Goal: Transaction & Acquisition: Purchase product/service

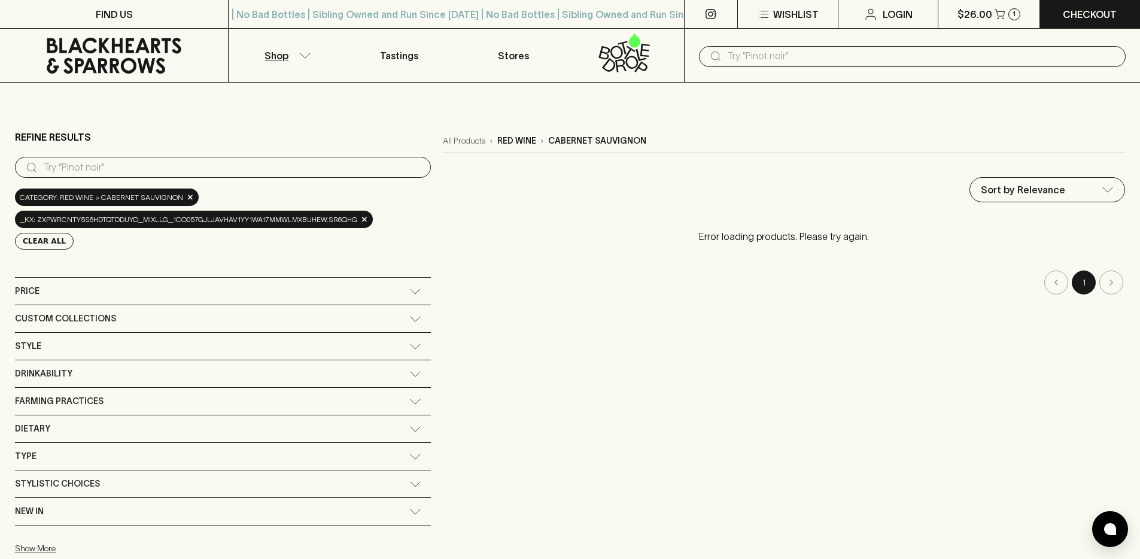
click at [365, 227] on div "_kx: ZXPWrcnTY5S6hdtqtDduyo_MiXLlg_1CO057gJlJAVhAV1yY1WA17MmWLmXbuHEW.Sr6qHg ×" at bounding box center [194, 219] width 358 height 17
click at [360, 221] on div "_kx: ZXPWrcnTY5S6hdtqtDduyo_MiXLlg_1CO057gJlJAVhAV1yY1WA17MmWLmXbuHEW.Sr6qHg ×" at bounding box center [194, 219] width 358 height 17
click at [367, 220] on div "_kx: ZXPWrcnTY5S6hdtqtDduyo_MiXLlg_1CO057gJlJAVhAV1yY1WA17MmWLmXbuHEW.Sr6qHg ×" at bounding box center [194, 219] width 358 height 17
click at [364, 223] on span "×" at bounding box center [364, 219] width 7 height 13
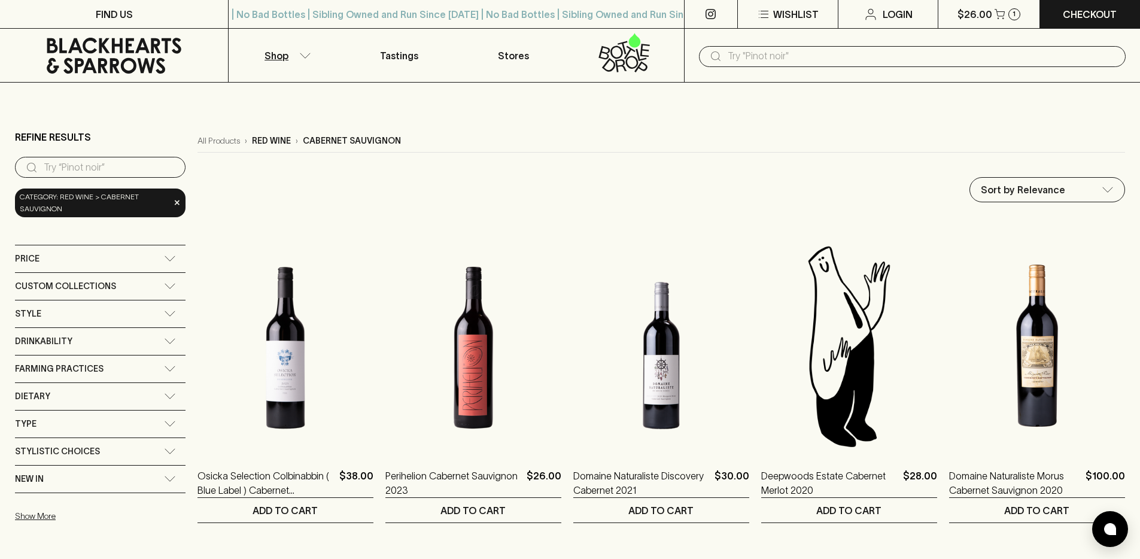
click at [120, 48] on icon at bounding box center [114, 56] width 135 height 36
click at [150, 76] on link at bounding box center [114, 56] width 228 height 54
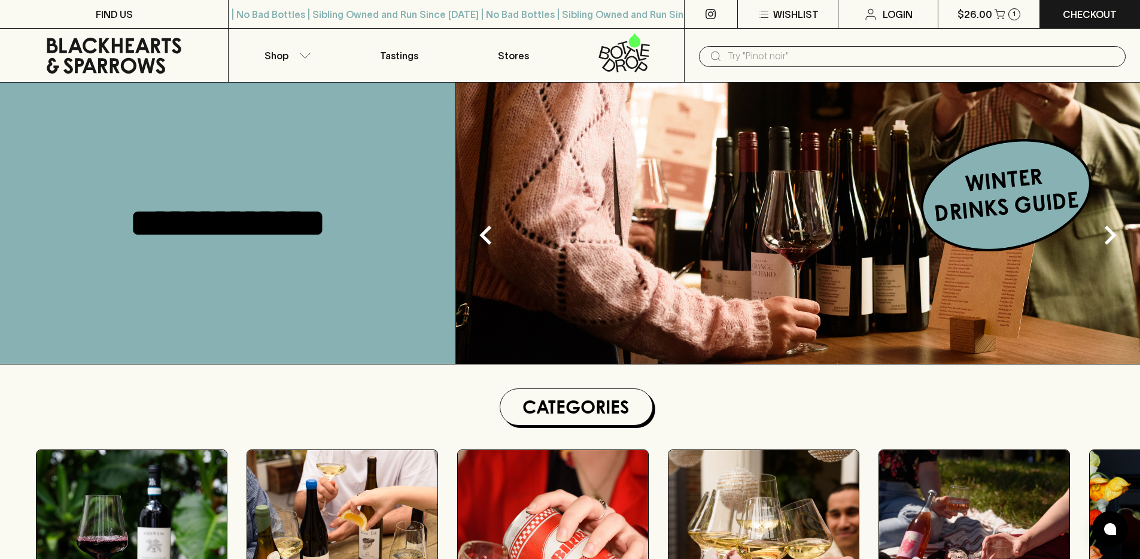
click at [729, 64] on input "text" at bounding box center [922, 56] width 388 height 19
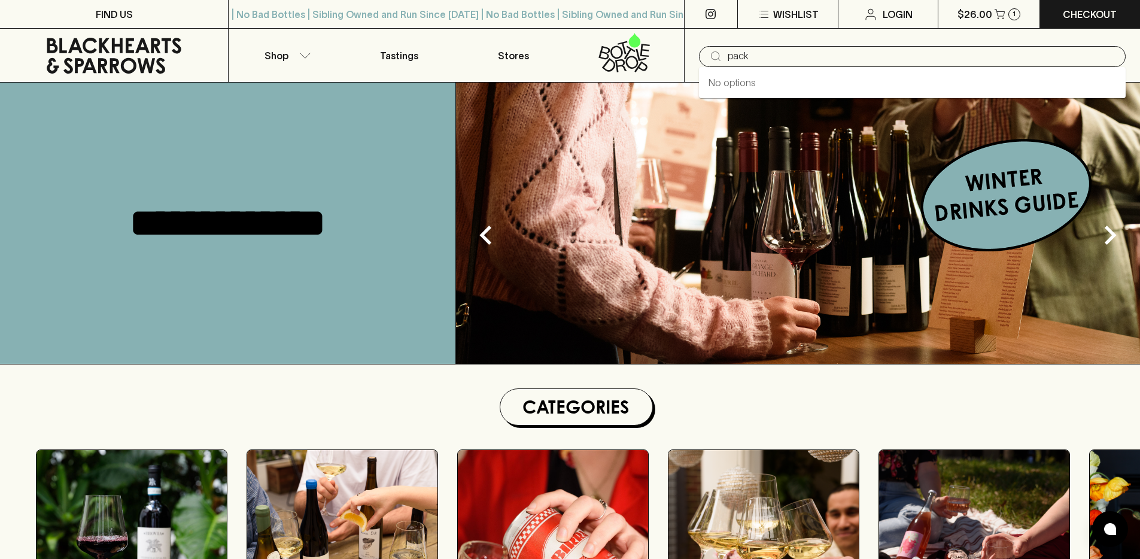
type input "pack"
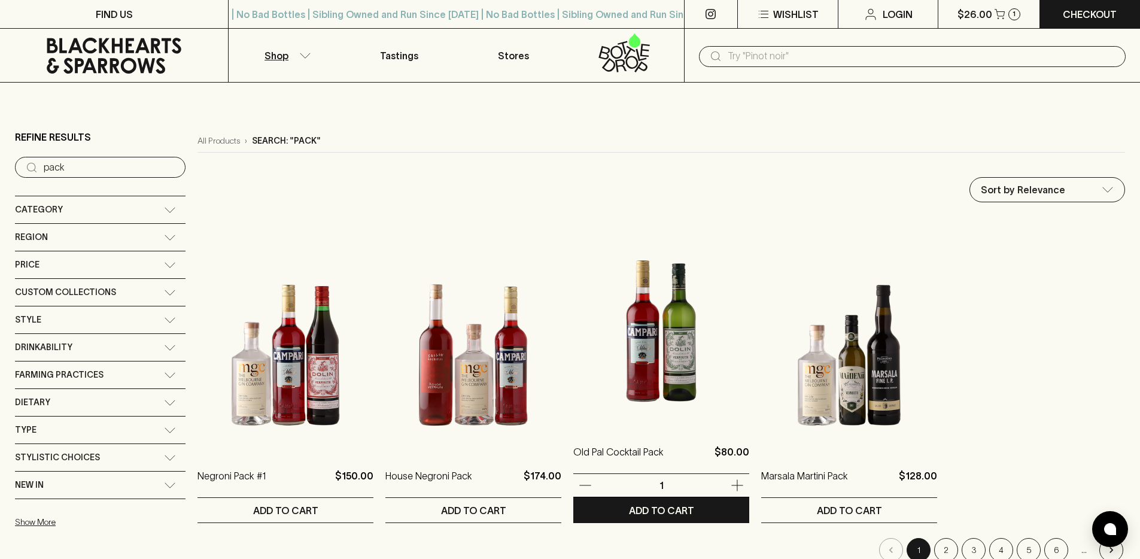
click at [627, 372] on img at bounding box center [661, 321] width 176 height 209
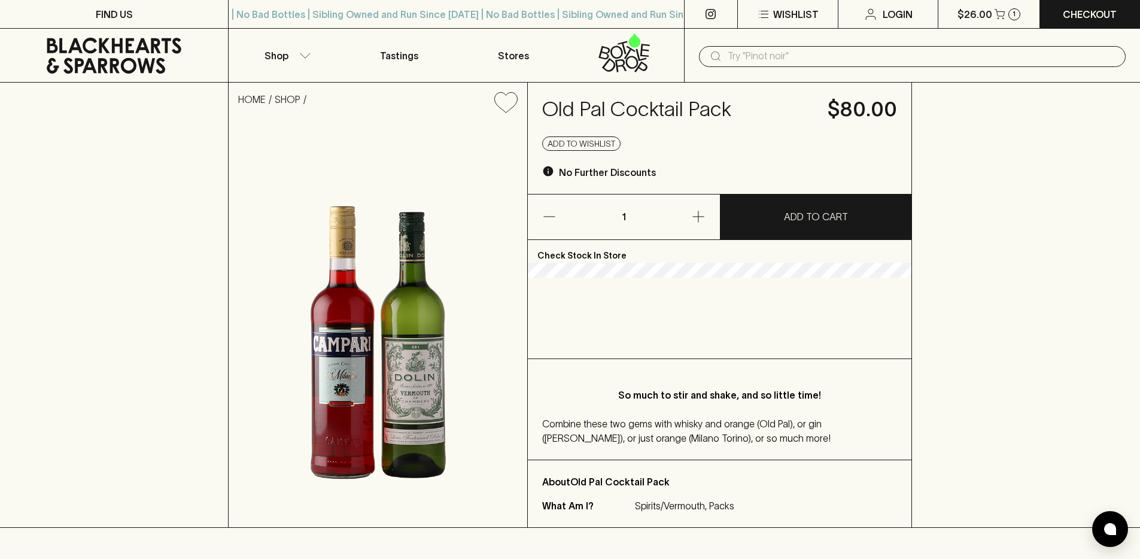
click at [618, 120] on h4 "Old Pal Cocktail Pack" at bounding box center [677, 109] width 271 height 25
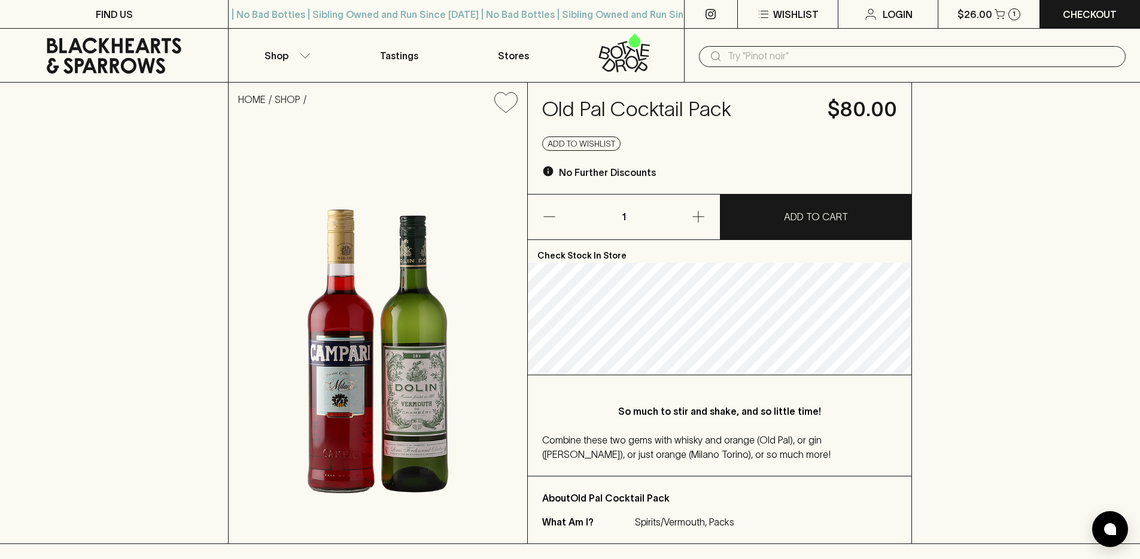
click at [296, 90] on div "HOME SHOP" at bounding box center [378, 103] width 299 height 40
click at [250, 107] on p "HOME" at bounding box center [256, 105] width 37 height 26
click at [252, 101] on link "HOME" at bounding box center [252, 99] width 28 height 11
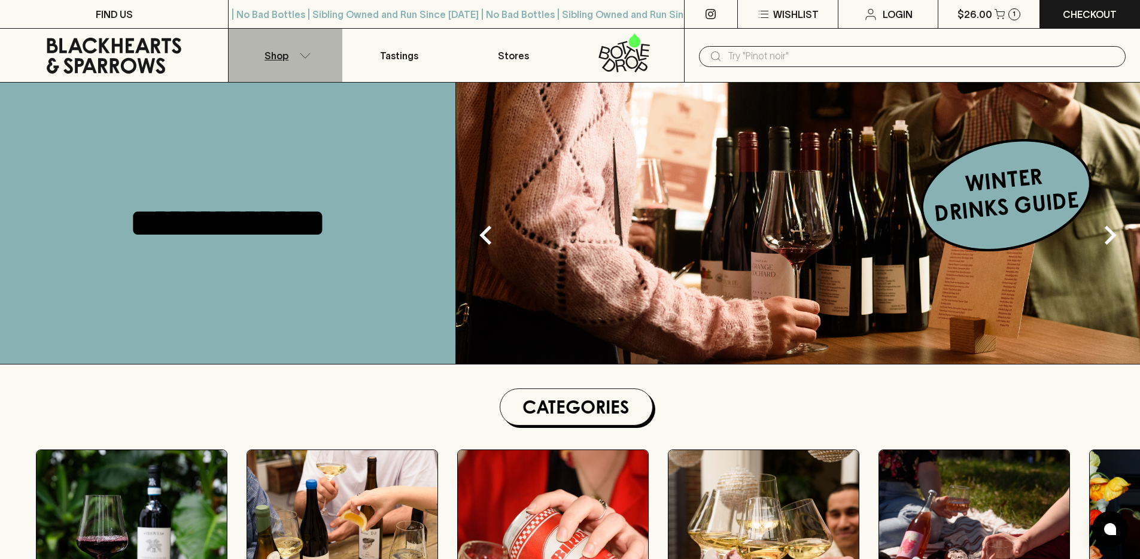
click at [279, 50] on p "Shop" at bounding box center [276, 55] width 24 height 14
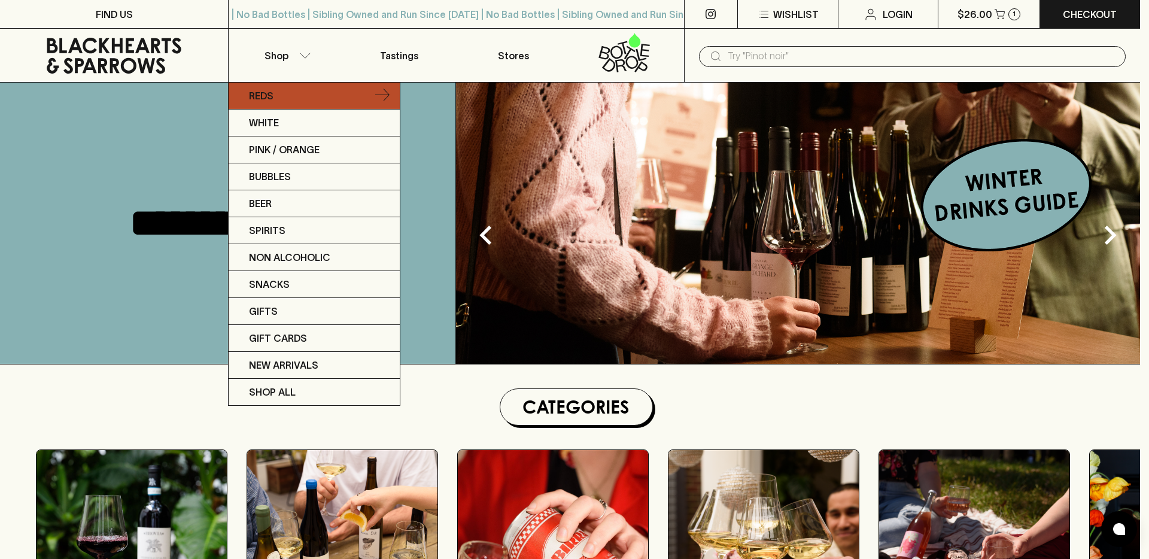
click at [297, 96] on link "Reds" at bounding box center [314, 96] width 171 height 27
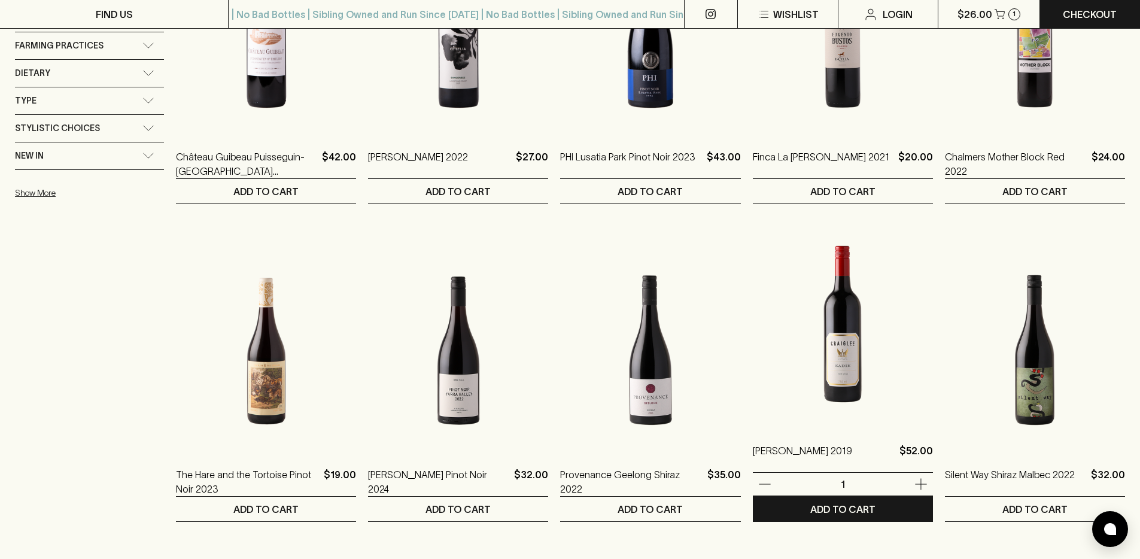
scroll to position [391, 0]
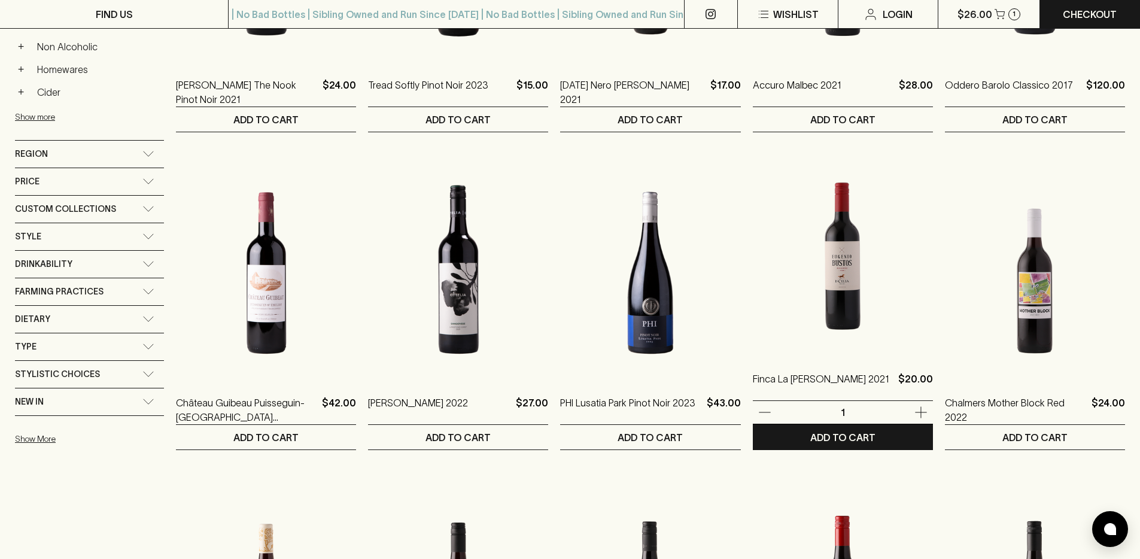
click at [869, 285] on img at bounding box center [843, 248] width 180 height 209
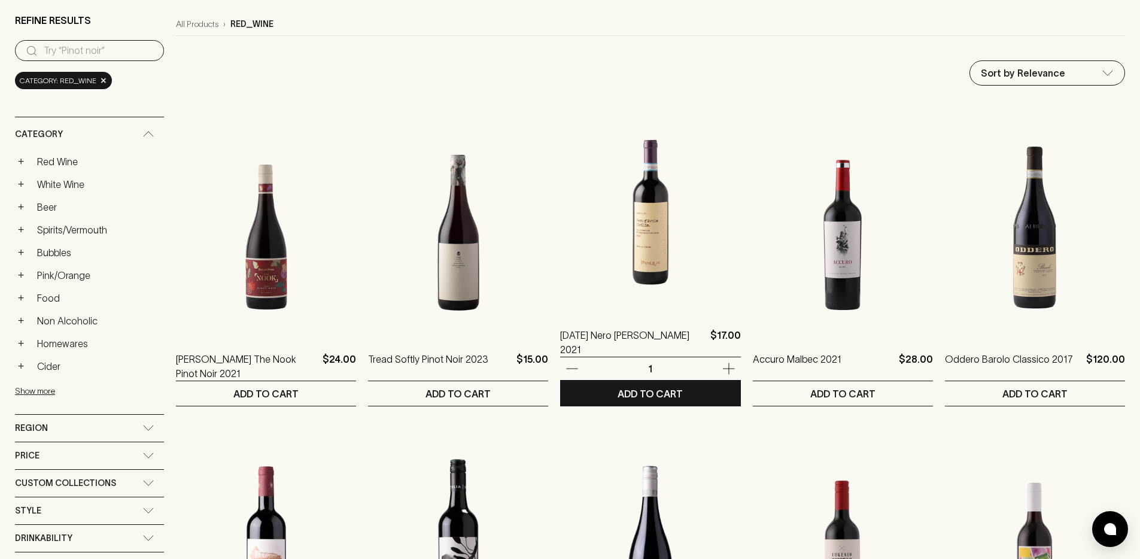
scroll to position [178, 0]
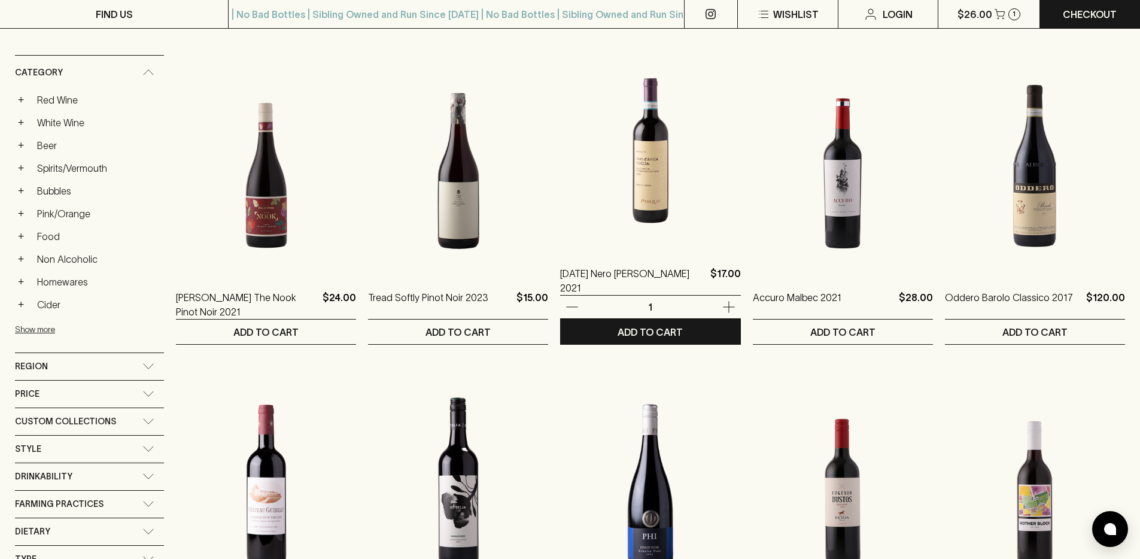
click at [682, 155] on img at bounding box center [650, 143] width 180 height 209
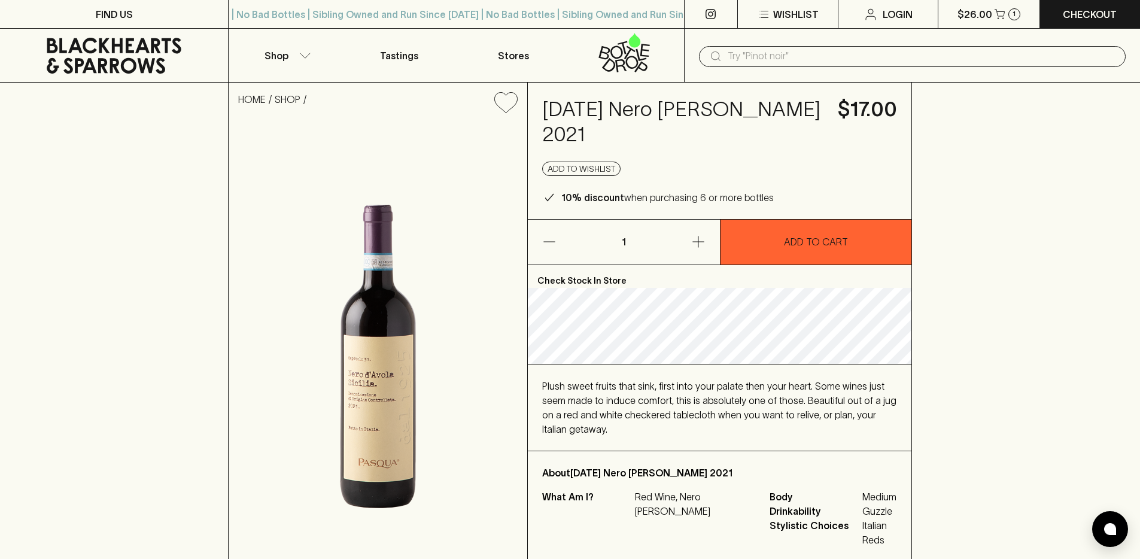
click at [679, 104] on h4 "Pasqua Nero d'Avola 2021" at bounding box center [682, 122] width 281 height 50
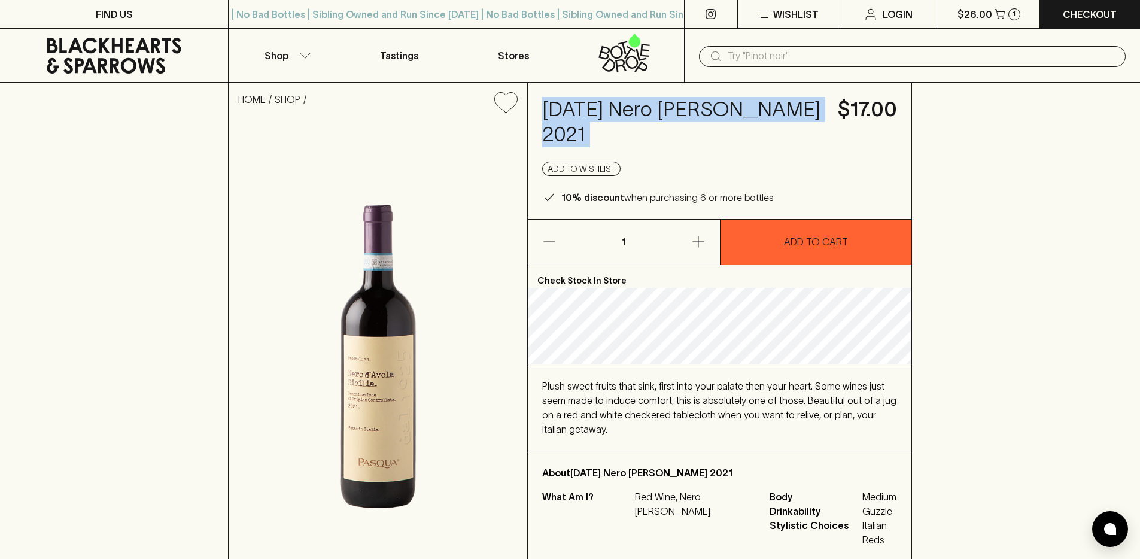
click at [679, 104] on h4 "Pasqua Nero d'Avola 2021" at bounding box center [682, 122] width 281 height 50
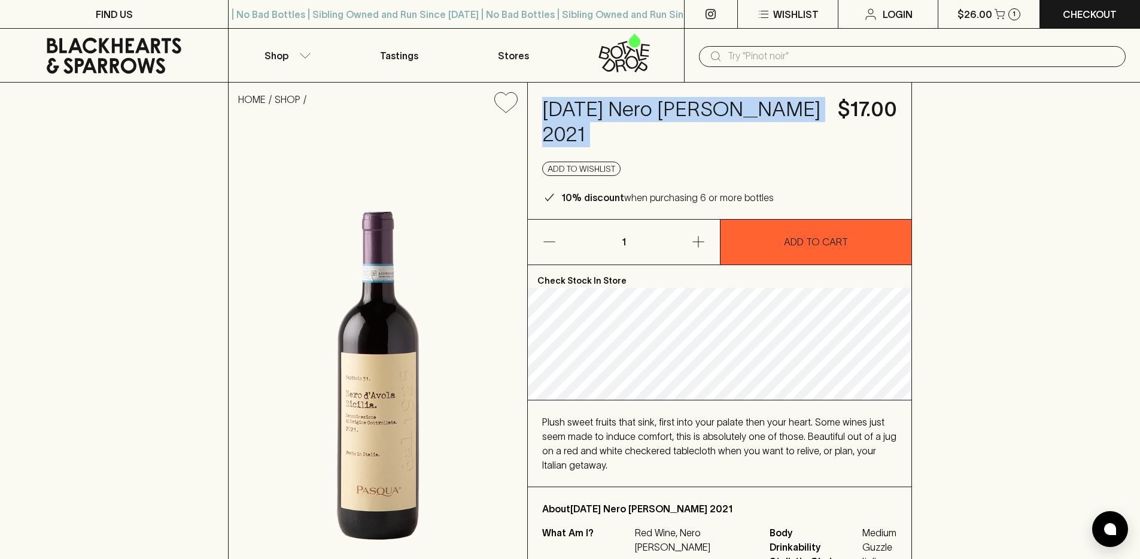
copy h4 "Pasqua Nero d'Avola 2021"
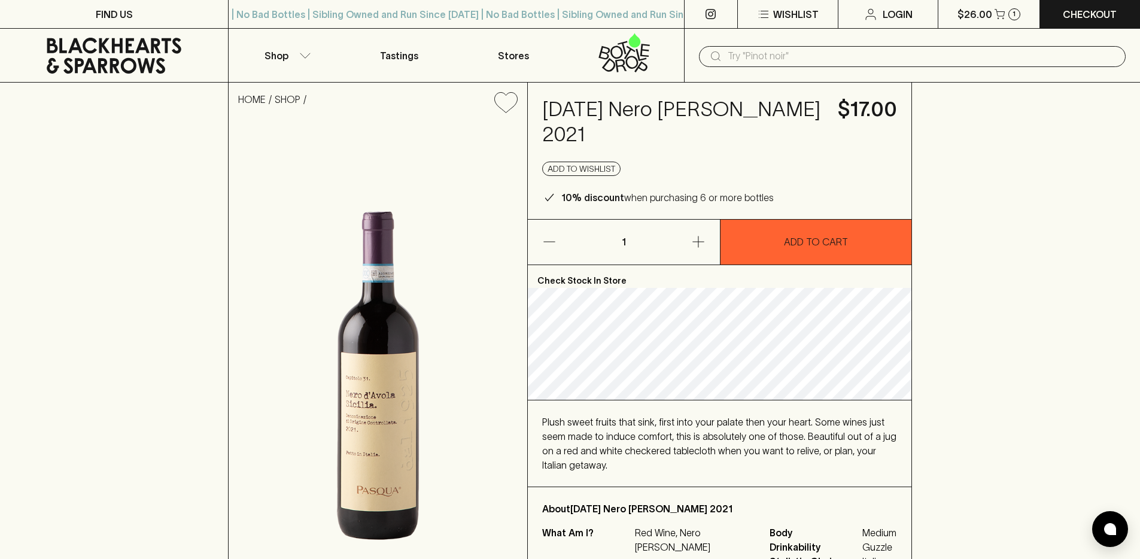
click at [808, 48] on input "text" at bounding box center [922, 56] width 388 height 19
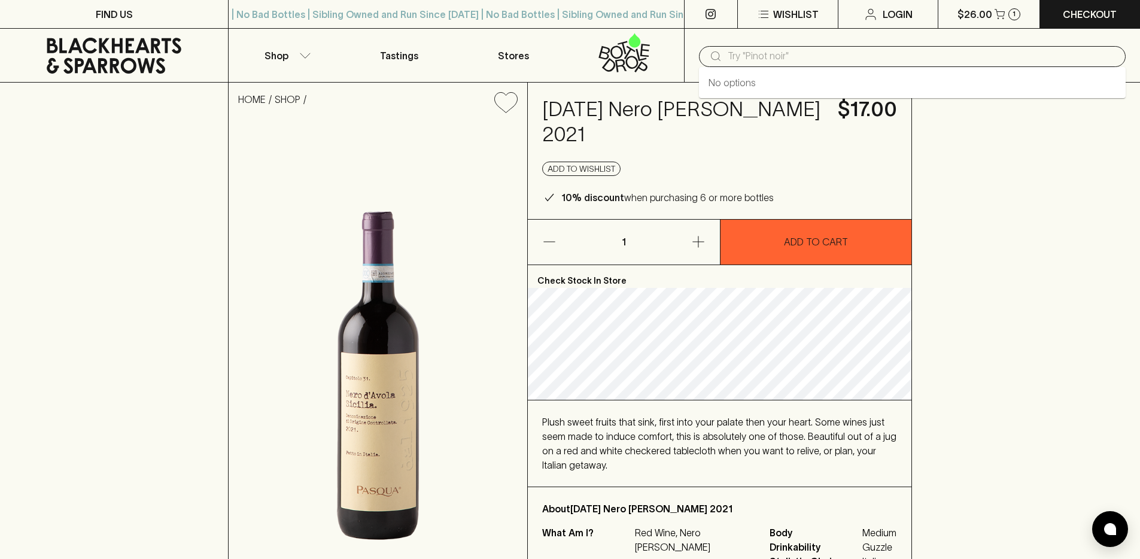
paste input "Pasqua Nero d'Avola 2021"
type input "Pasqua Nero d'Avola 2021"
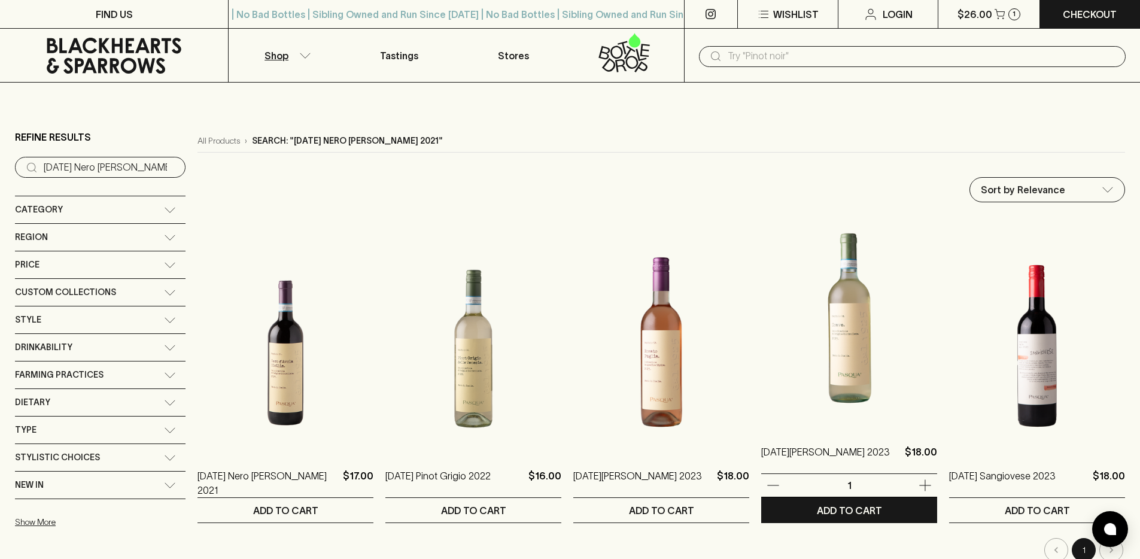
scroll to position [47, 0]
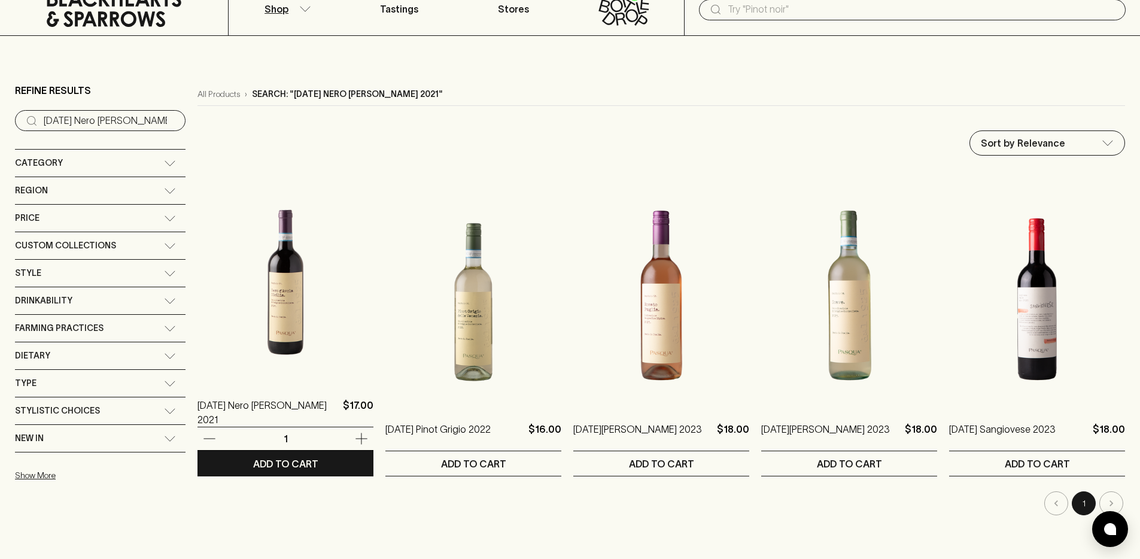
click at [285, 312] on img at bounding box center [285, 275] width 176 height 209
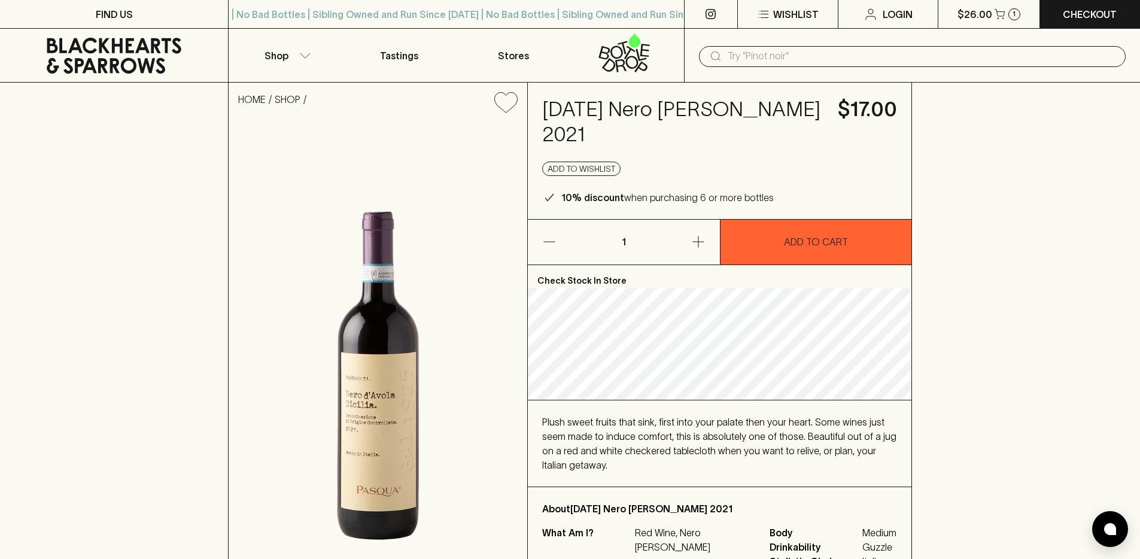
click at [711, 107] on h4 "Pasqua Nero d'Avola 2021" at bounding box center [682, 122] width 281 height 50
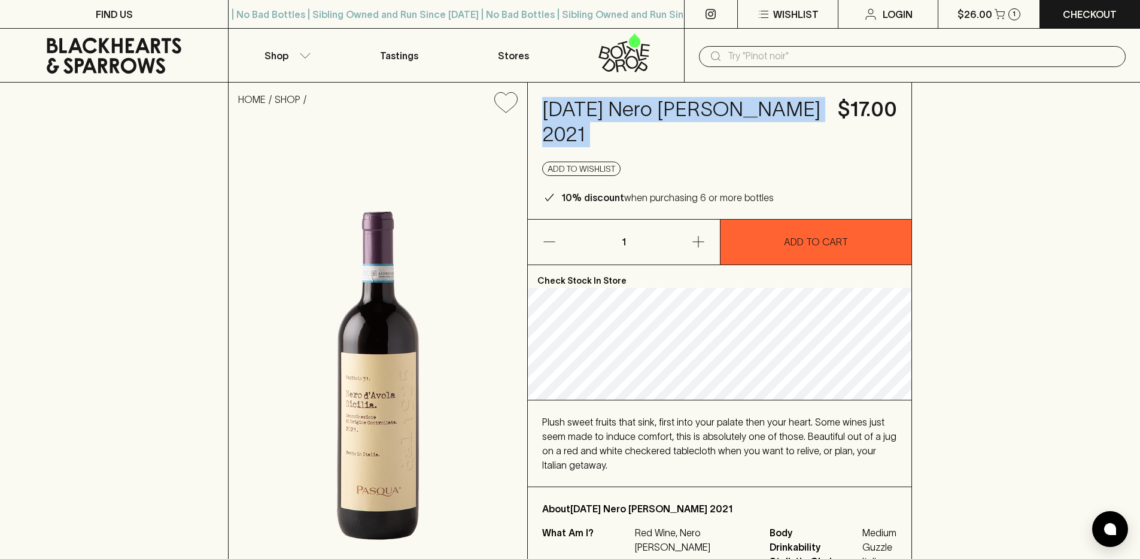
click at [711, 107] on h4 "Pasqua Nero d'Avola 2021" at bounding box center [682, 122] width 281 height 50
click at [300, 69] on button "Shop" at bounding box center [286, 55] width 114 height 53
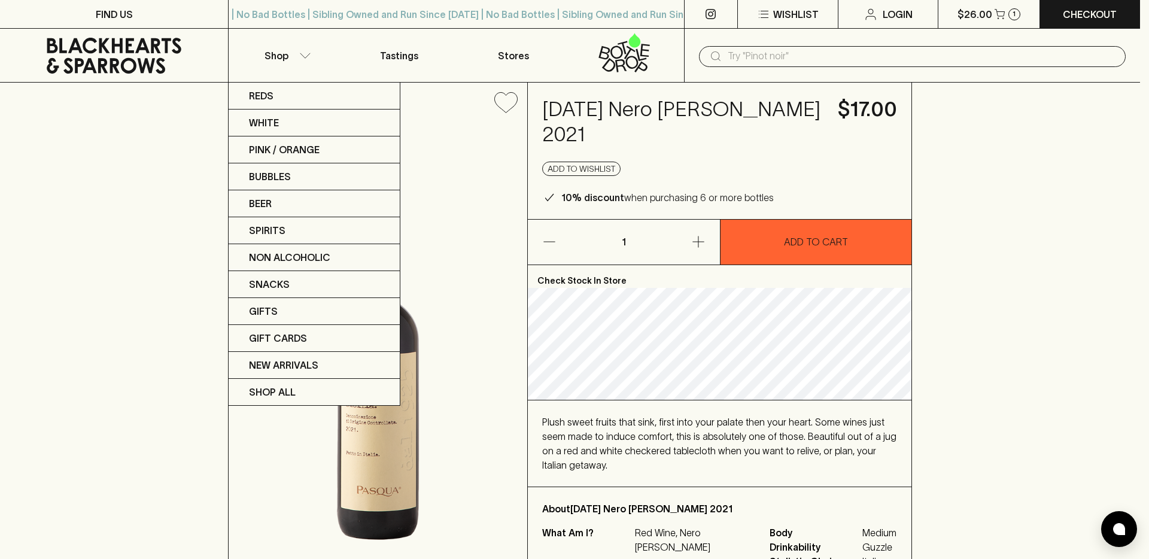
click at [155, 44] on div at bounding box center [574, 279] width 1149 height 559
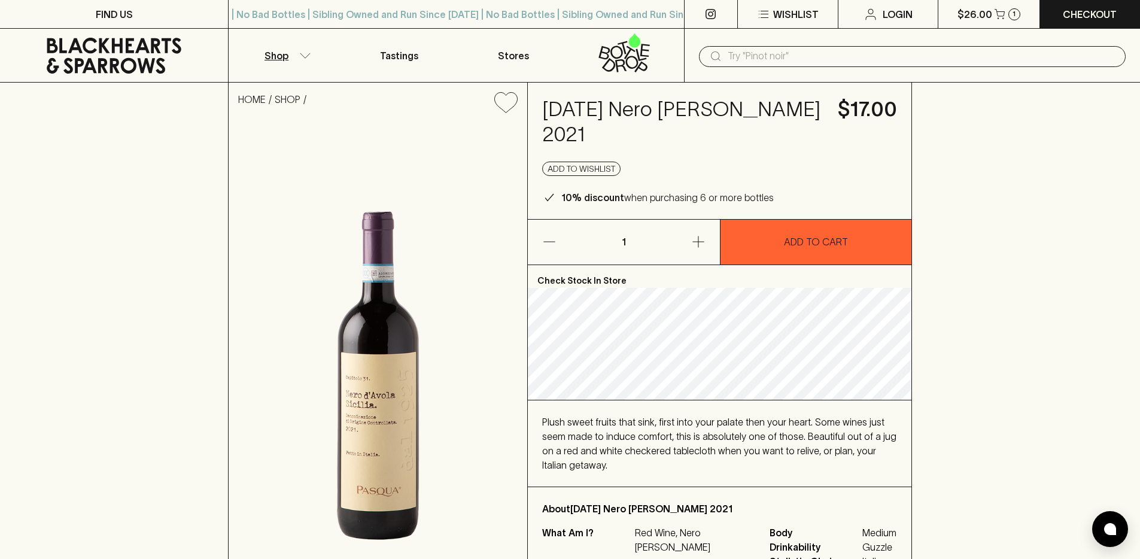
click at [293, 58] on button "Shop" at bounding box center [286, 55] width 114 height 53
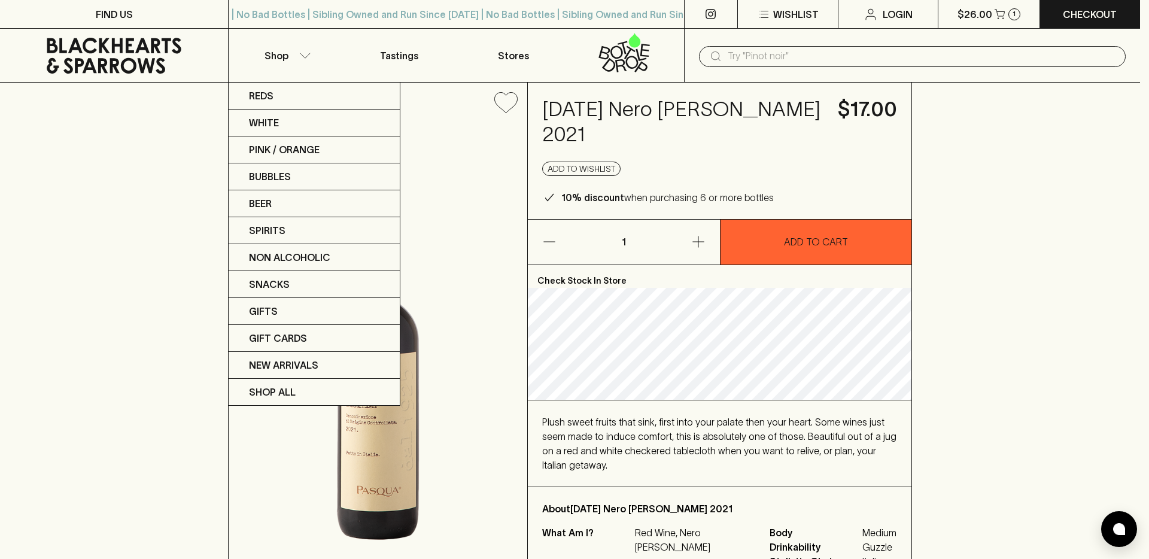
click at [765, 62] on div at bounding box center [574, 279] width 1149 height 559
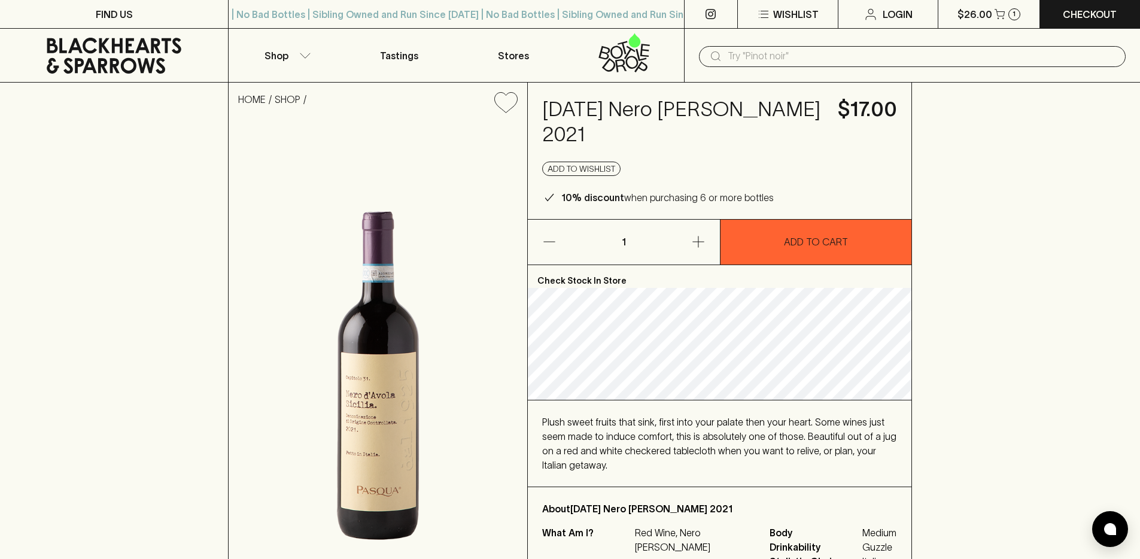
click at [764, 56] on div "Reds White Pink / Orange Bubbles Beer Spirits Non Alcoholic Snacks Gifts Gift C…" at bounding box center [570, 279] width 1140 height 559
click at [764, 56] on input "text" at bounding box center [922, 56] width 388 height 19
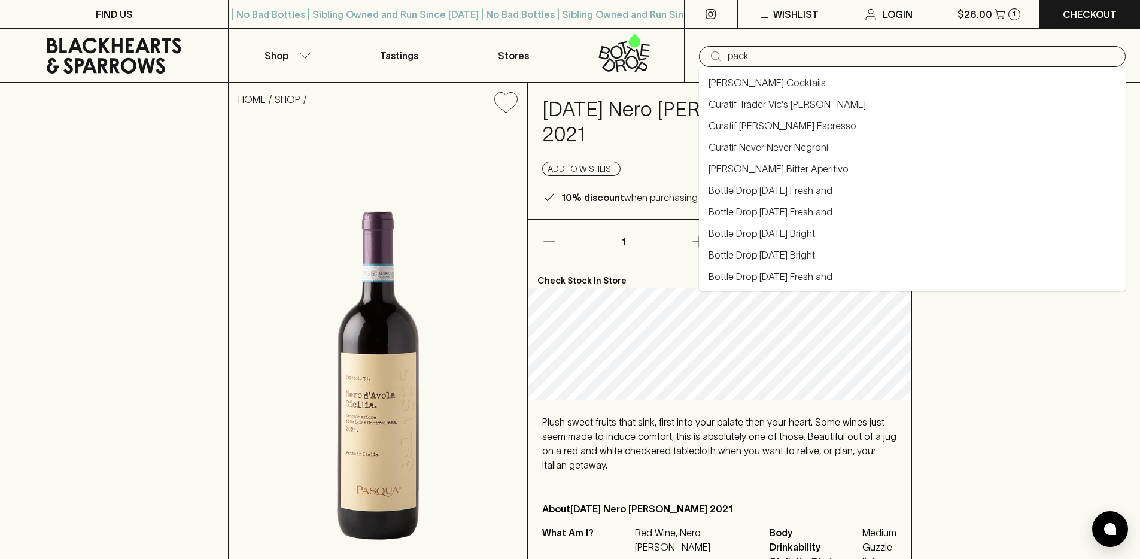
type input "pack"
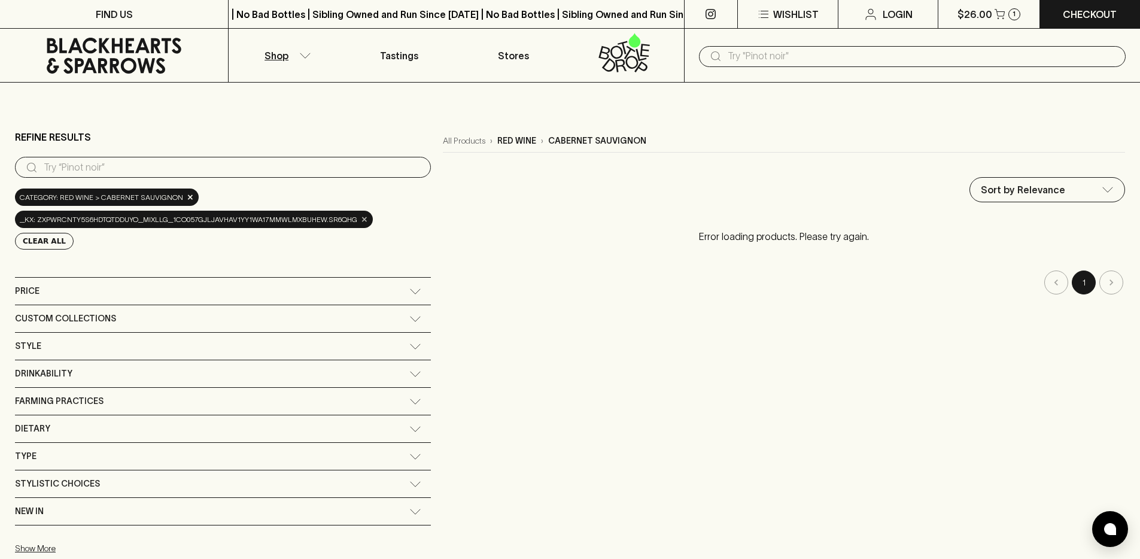
click at [364, 219] on span "×" at bounding box center [364, 219] width 7 height 13
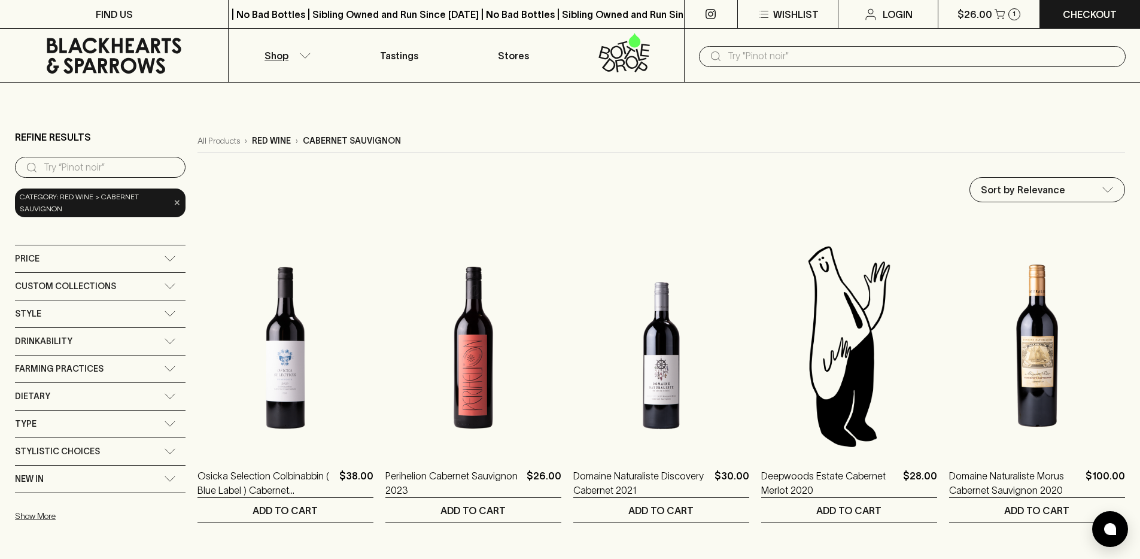
click at [175, 204] on span "×" at bounding box center [177, 202] width 7 height 13
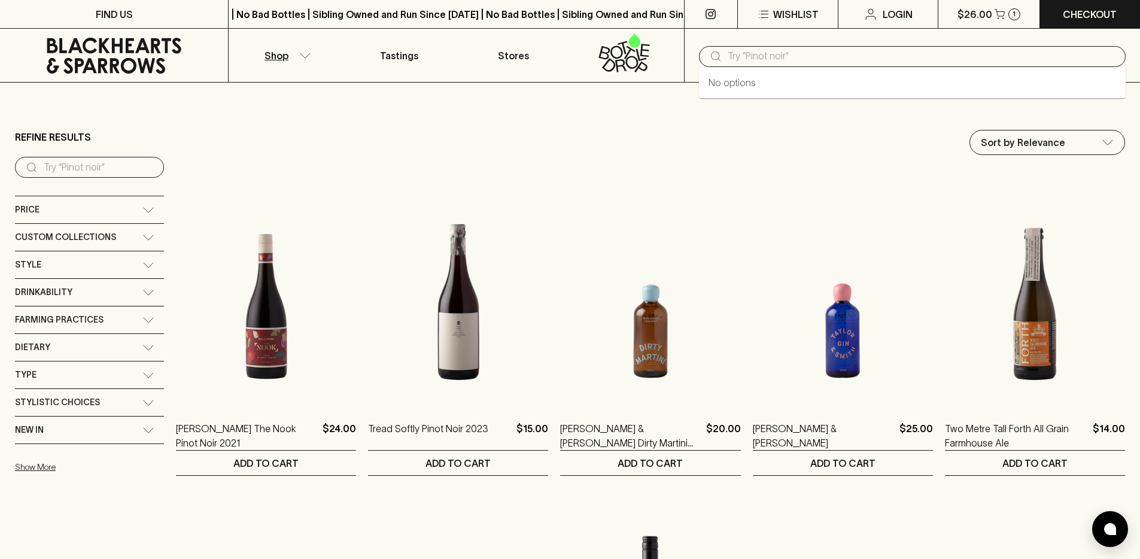
click at [802, 59] on input "text" at bounding box center [922, 56] width 388 height 19
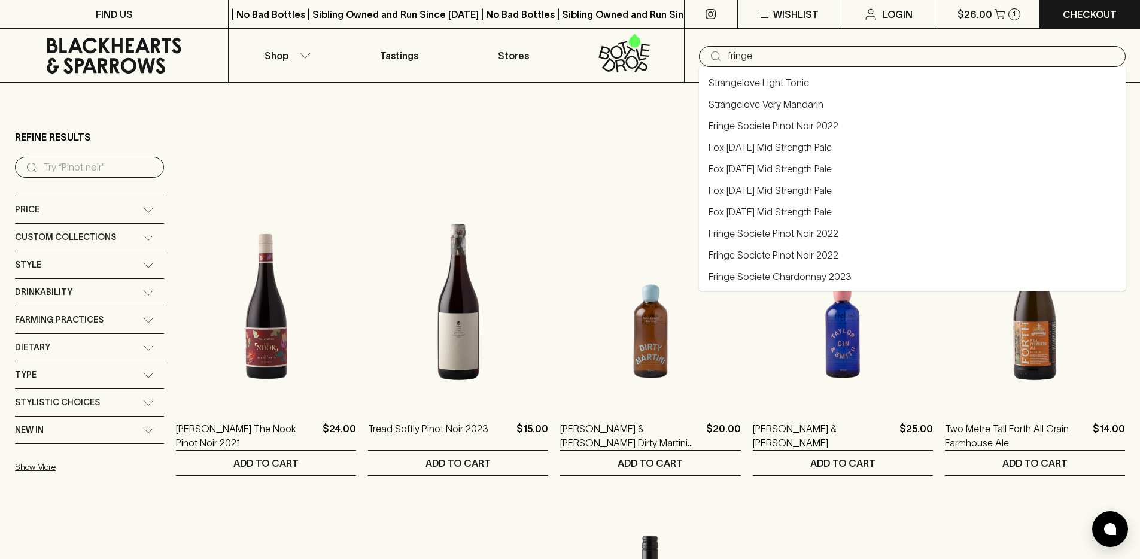
type input "fringe"
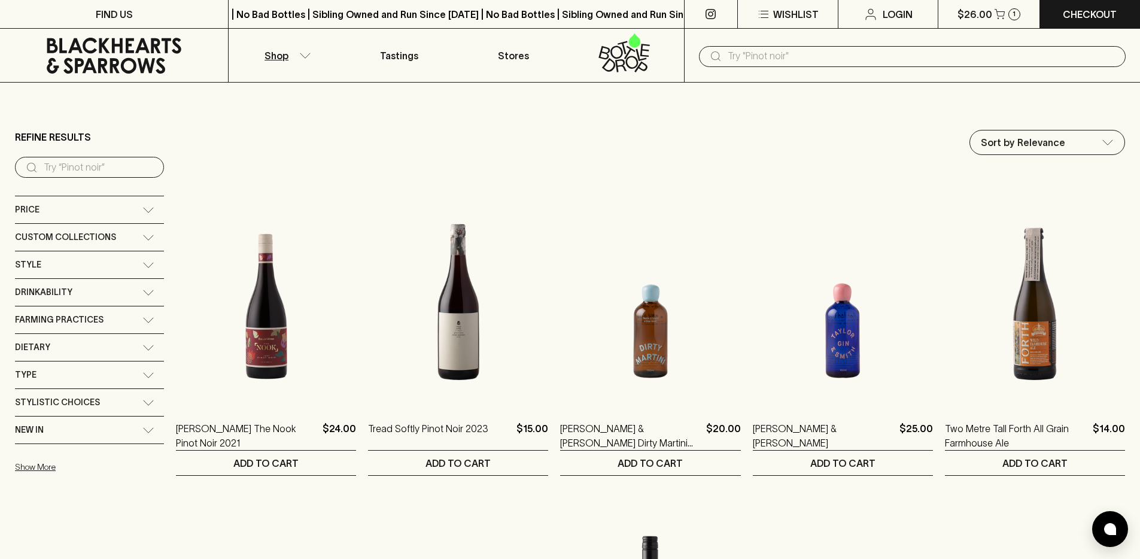
click at [783, 44] on div "​" at bounding box center [912, 55] width 427 height 23
click at [779, 53] on input "text" at bounding box center [922, 56] width 388 height 19
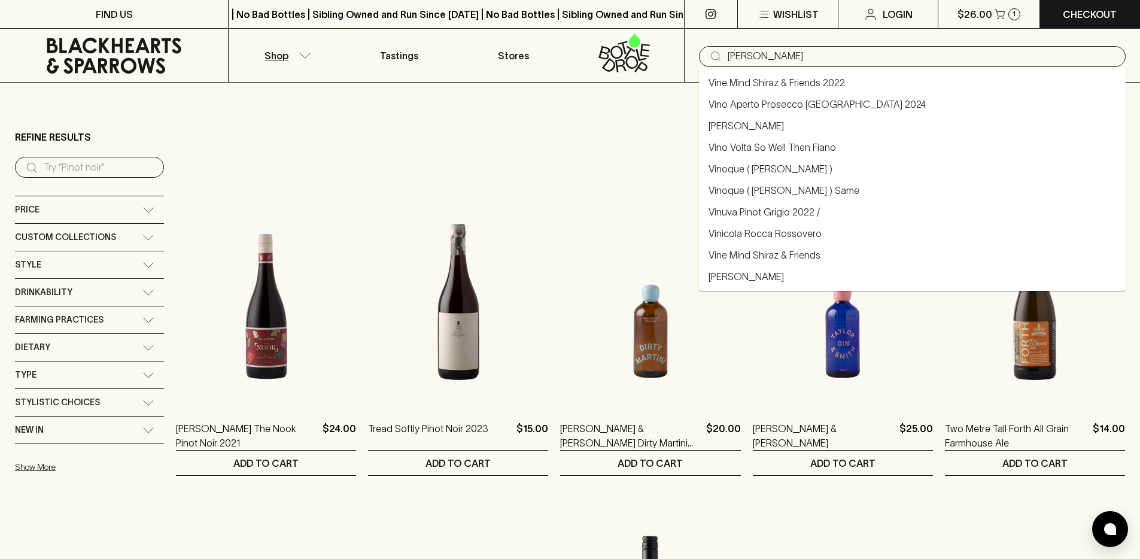
type input "vincent"
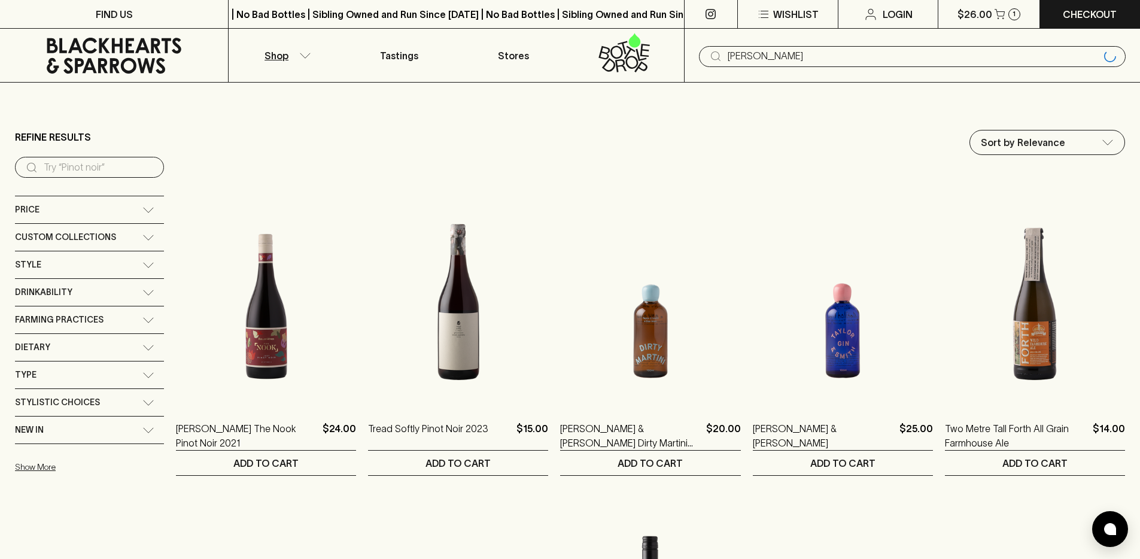
type input "vincent"
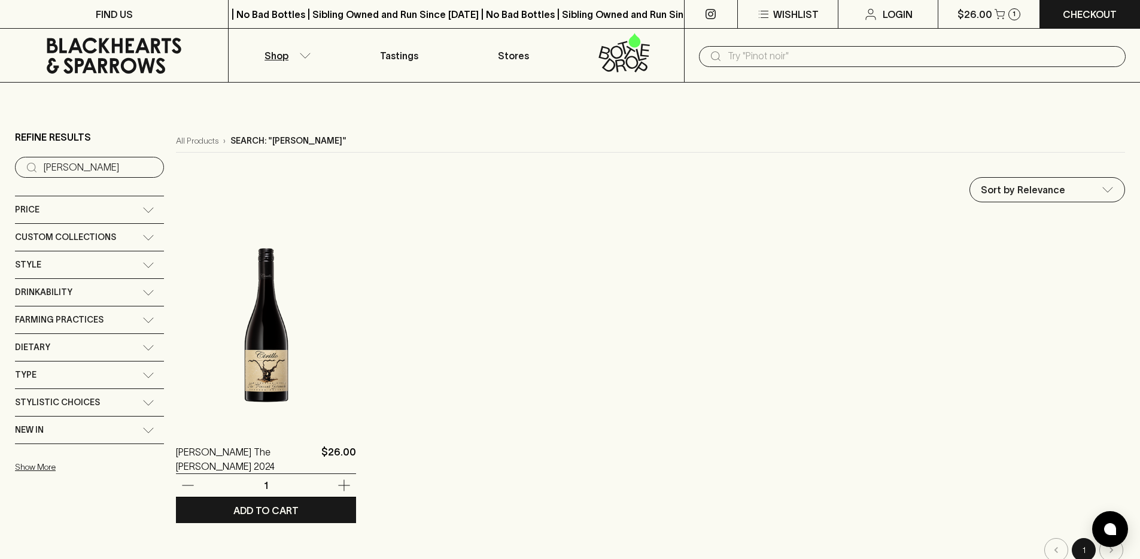
click at [315, 376] on img at bounding box center [266, 321] width 180 height 209
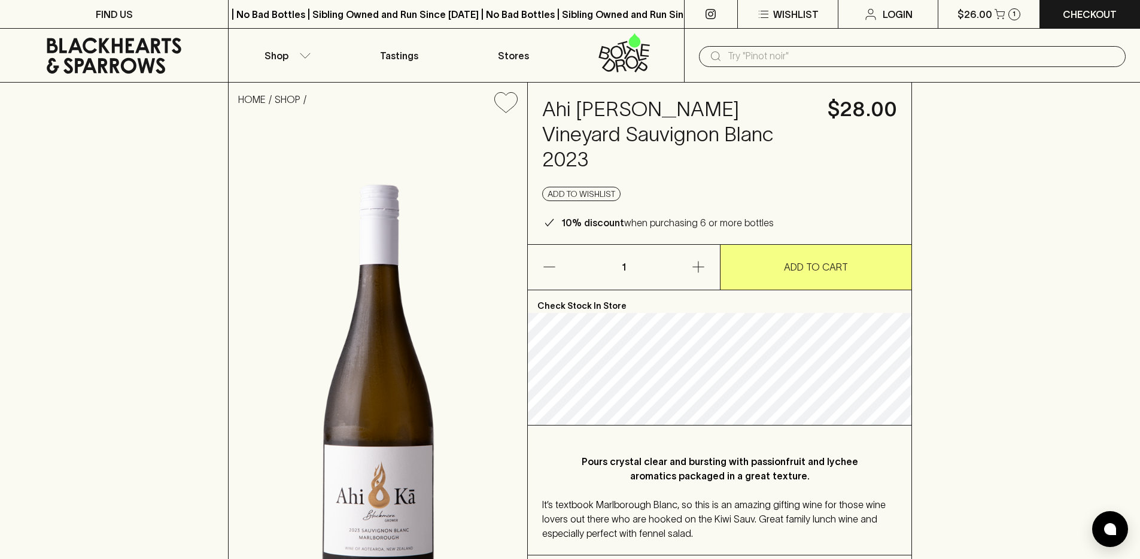
click at [97, 55] on icon at bounding box center [114, 56] width 210 height 36
click at [110, 59] on icon at bounding box center [114, 56] width 135 height 36
click at [171, 67] on icon at bounding box center [114, 56] width 210 height 36
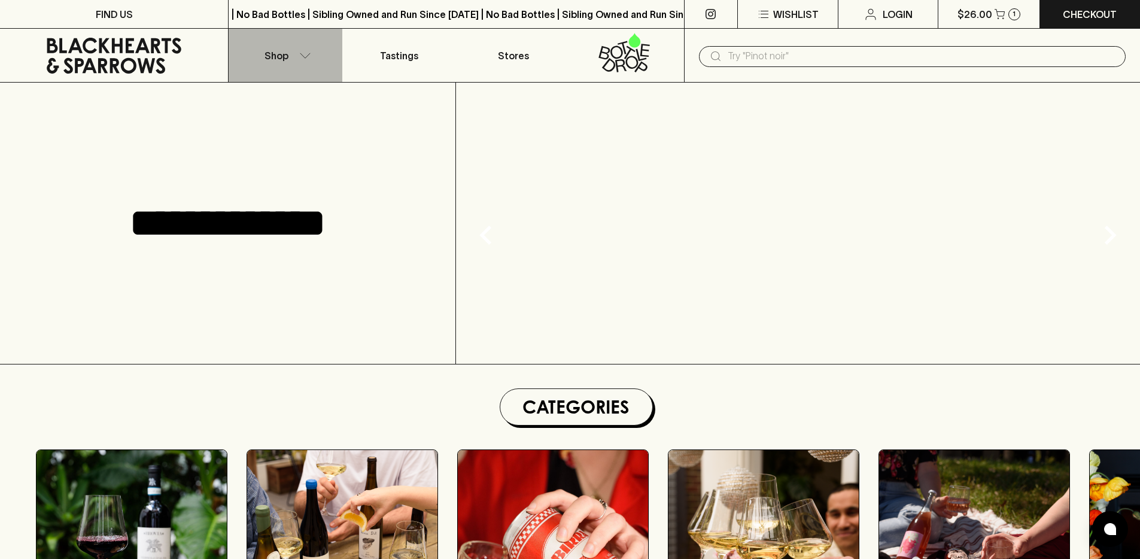
click at [320, 60] on button "Shop" at bounding box center [286, 55] width 114 height 53
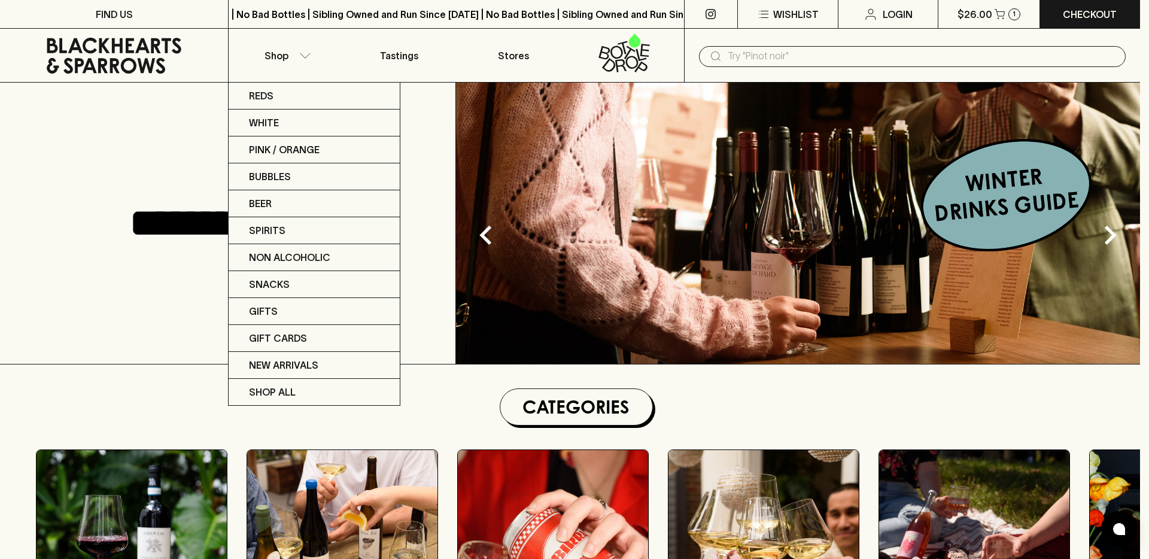
click at [151, 67] on div at bounding box center [574, 279] width 1149 height 559
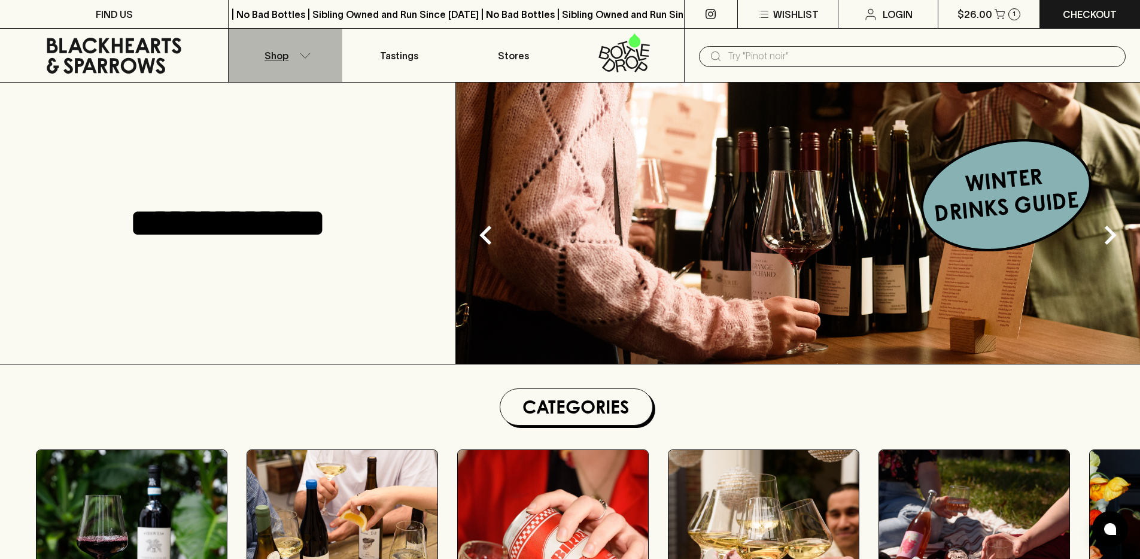
click at [262, 64] on button "Shop" at bounding box center [286, 55] width 114 height 53
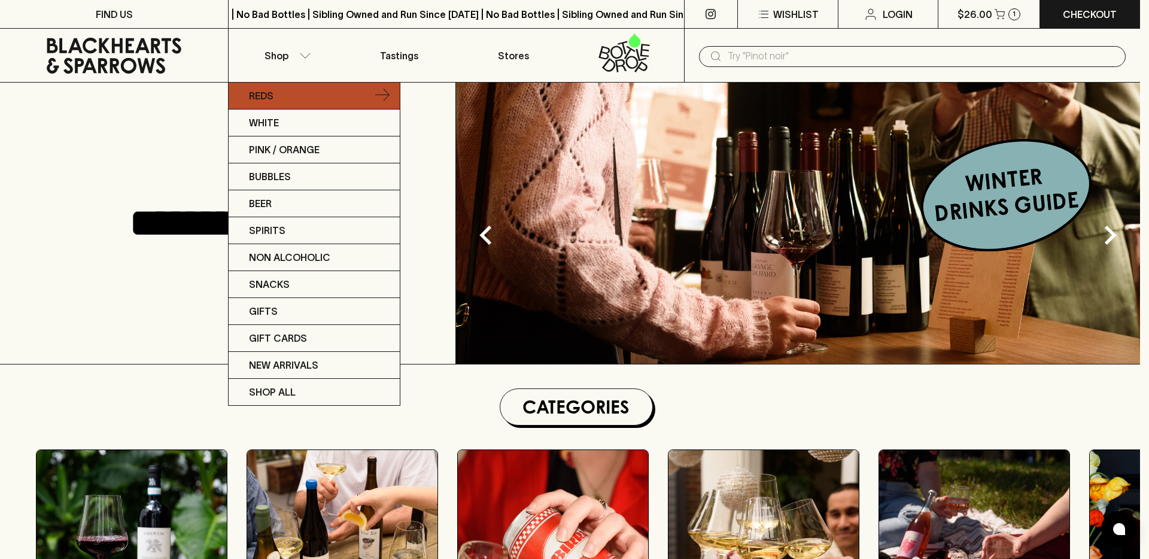
click at [264, 104] on link "Reds" at bounding box center [314, 96] width 171 height 27
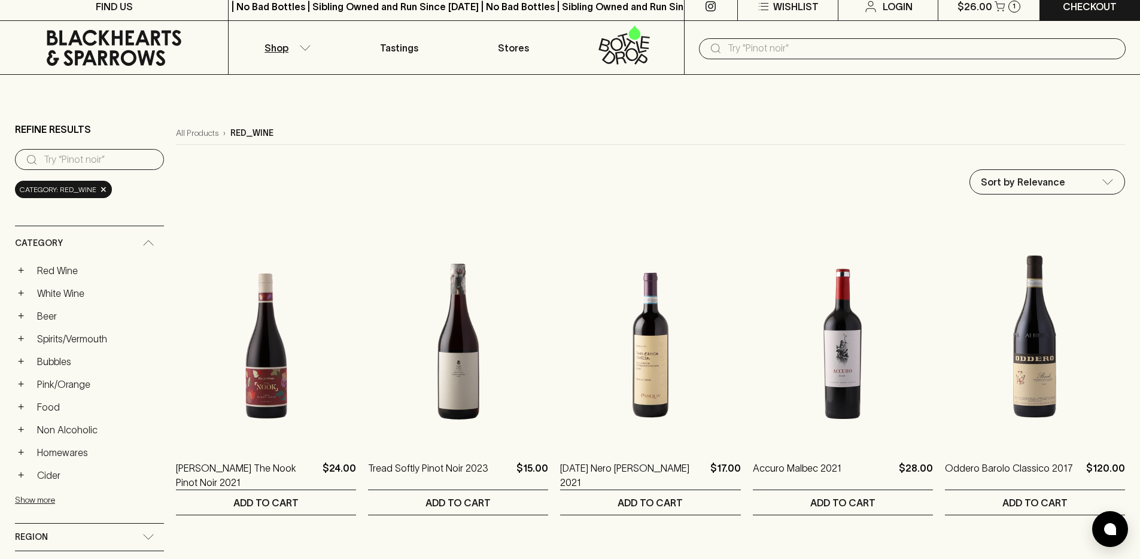
scroll to position [269, 0]
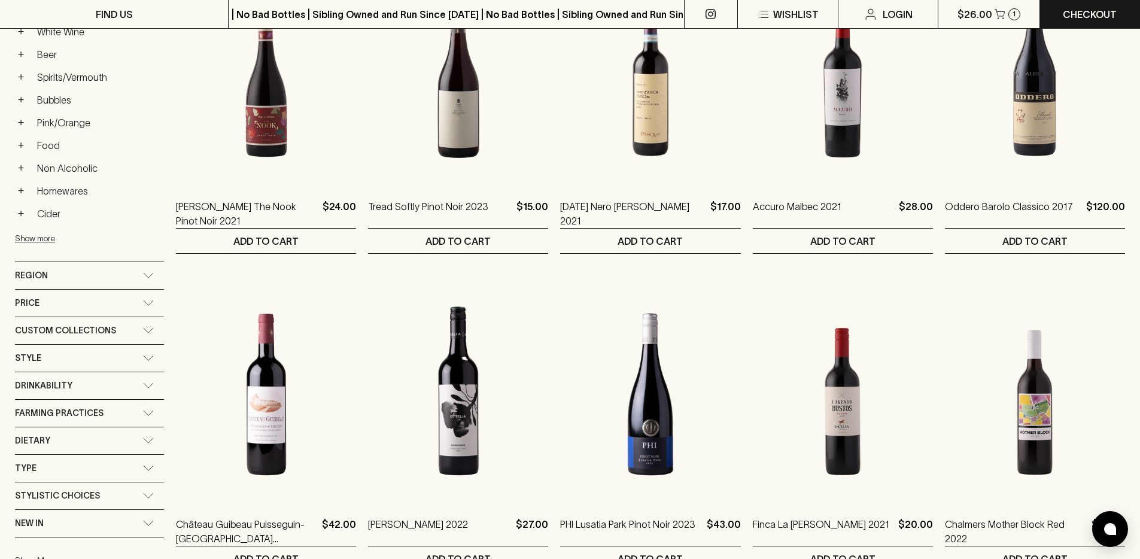
click at [101, 337] on span "Custom Collections" at bounding box center [65, 330] width 101 height 15
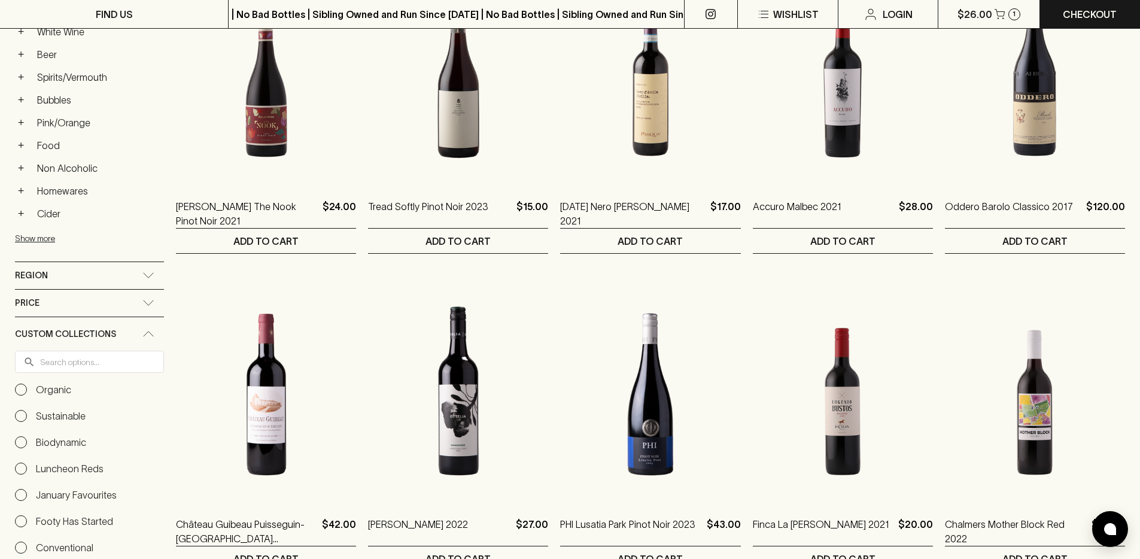
scroll to position [386, 0]
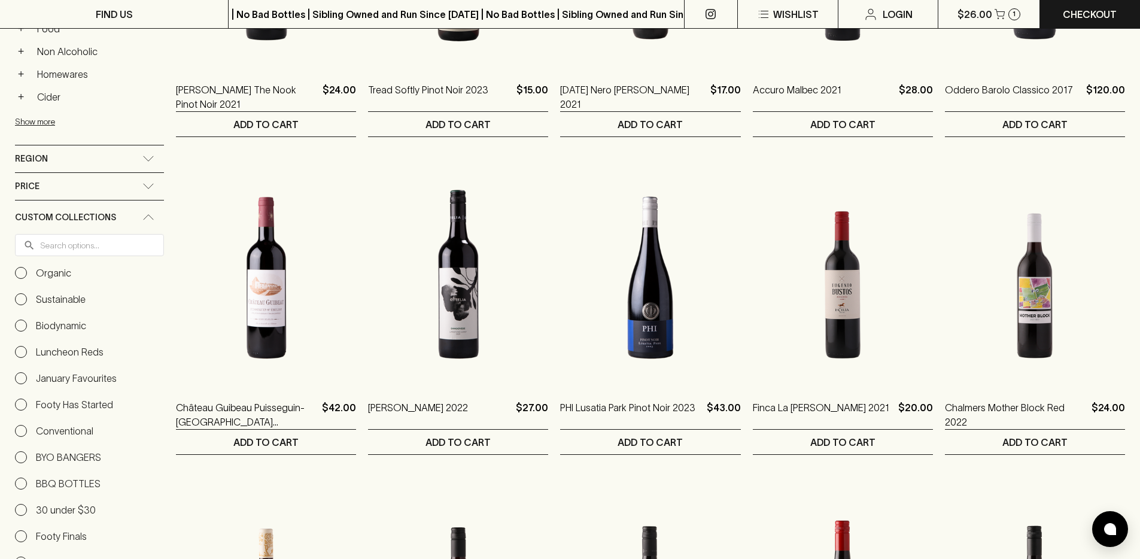
click at [26, 326] on input "Biodynamic" at bounding box center [21, 326] width 12 height 12
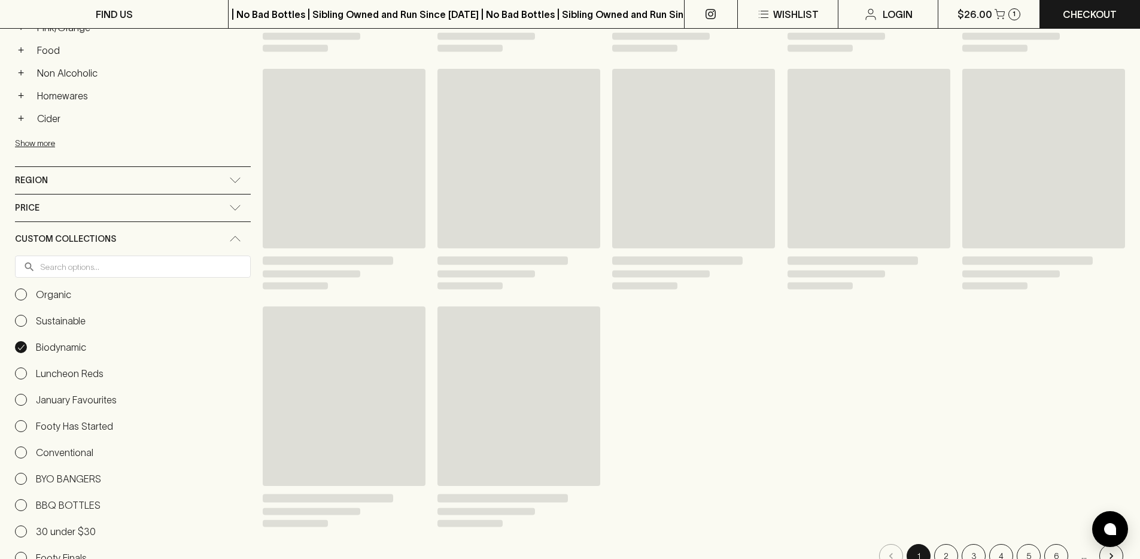
scroll to position [408, 0]
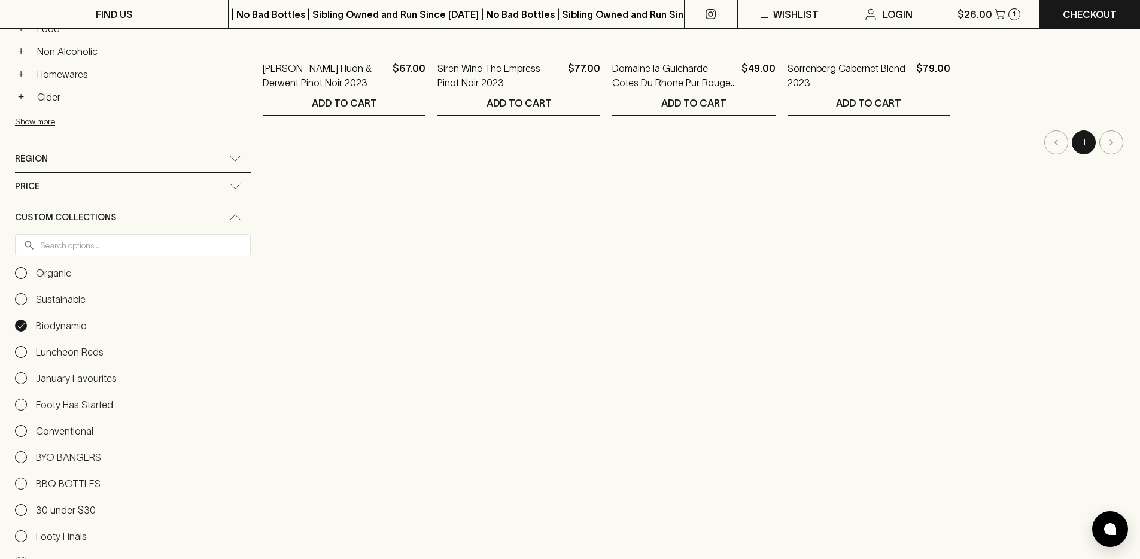
click at [27, 378] on Favourites "January Favourites" at bounding box center [66, 378] width 102 height 14
click at [27, 378] on input "January Favourites" at bounding box center [21, 378] width 12 height 12
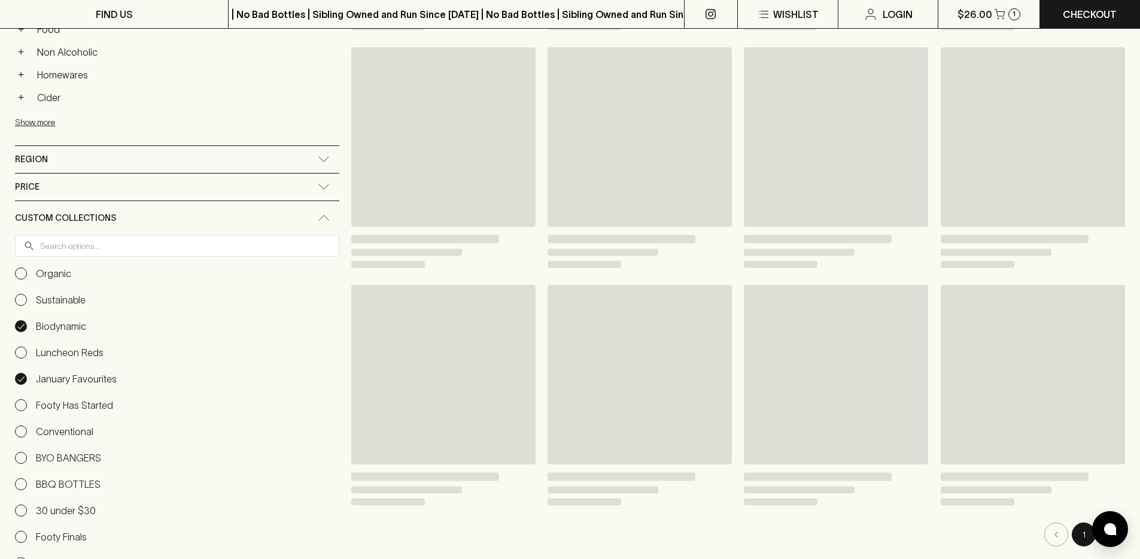
scroll to position [408, 0]
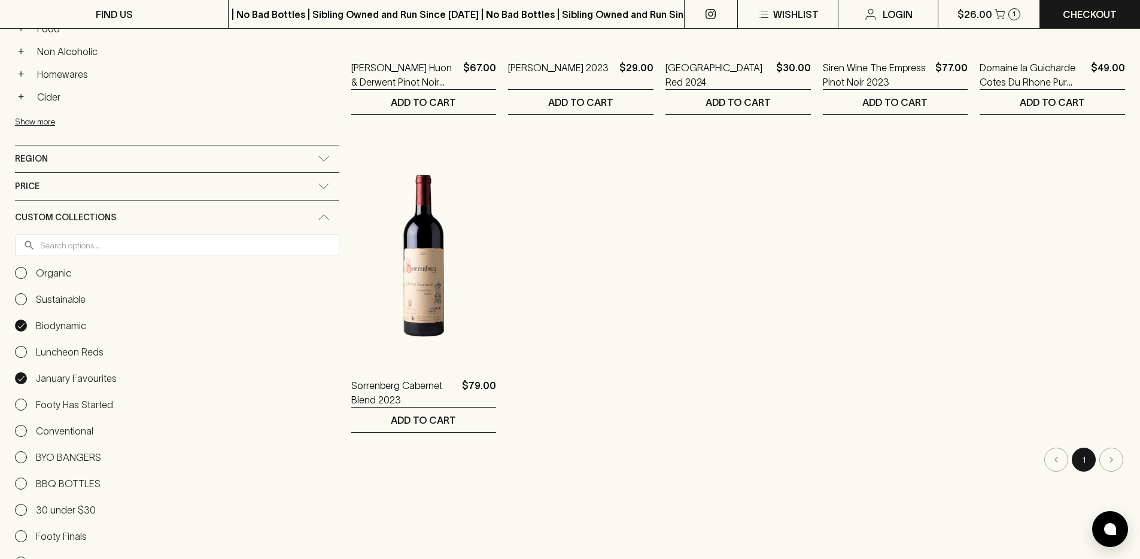
click at [25, 323] on input "Biodynamic" at bounding box center [21, 326] width 12 height 12
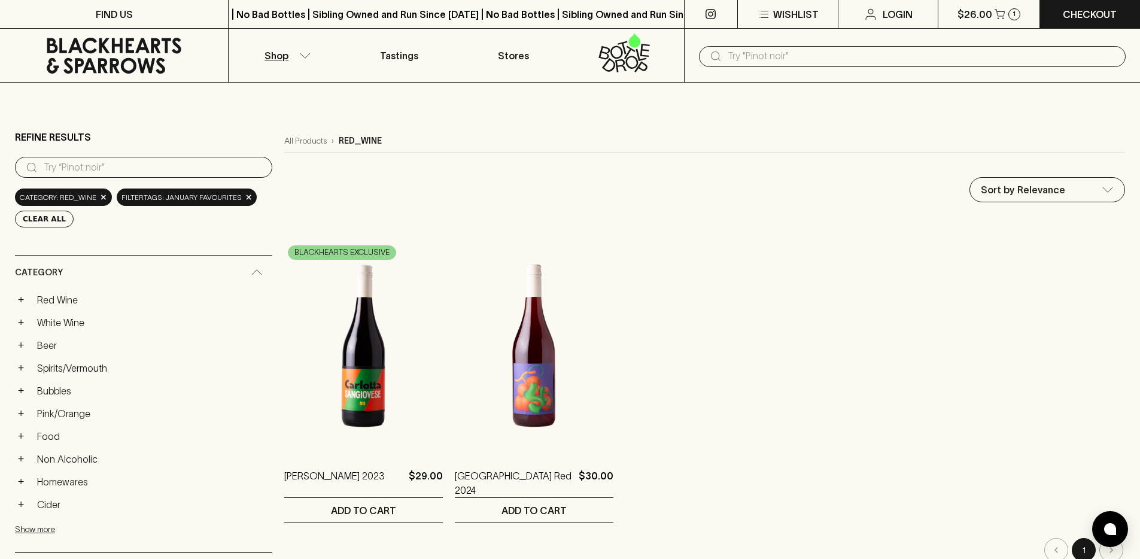
click at [111, 52] on icon at bounding box center [114, 56] width 210 height 36
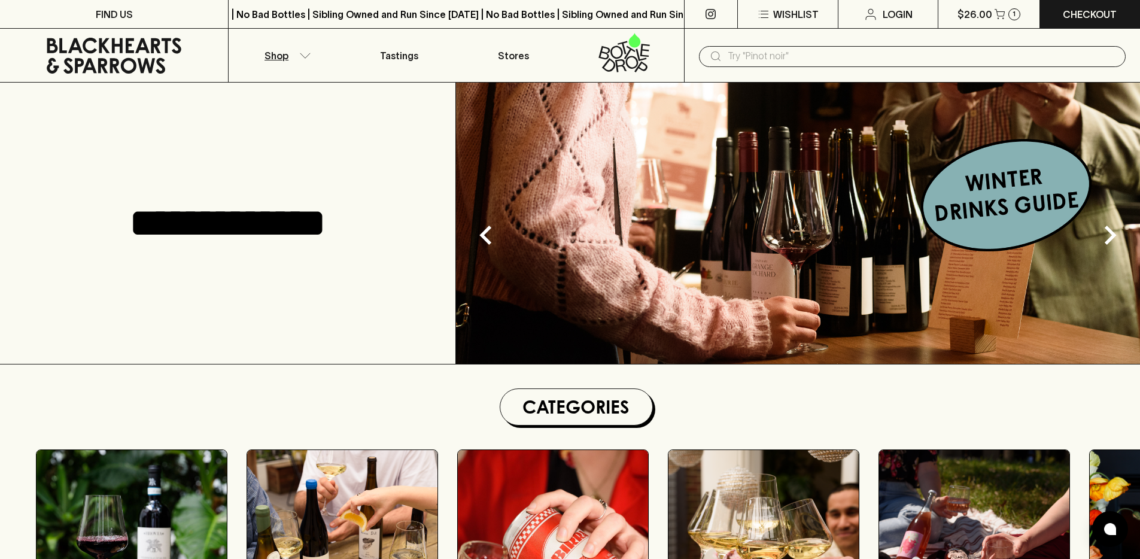
click at [281, 65] on button "Shop" at bounding box center [286, 55] width 114 height 53
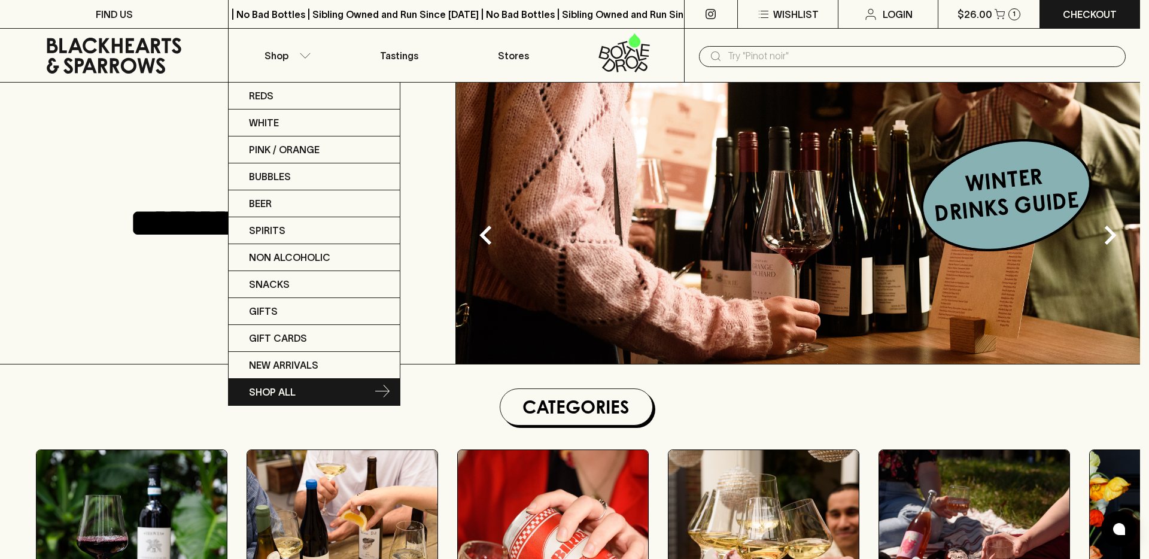
click at [267, 387] on p "SHOP ALL" at bounding box center [272, 392] width 47 height 14
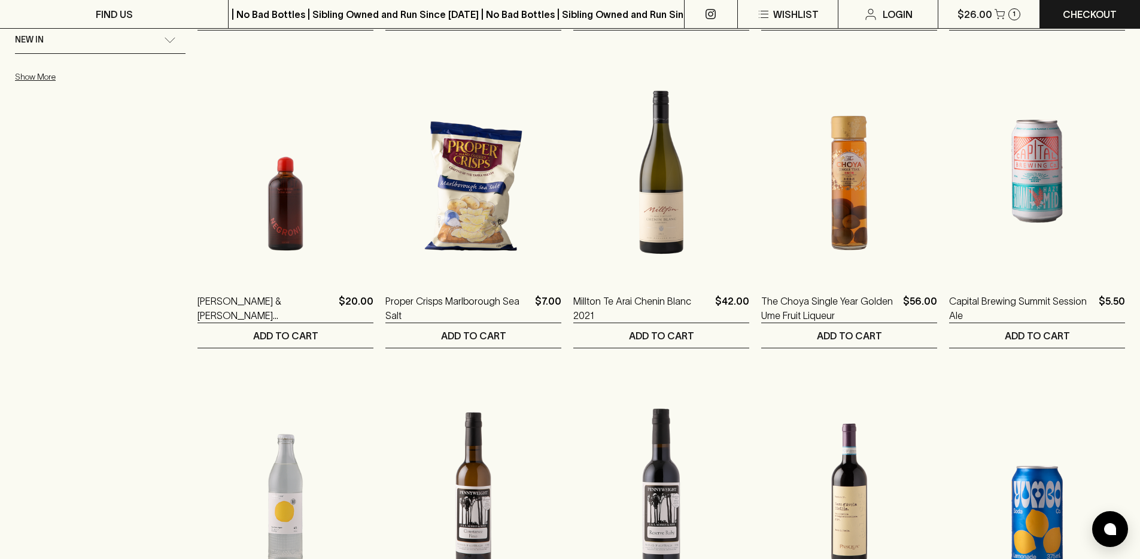
scroll to position [184, 0]
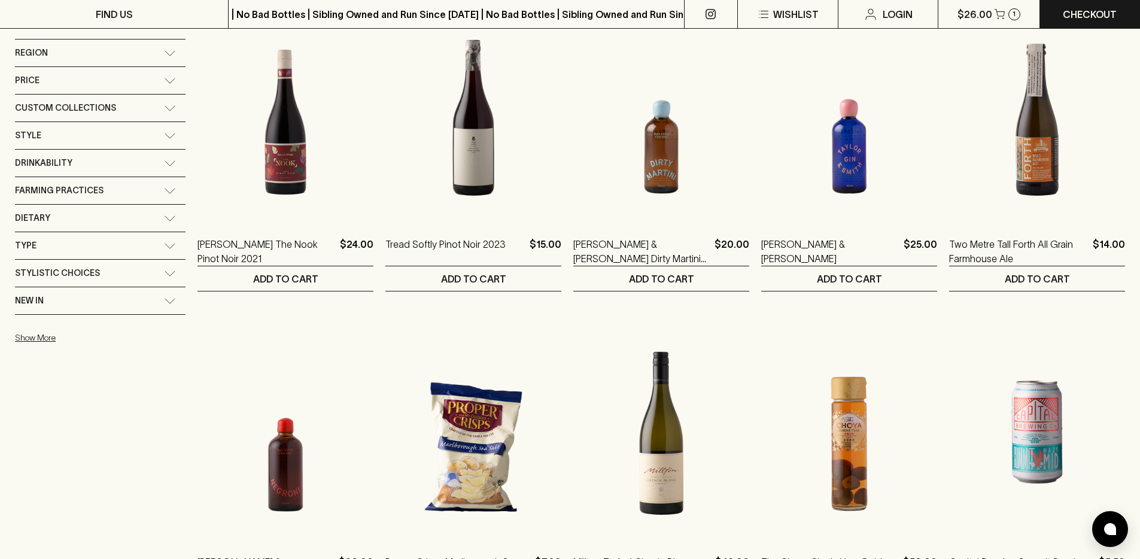
click at [105, 111] on span "Custom Collections" at bounding box center [65, 108] width 101 height 15
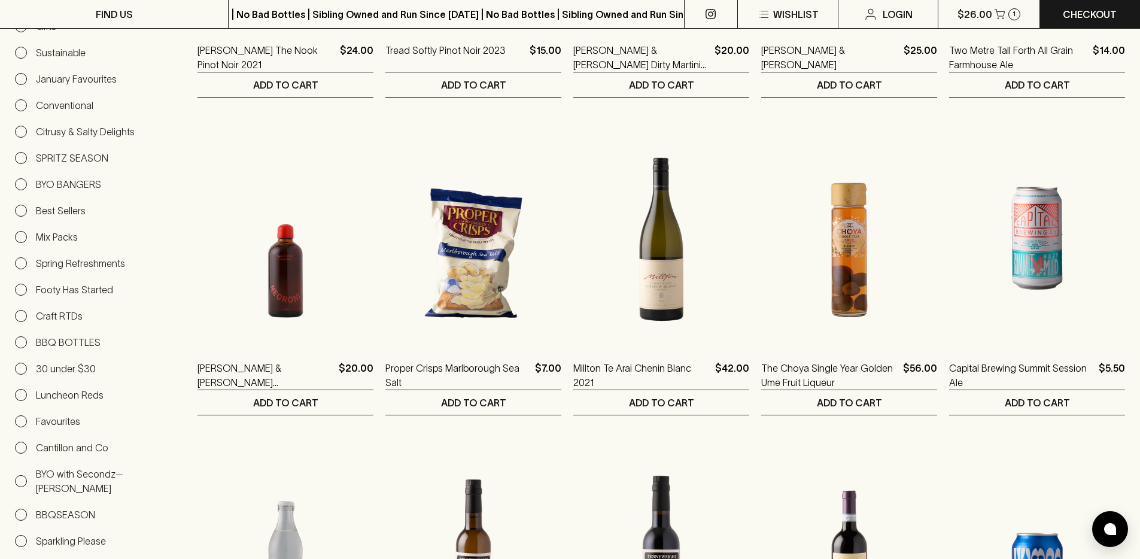
scroll to position [124, 0]
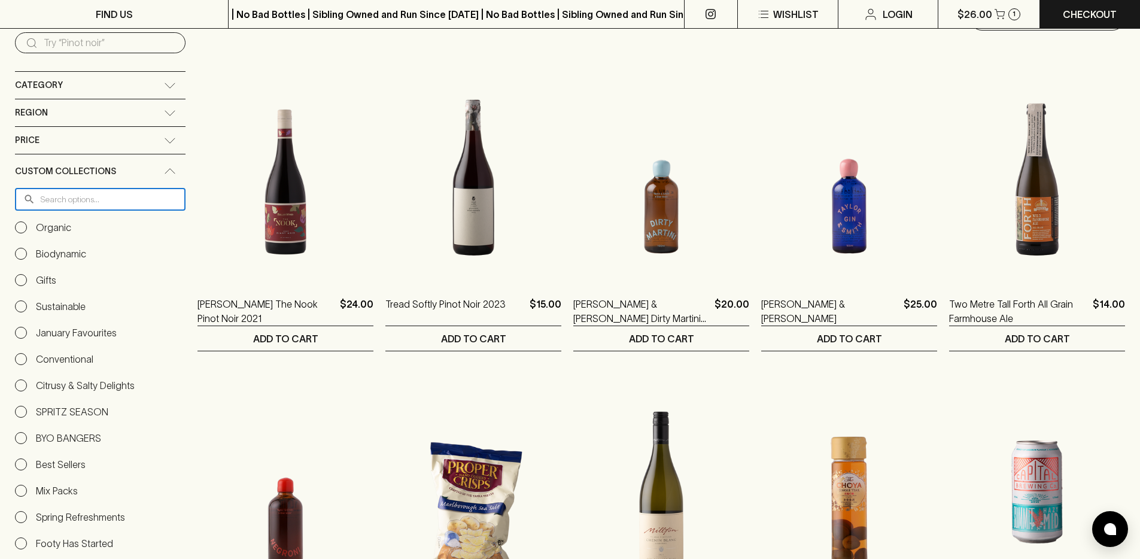
click at [93, 192] on input "text" at bounding box center [112, 199] width 145 height 22
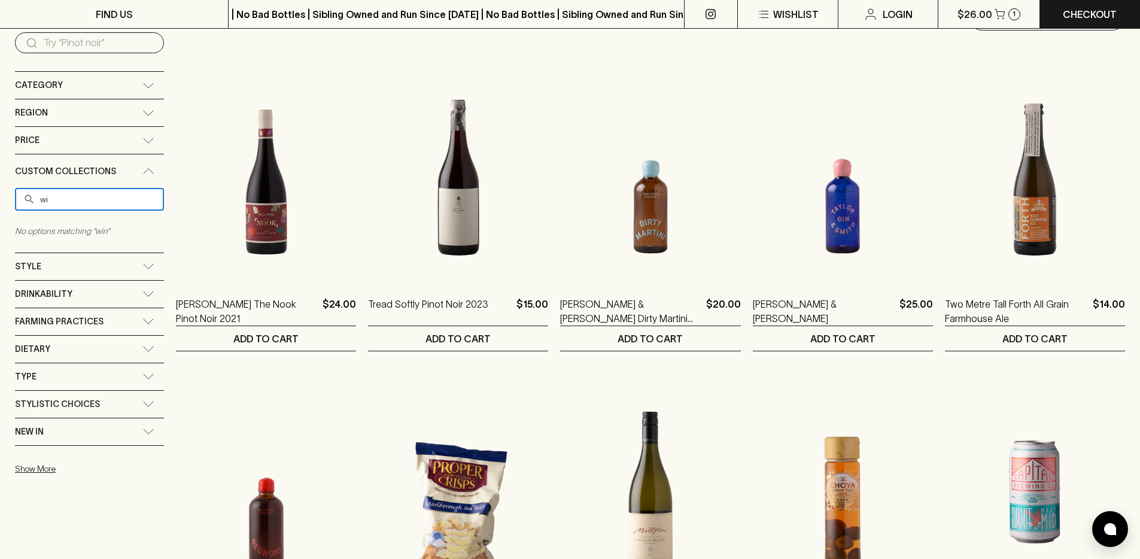
type input "w"
type input "mix"
click at [84, 229] on div "Mix Packs" at bounding box center [89, 227] width 149 height 14
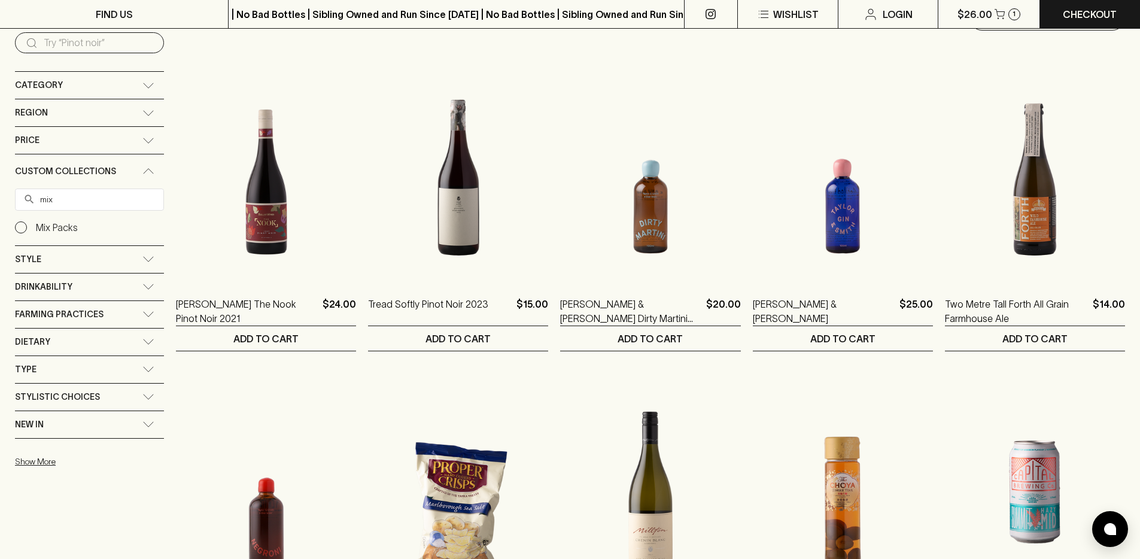
click at [44, 224] on p "Mix Packs" at bounding box center [57, 227] width 42 height 14
click at [27, 224] on input "Mix Packs" at bounding box center [21, 227] width 12 height 12
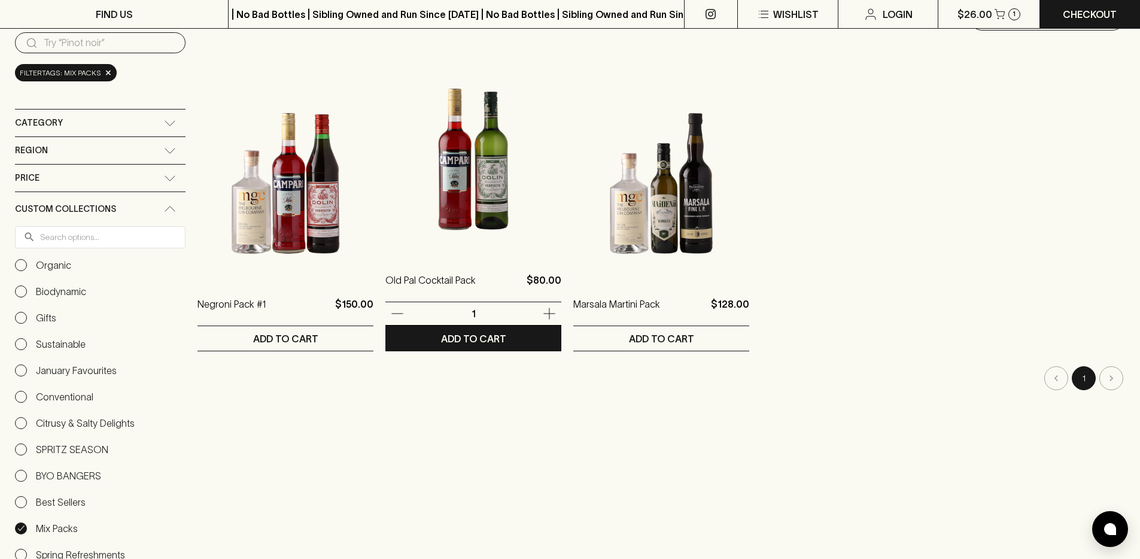
click at [367, 167] on ol "Negroni Pack #1 $150.00 1 ADD TO CART Old Pal Cocktail Pack $80.00 1 ADD TO CAR…" at bounding box center [661, 198] width 928 height 306
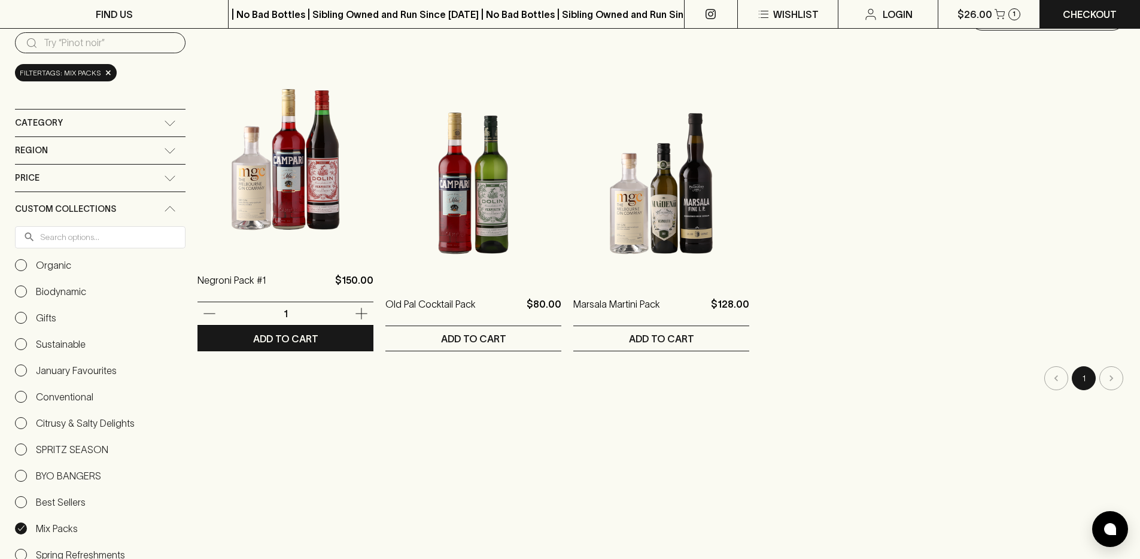
click at [297, 175] on img at bounding box center [285, 149] width 176 height 209
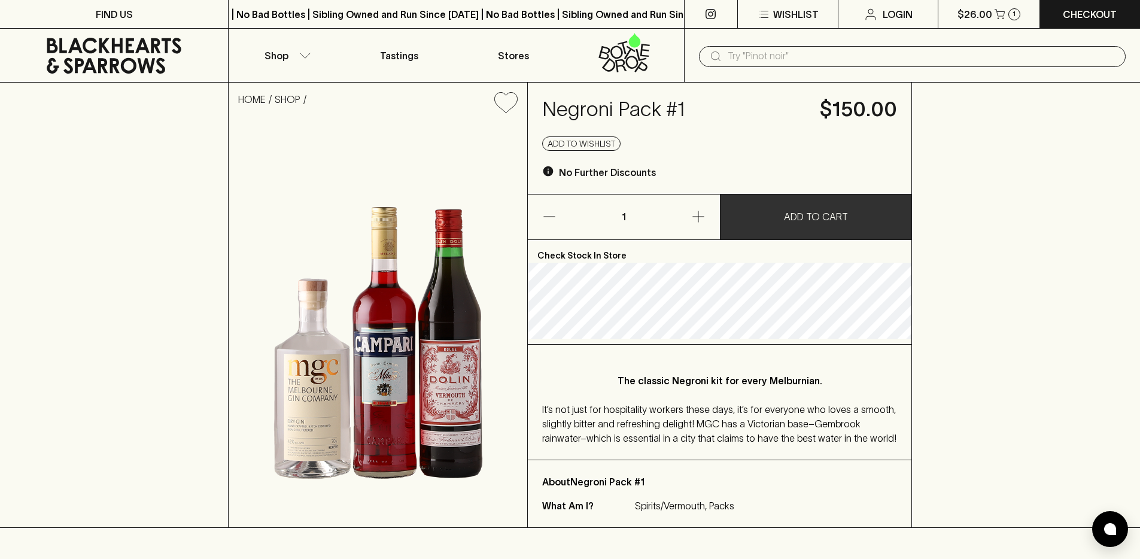
click at [819, 221] on p "ADD TO CART" at bounding box center [816, 216] width 64 height 14
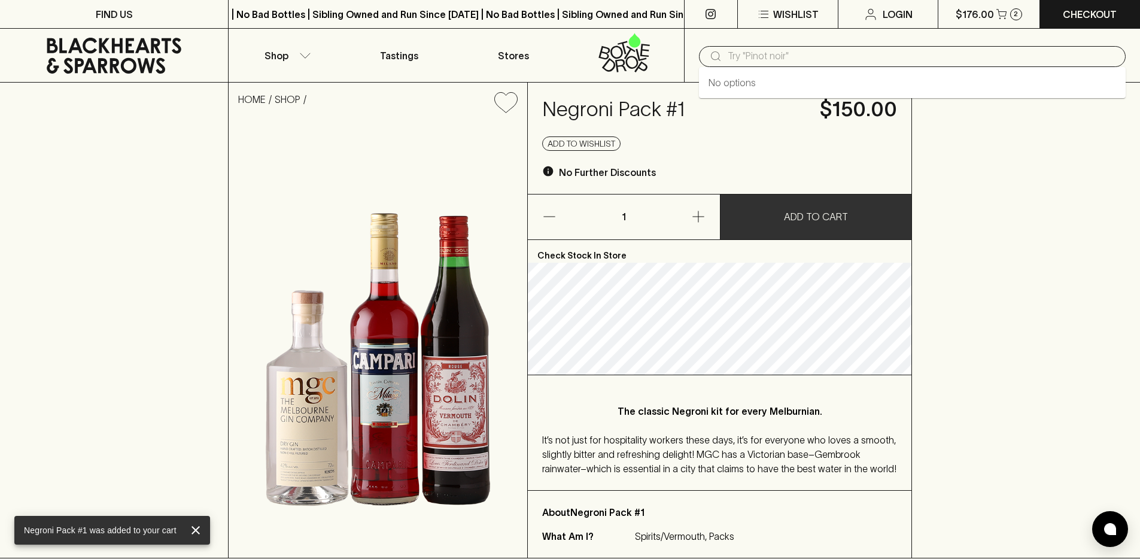
click at [947, 61] on input "text" at bounding box center [922, 56] width 388 height 19
click at [1027, 197] on div "HOME SHOP Negroni Pack #1 $150.00 Add to wishlist No Further Discounts 1 ADD TO…" at bounding box center [570, 321] width 1140 height 476
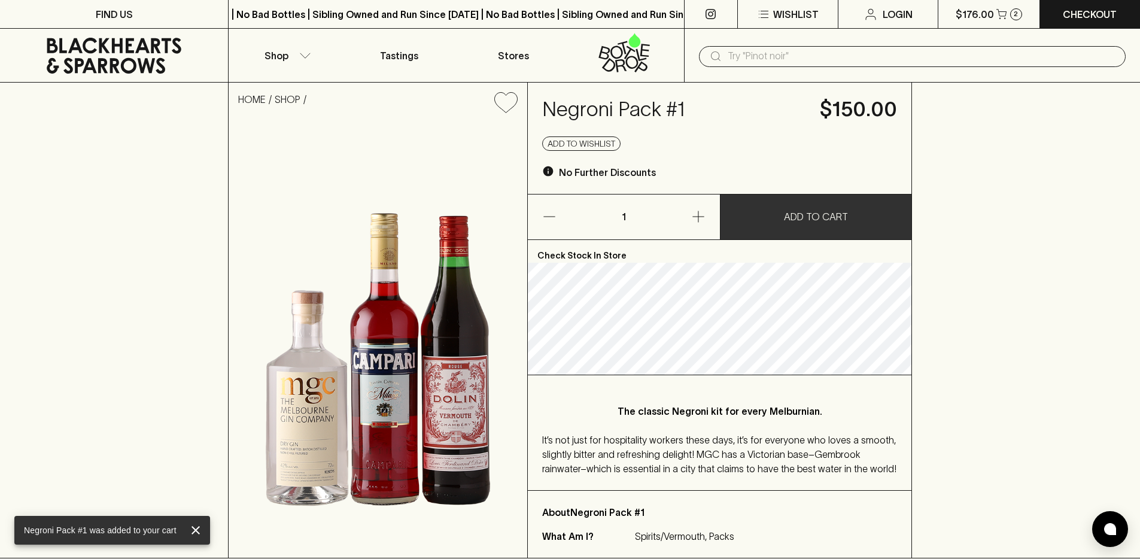
click at [853, 71] on div "​" at bounding box center [912, 56] width 456 height 54
click at [843, 55] on input "text" at bounding box center [922, 56] width 388 height 19
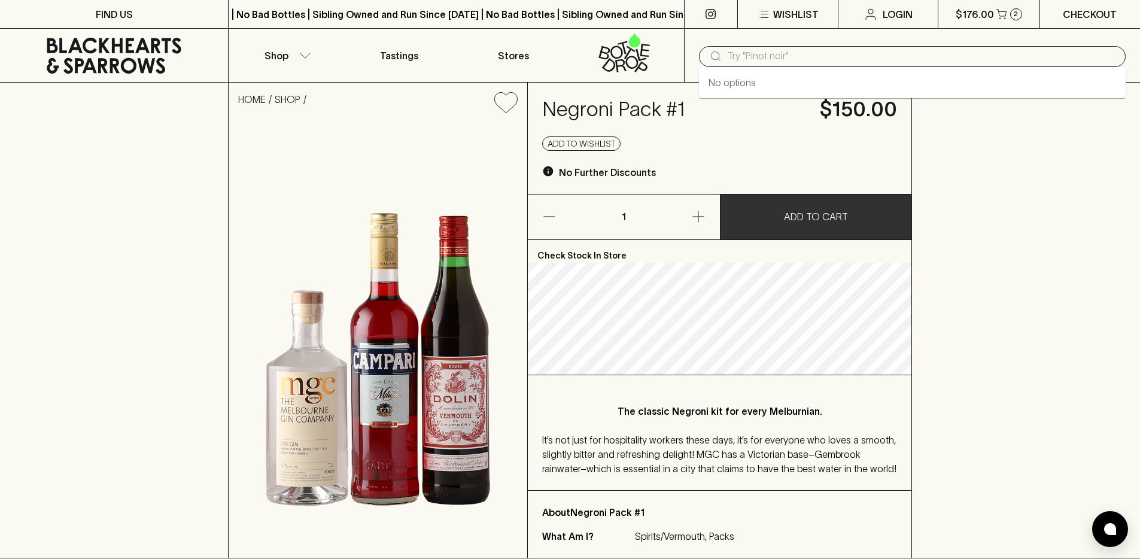
click at [1080, 15] on p "Checkout" at bounding box center [1090, 14] width 54 height 14
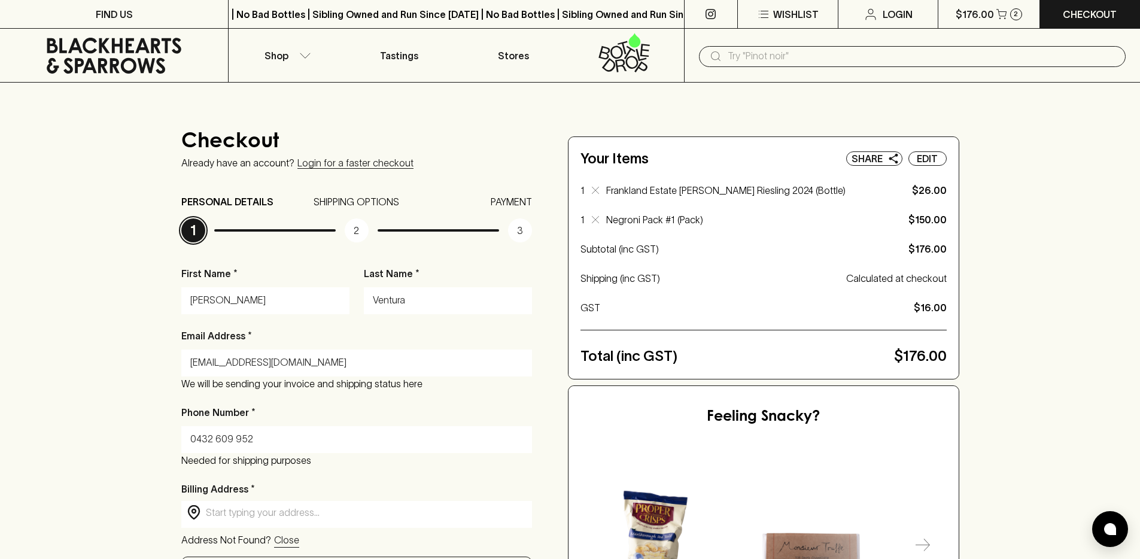
click at [674, 223] on p "Negroni Pack #1 (Pack)" at bounding box center [742, 219] width 273 height 14
click at [673, 223] on p "Negroni Pack #1 (Pack)" at bounding box center [742, 219] width 273 height 14
click at [889, 275] on p "Calculated at checkout" at bounding box center [896, 278] width 101 height 14
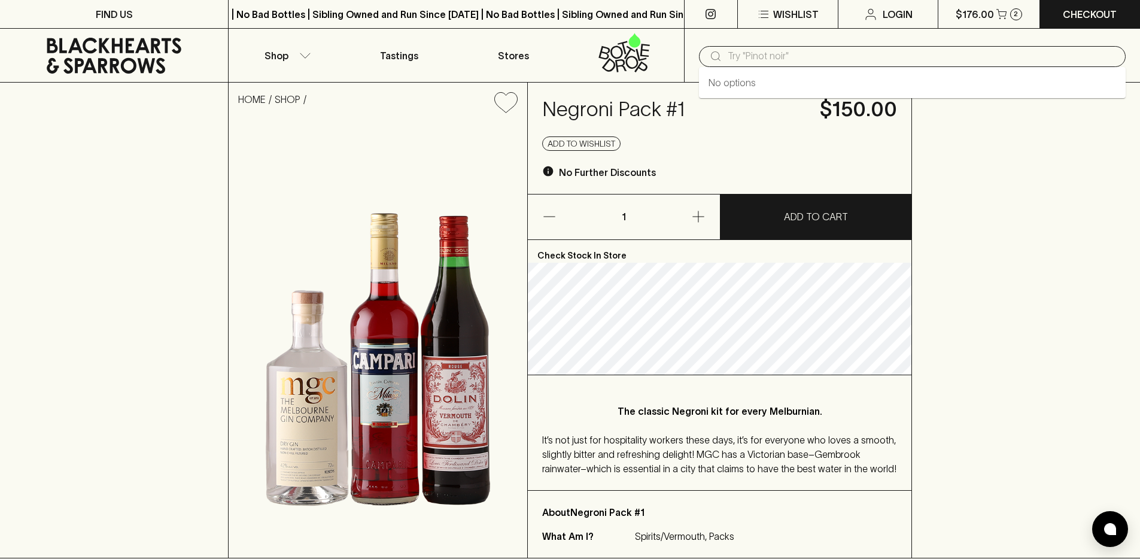
click at [795, 51] on input "text" at bounding box center [922, 56] width 388 height 19
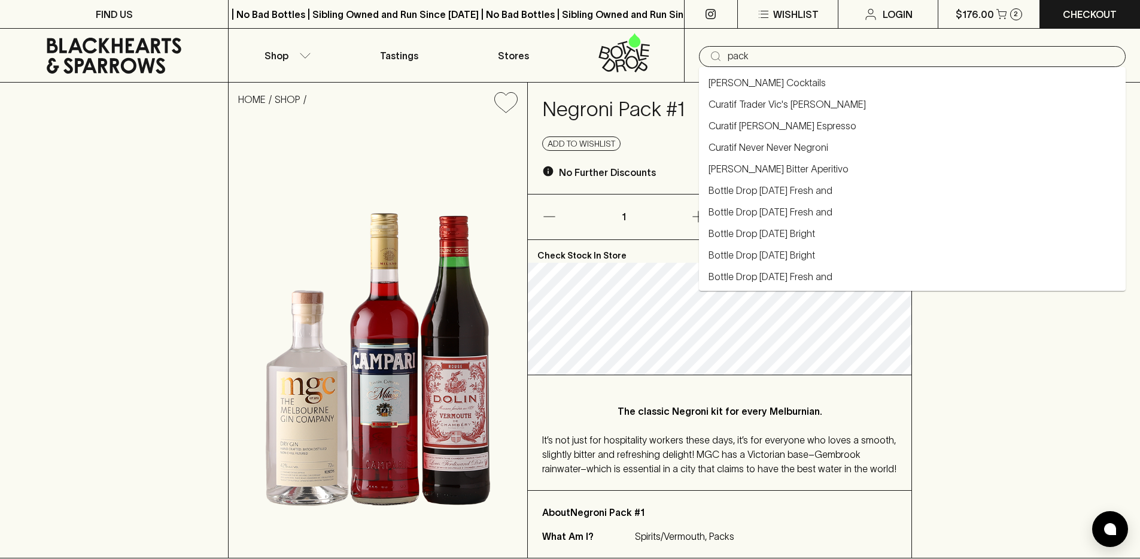
type input "pack"
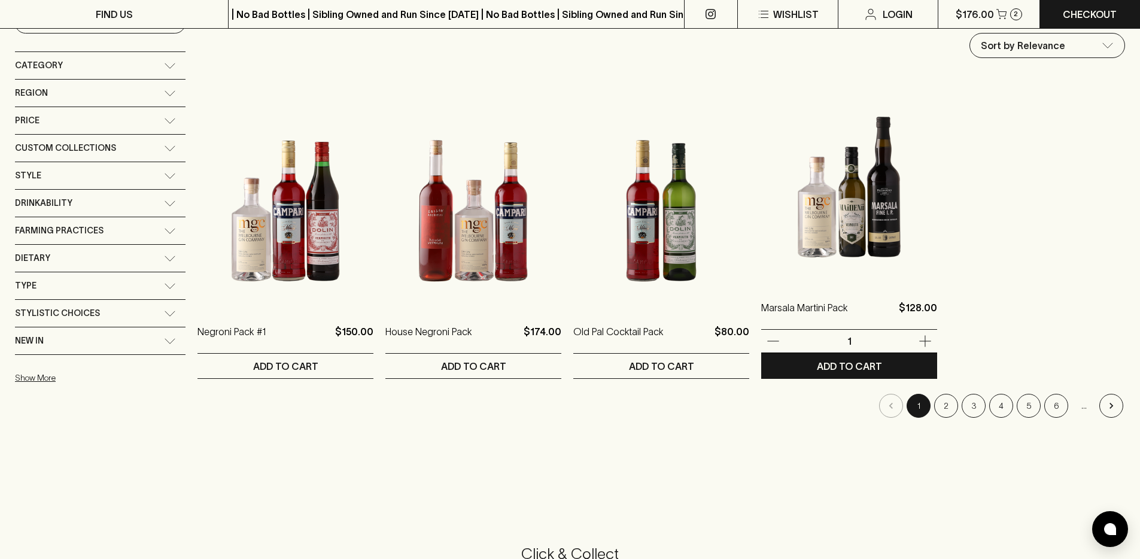
scroll to position [205, 0]
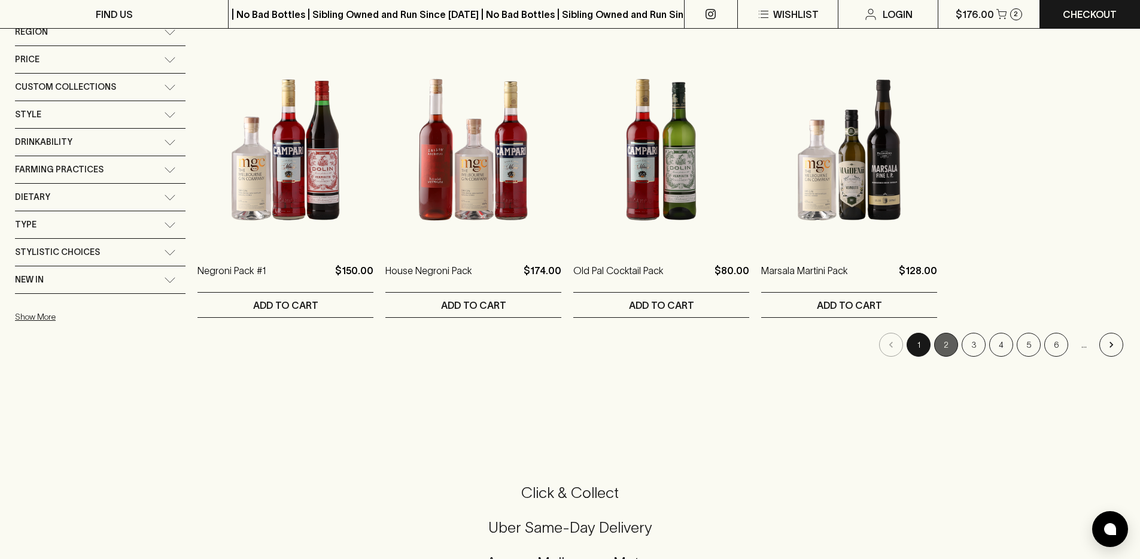
click at [945, 339] on button "2" at bounding box center [946, 345] width 24 height 24
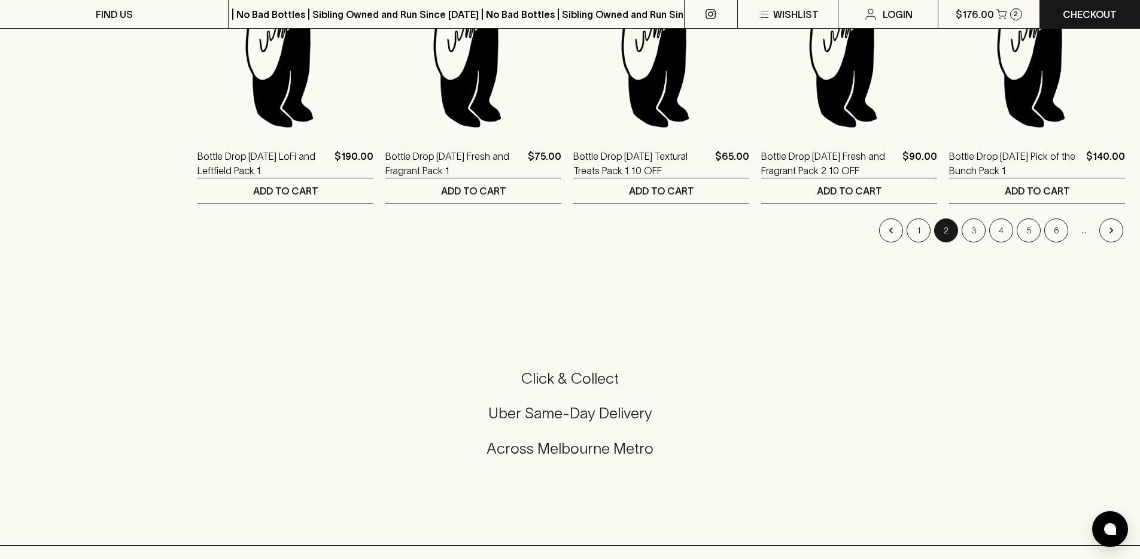
scroll to position [1211, 0]
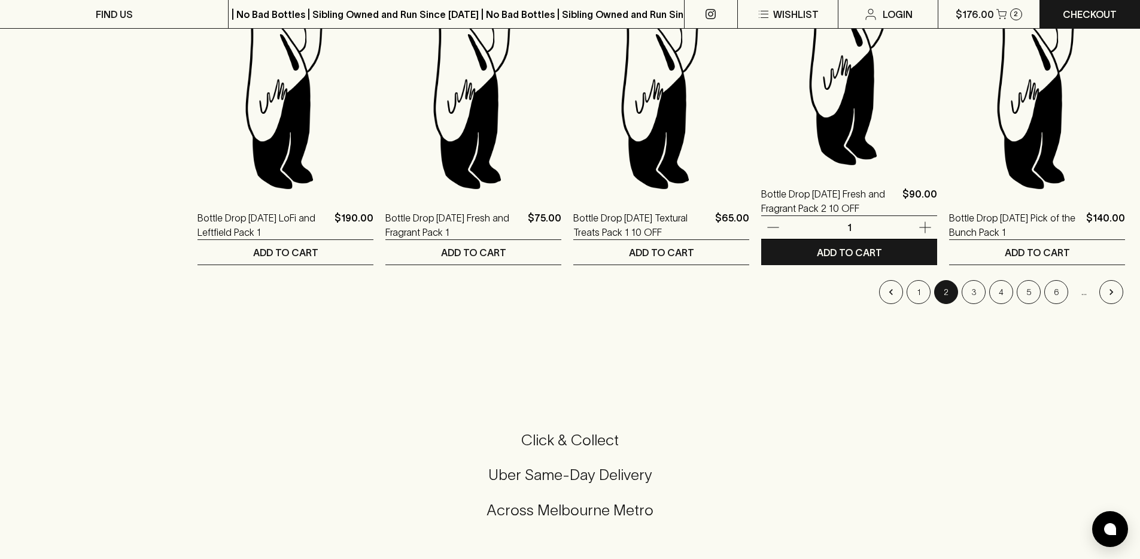
click at [800, 129] on img at bounding box center [849, 63] width 176 height 209
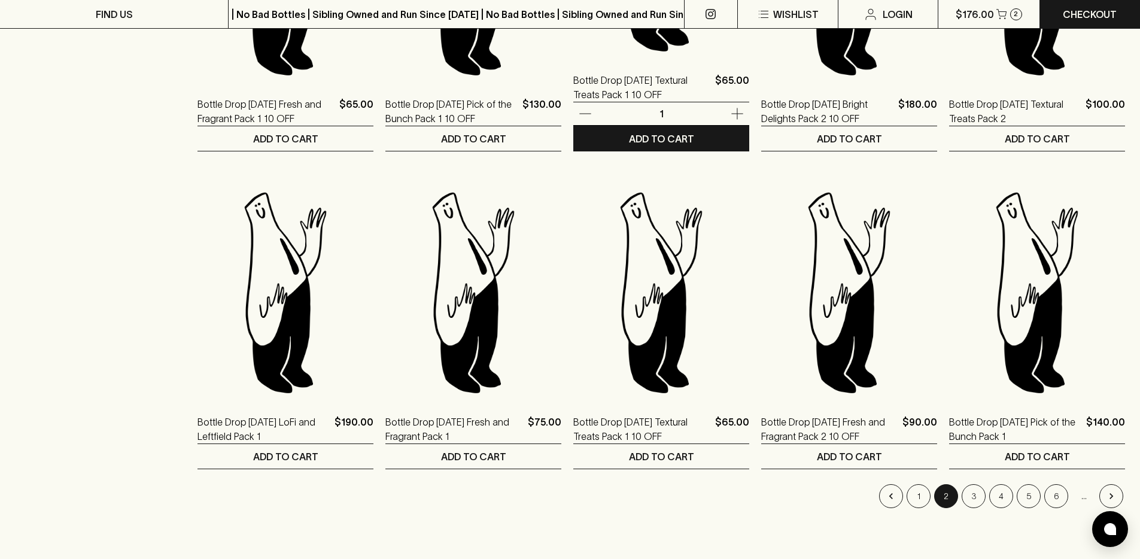
scroll to position [1069, 0]
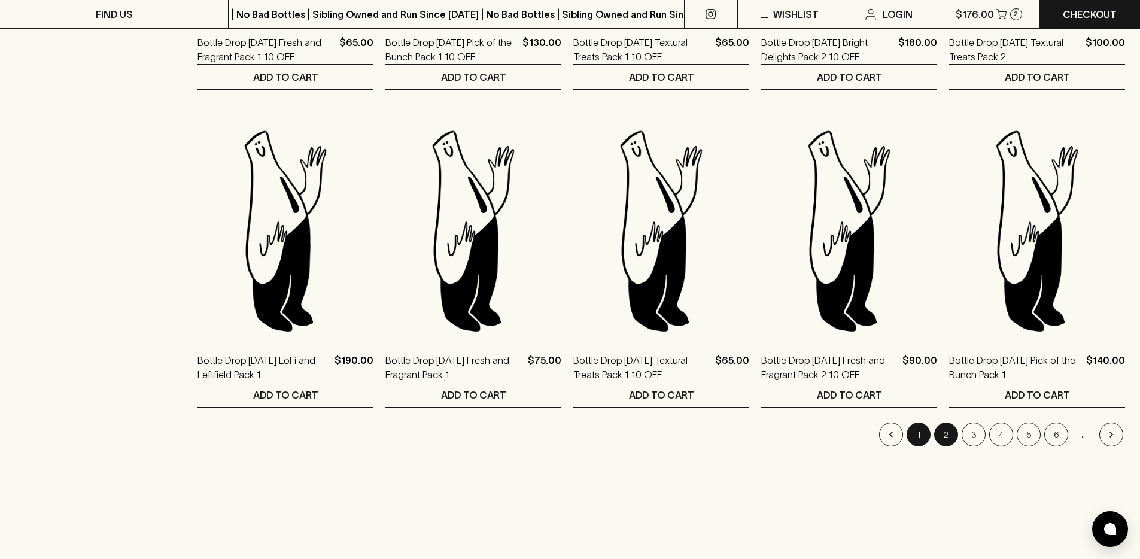
click at [917, 434] on button "1" at bounding box center [919, 434] width 24 height 24
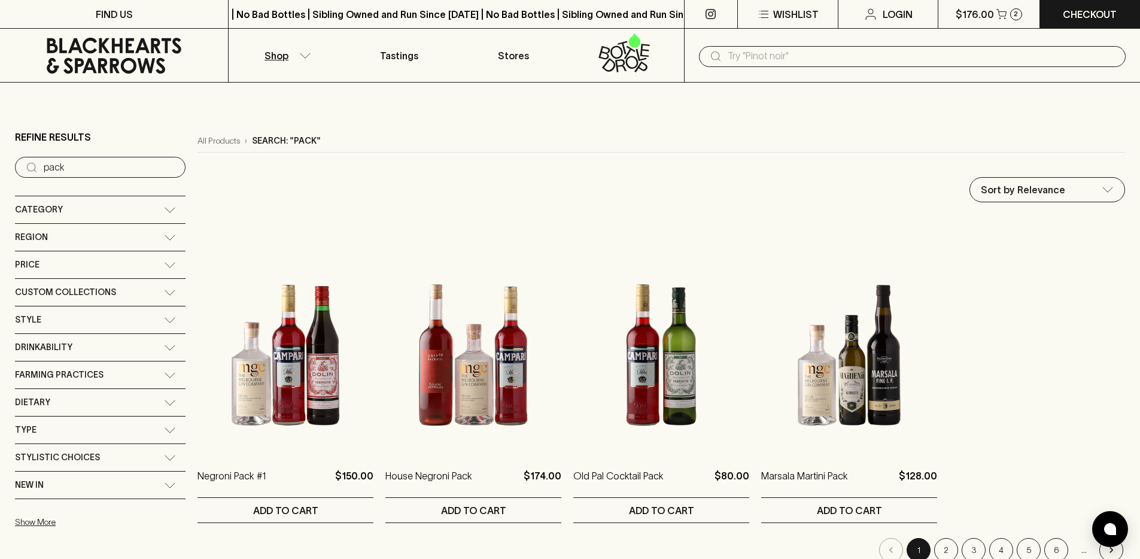
click at [84, 167] on input "pack" at bounding box center [110, 167] width 132 height 19
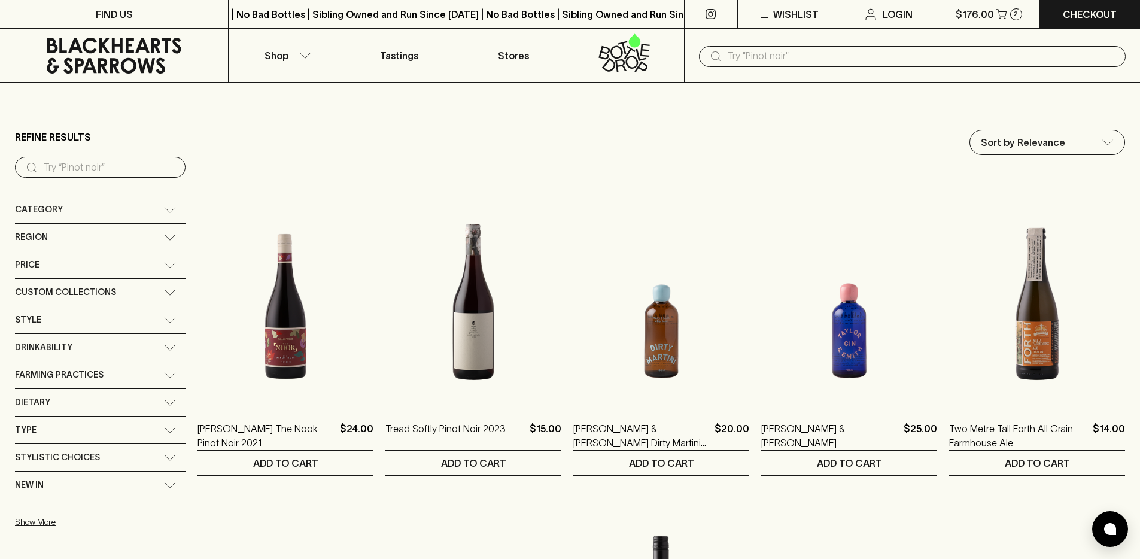
click at [84, 167] on input "search" at bounding box center [110, 167] width 132 height 19
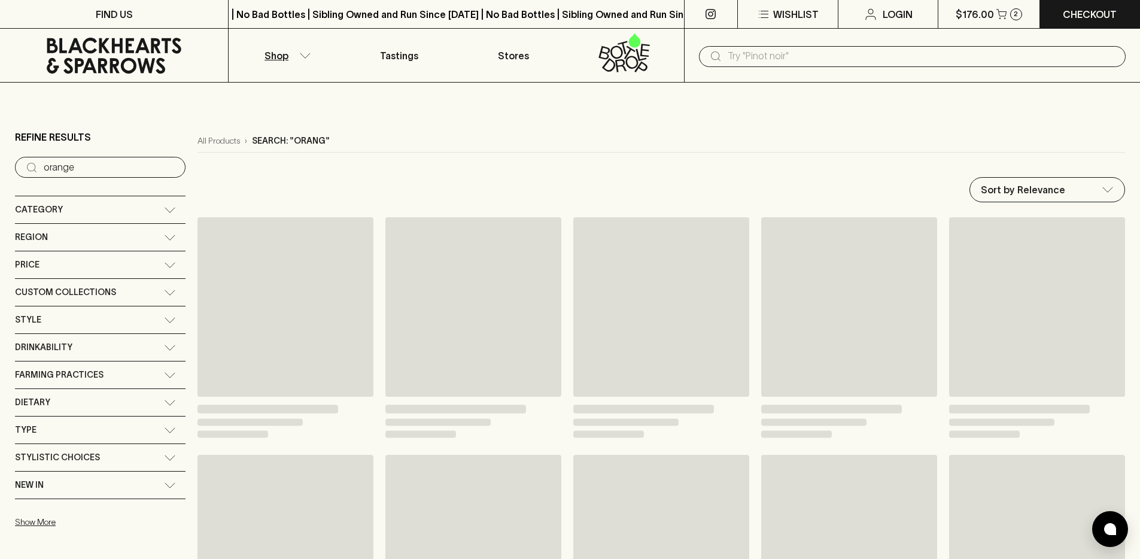
type input "orange"
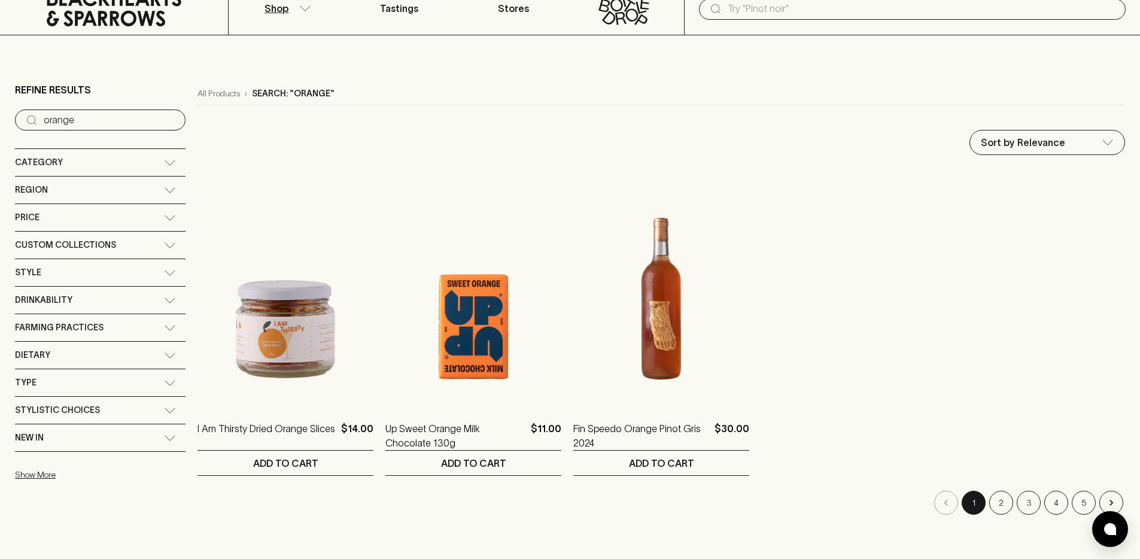
scroll to position [90, 0]
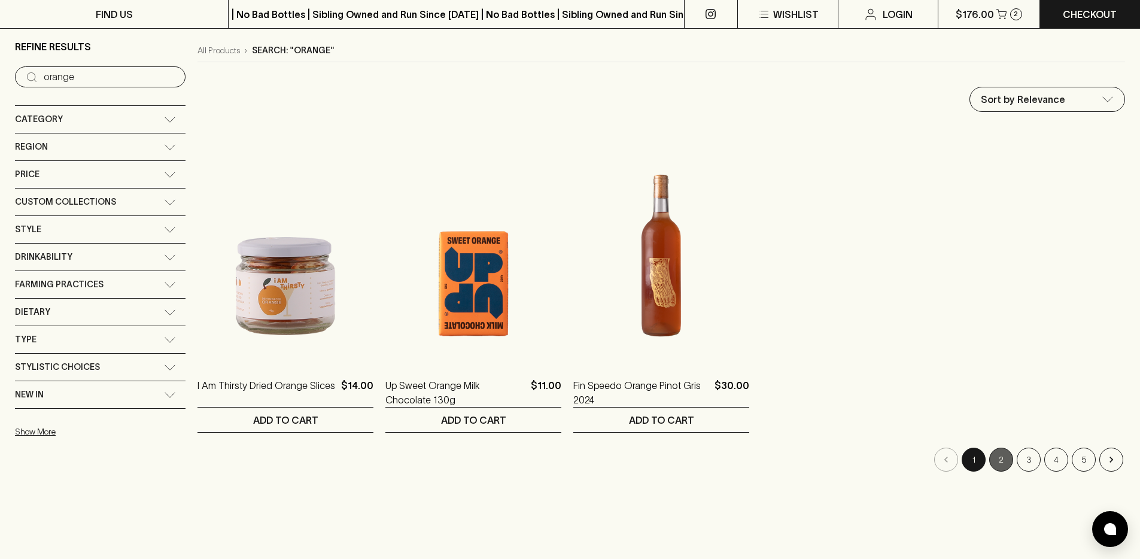
click at [1007, 452] on button "2" at bounding box center [1001, 460] width 24 height 24
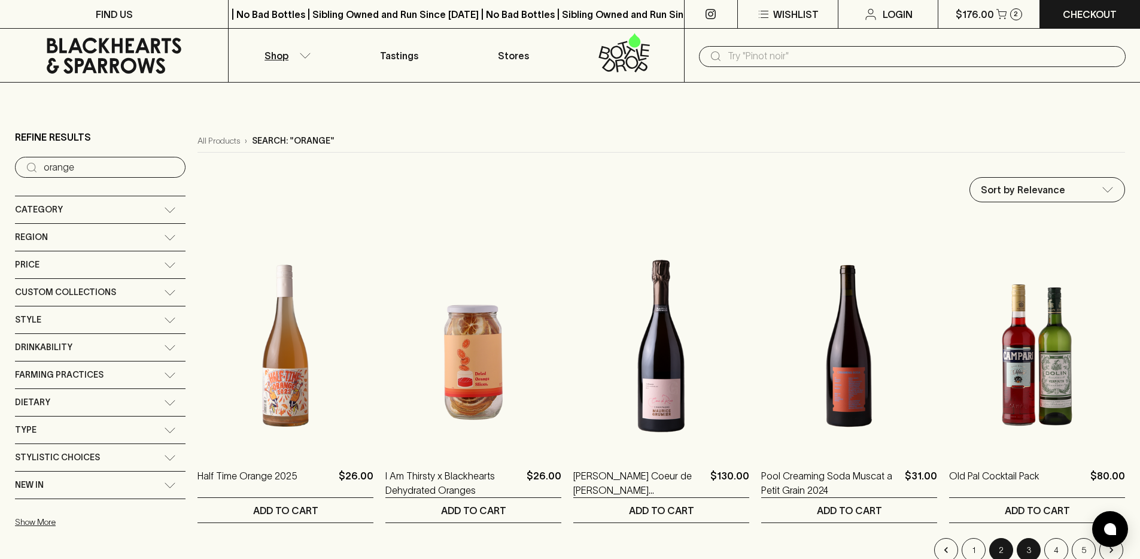
click at [1036, 551] on button "3" at bounding box center [1029, 550] width 24 height 24
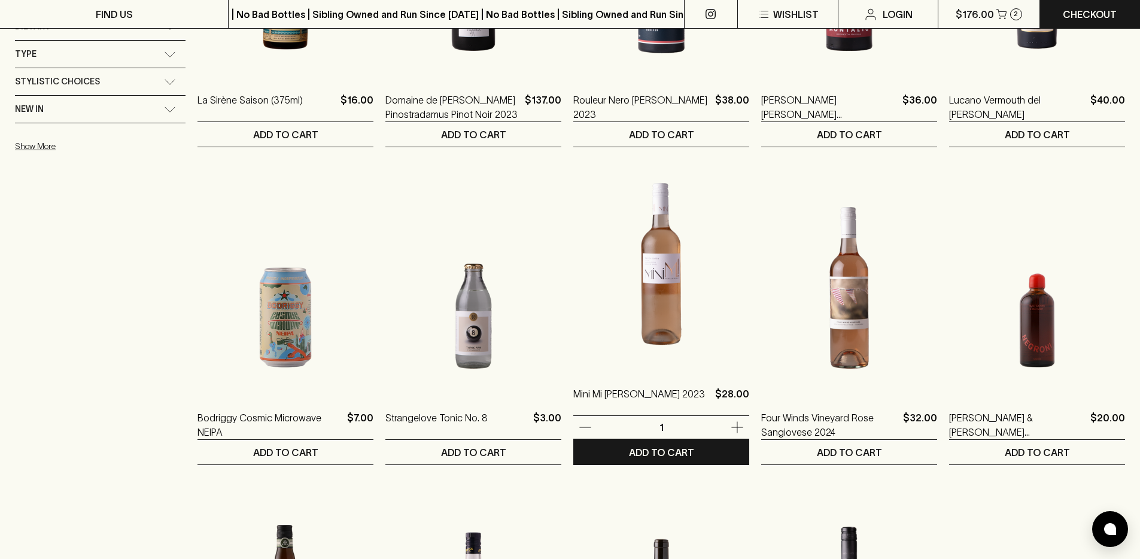
scroll to position [691, 0]
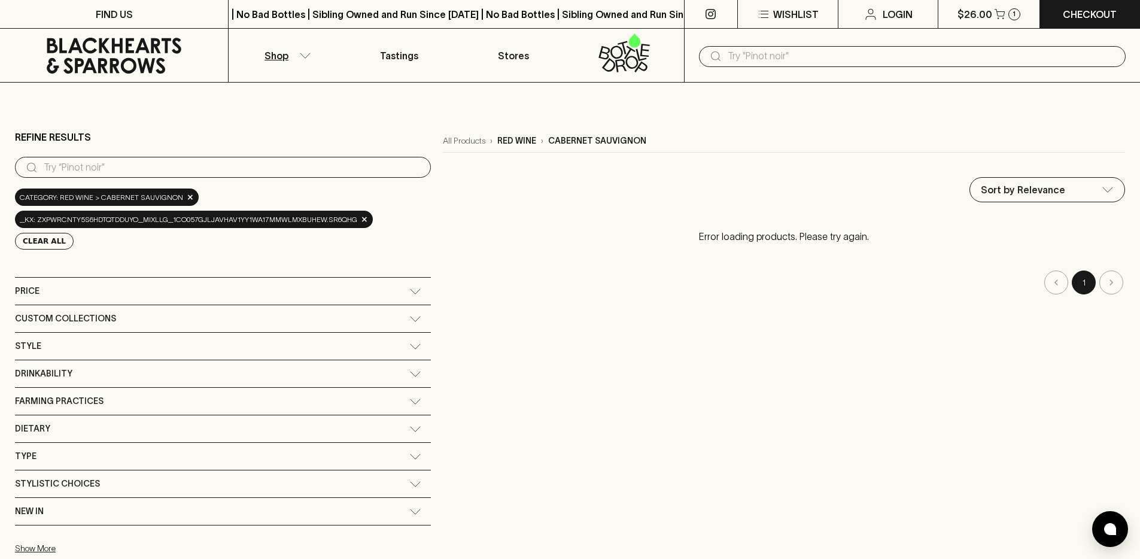
click at [123, 49] on icon at bounding box center [114, 56] width 210 height 36
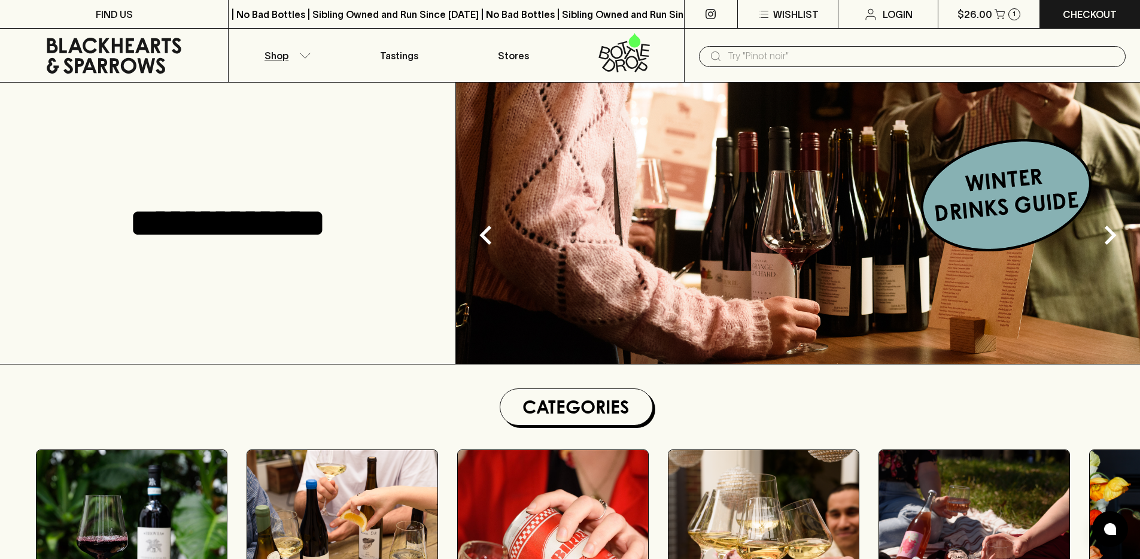
click at [278, 70] on button "Shop" at bounding box center [286, 55] width 114 height 53
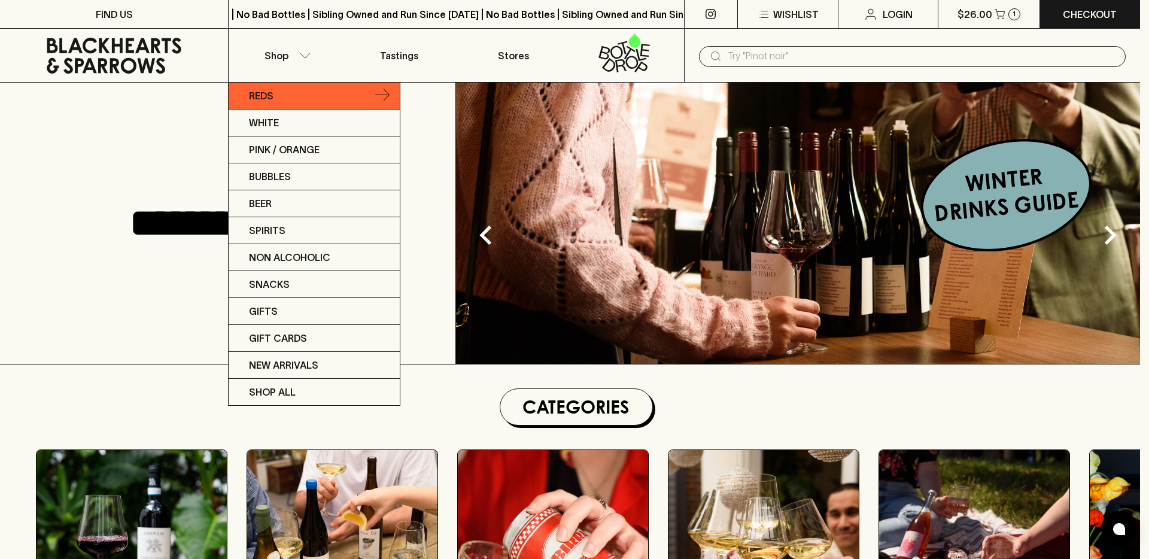
click at [285, 99] on link "Reds" at bounding box center [314, 96] width 171 height 27
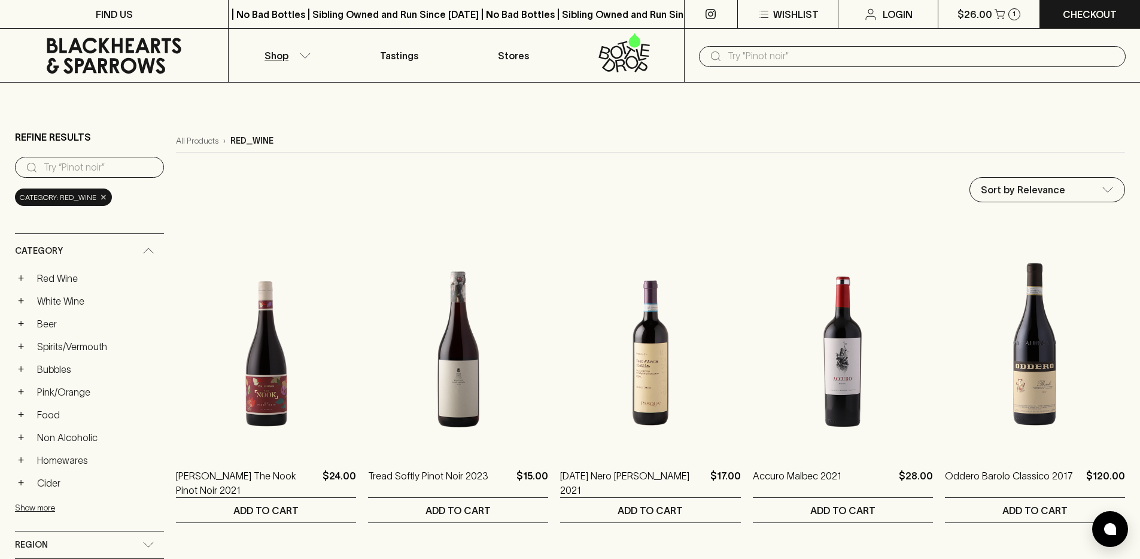
click at [104, 199] on span "×" at bounding box center [103, 197] width 7 height 13
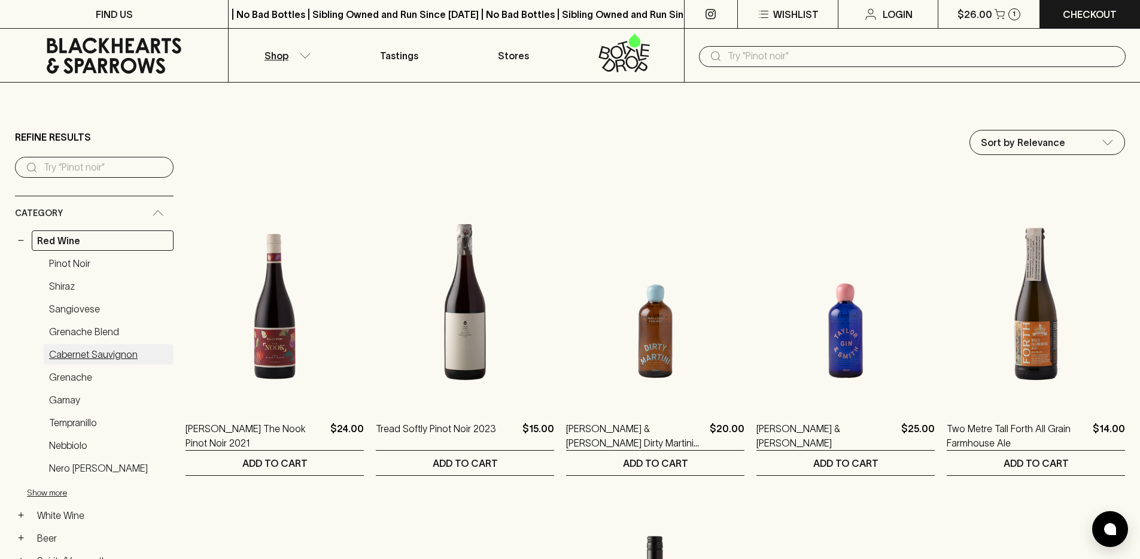
scroll to position [384, 0]
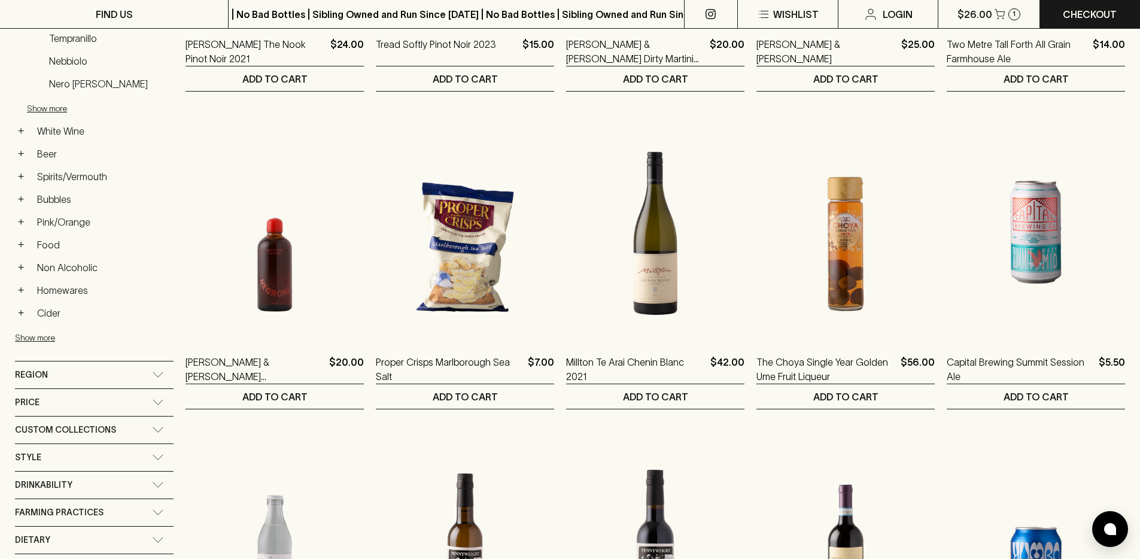
click at [84, 426] on span "Custom Collections" at bounding box center [65, 429] width 101 height 15
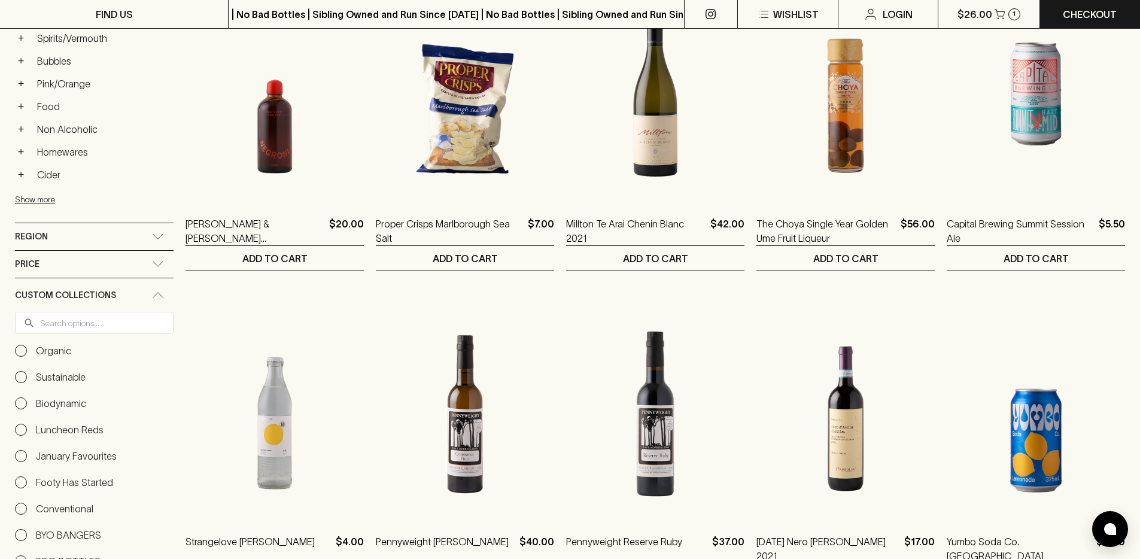
scroll to position [584, 0]
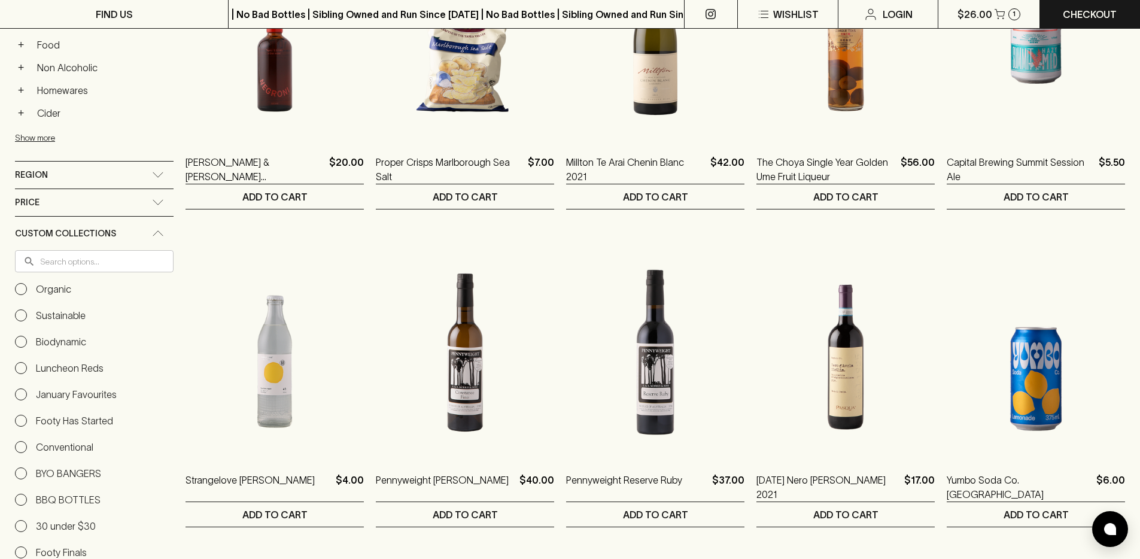
click at [76, 259] on input "text" at bounding box center [106, 261] width 133 height 22
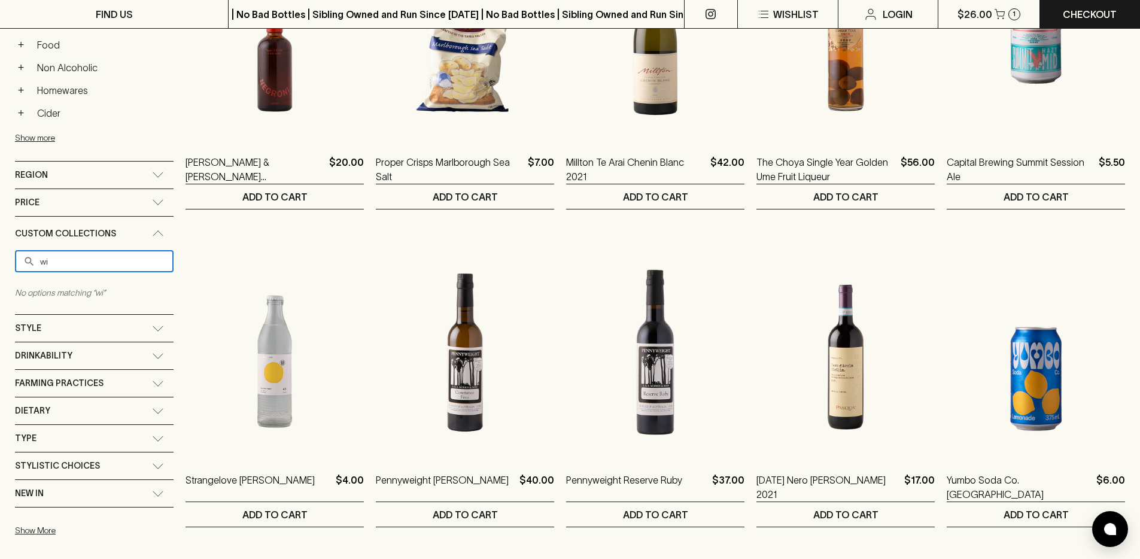
type input "w"
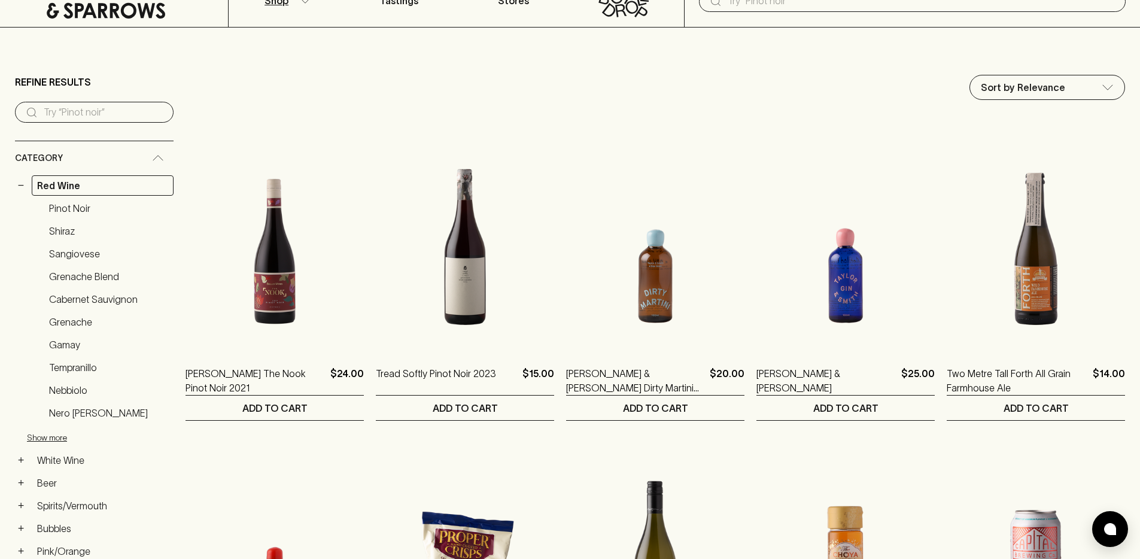
scroll to position [0, 0]
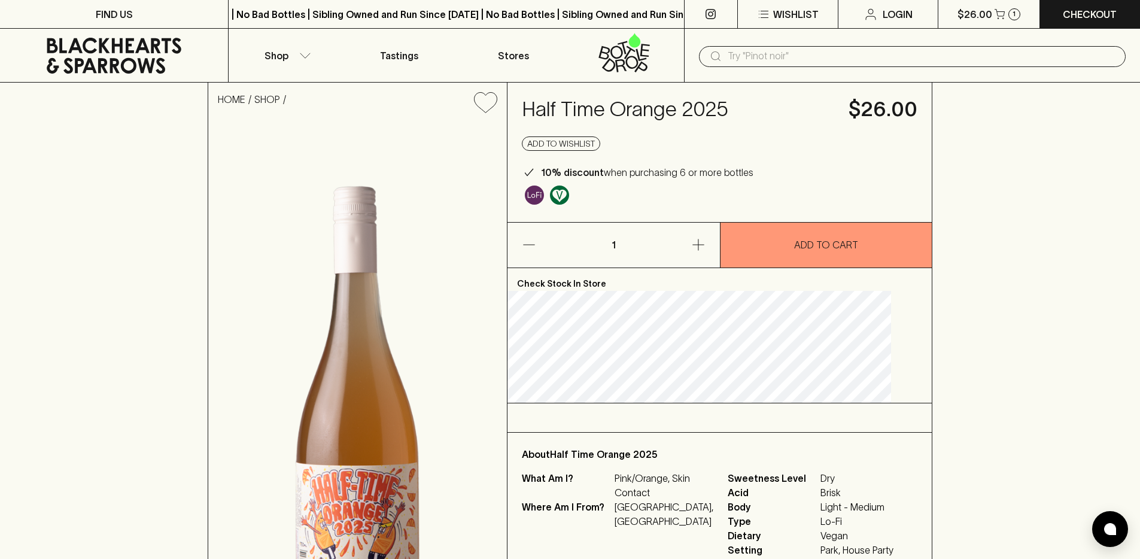
click at [638, 104] on h4 "Half Time Orange 2025" at bounding box center [678, 109] width 312 height 25
copy h4 "Half Time Orange 2025"
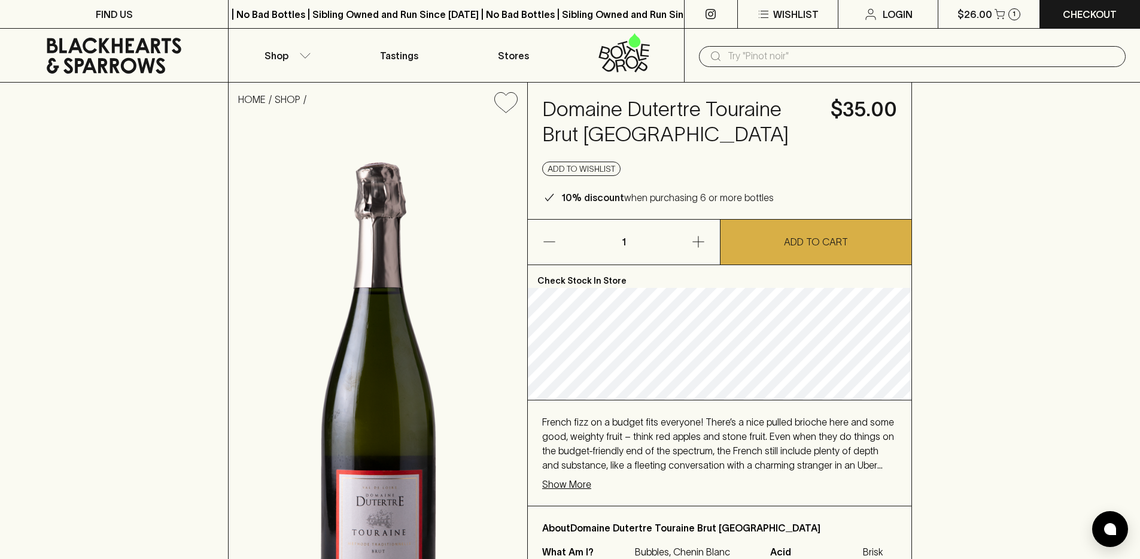
click at [174, 243] on div "HOME SHOP Domaine Dutertre Touraine Brut NV $35.00 Add to wishlist 10% discount…" at bounding box center [570, 371] width 1140 height 577
click at [157, 286] on div "HOME SHOP Domaine Dutertre Touraine Brut NV $35.00 Add to wishlist 10% discount…" at bounding box center [570, 371] width 1140 height 577
click at [1029, 314] on div "HOME SHOP Domaine Dutertre Touraine Brut NV $35.00 Add to wishlist 10% discount…" at bounding box center [570, 371] width 1140 height 577
click at [920, 324] on div "HOME SHOP Domaine Dutertre Touraine Brut NV $35.00 Add to wishlist 10% discount…" at bounding box center [570, 371] width 1140 height 577
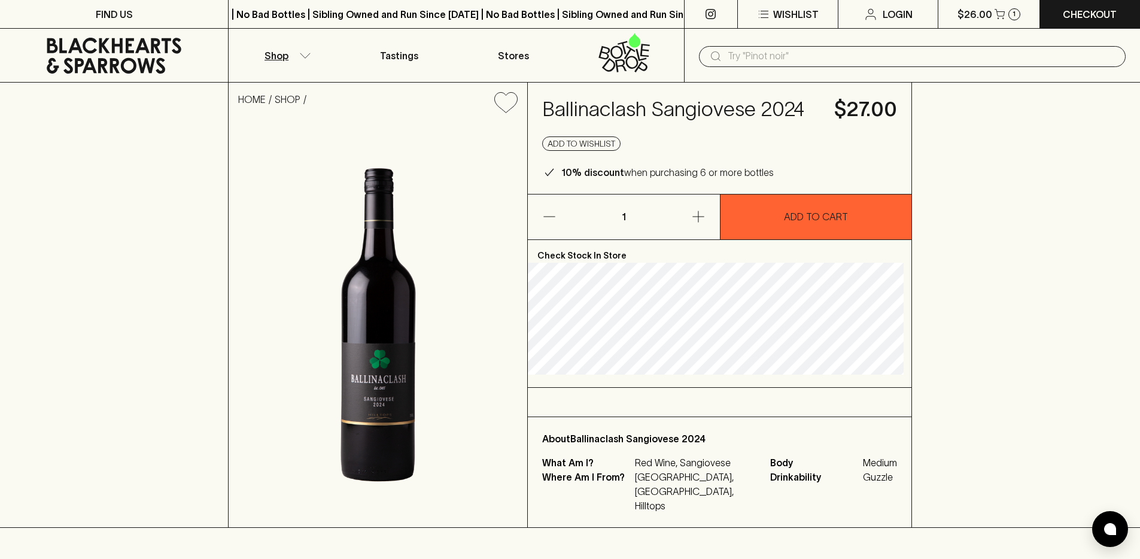
click at [290, 50] on button "Shop" at bounding box center [286, 55] width 114 height 53
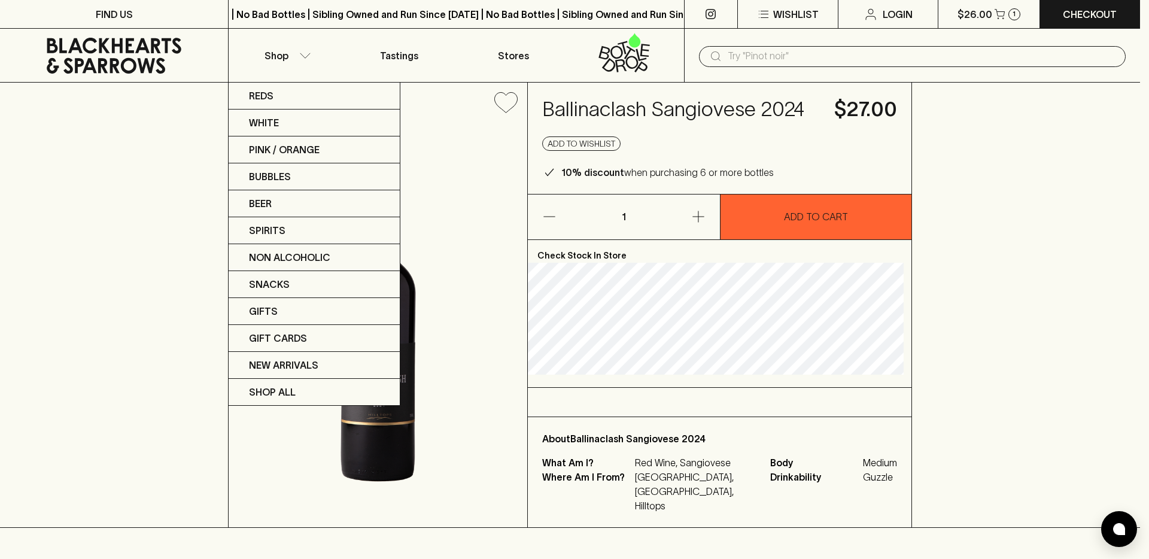
click at [814, 58] on div at bounding box center [574, 279] width 1149 height 559
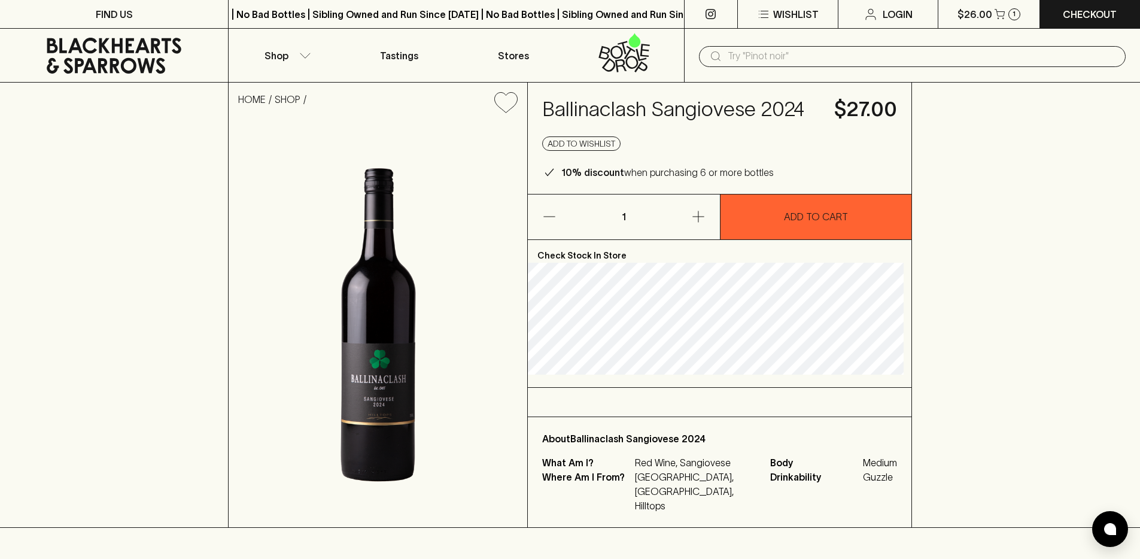
click at [811, 52] on div "Reds White Pink / Orange Bubbles Beer Spirits Non Alcoholic Snacks Gifts Gift C…" at bounding box center [570, 279] width 1140 height 559
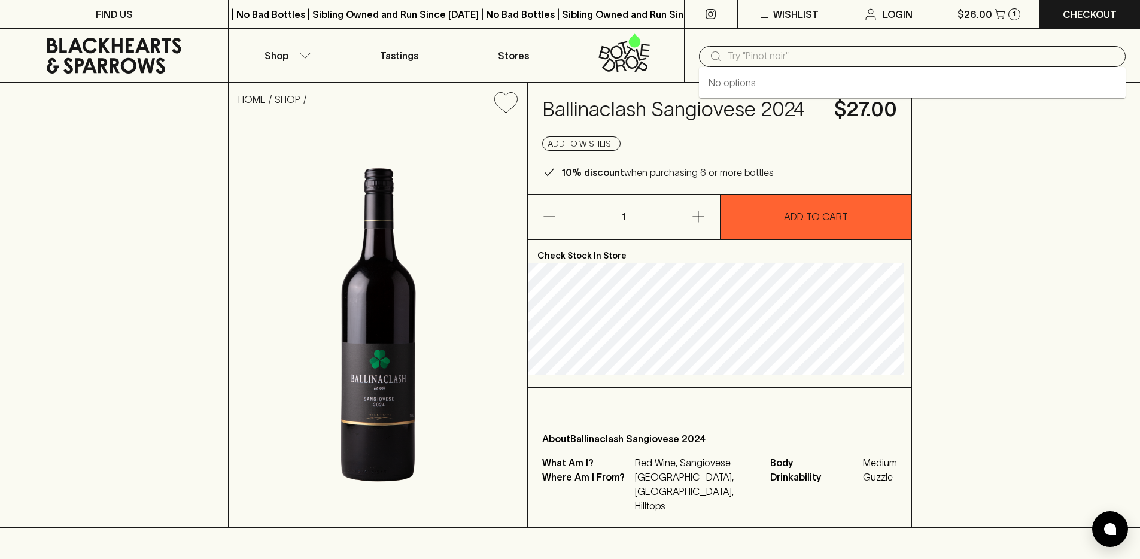
click at [811, 52] on input "text" at bounding box center [922, 56] width 388 height 19
type input "packs"
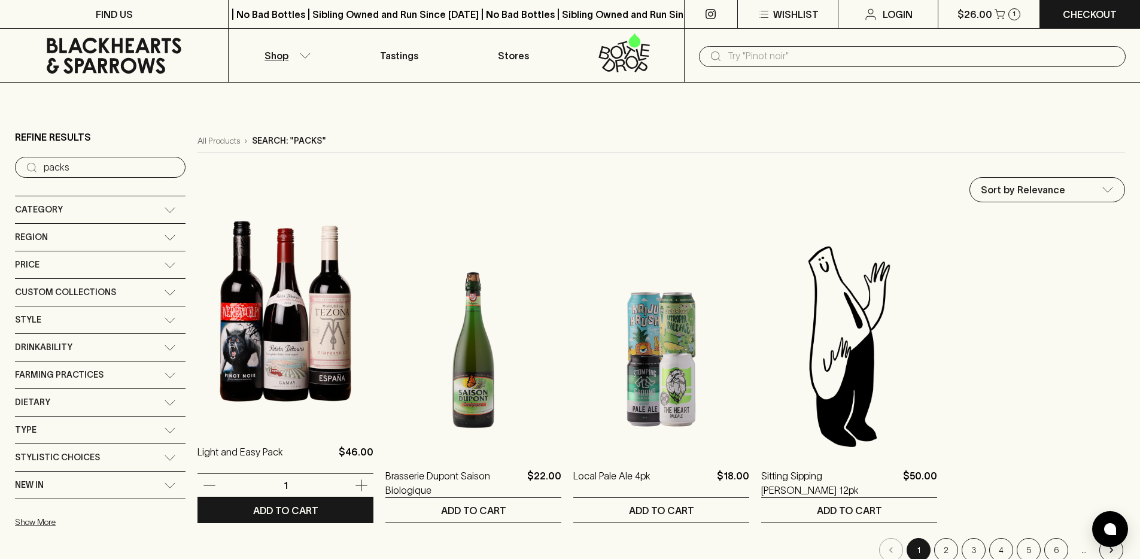
scroll to position [31, 0]
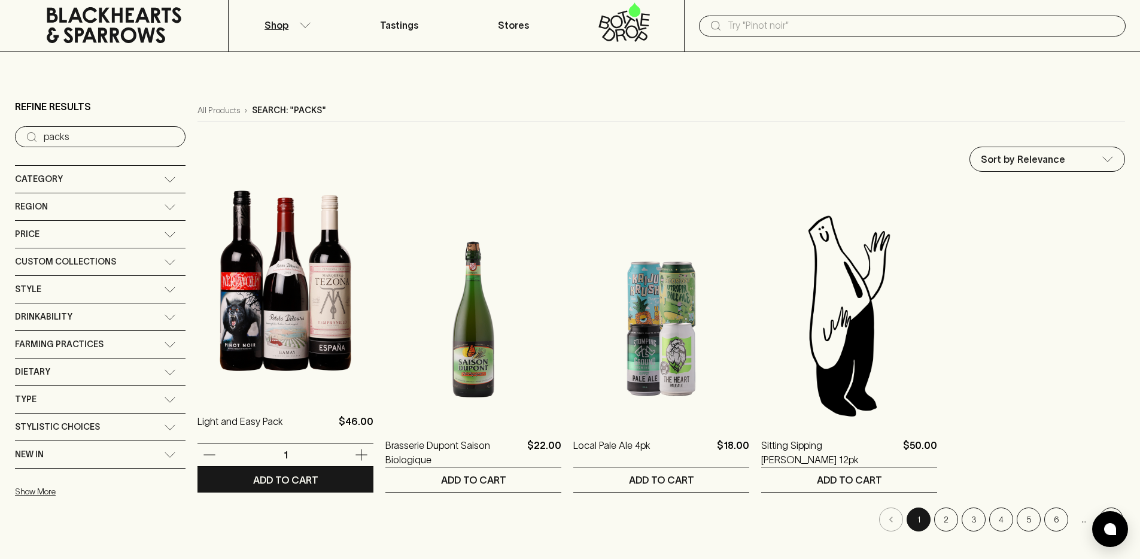
click at [301, 276] on img at bounding box center [285, 291] width 176 height 209
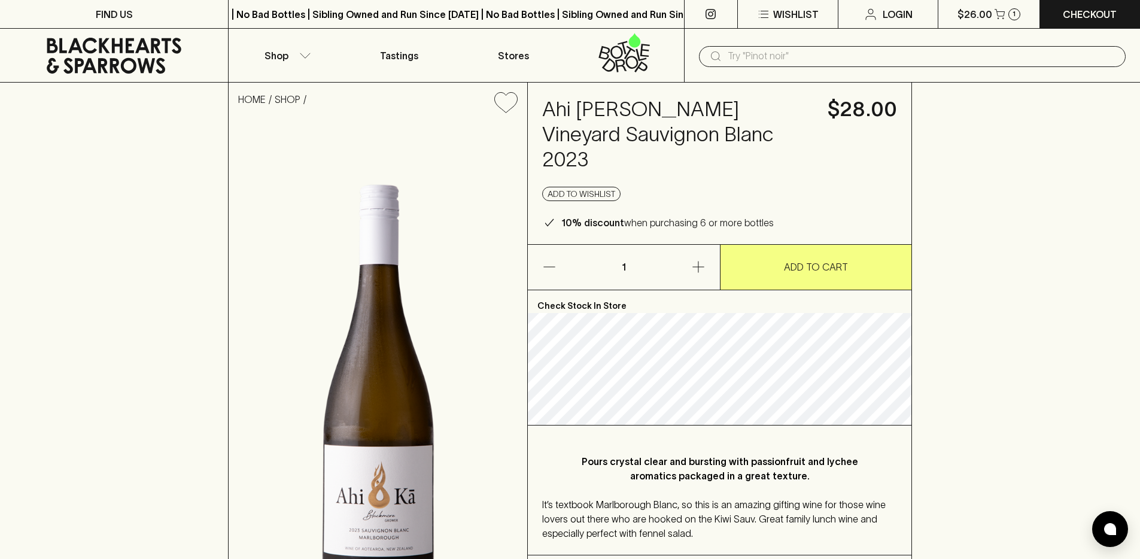
click at [154, 56] on icon at bounding box center [114, 56] width 210 height 36
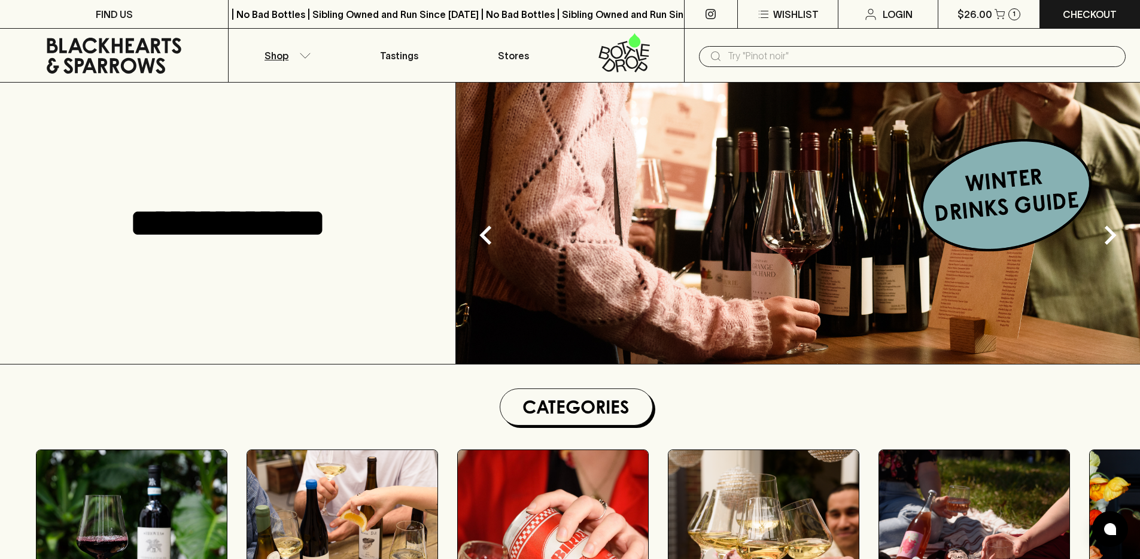
click at [295, 50] on button "Shop" at bounding box center [286, 55] width 114 height 53
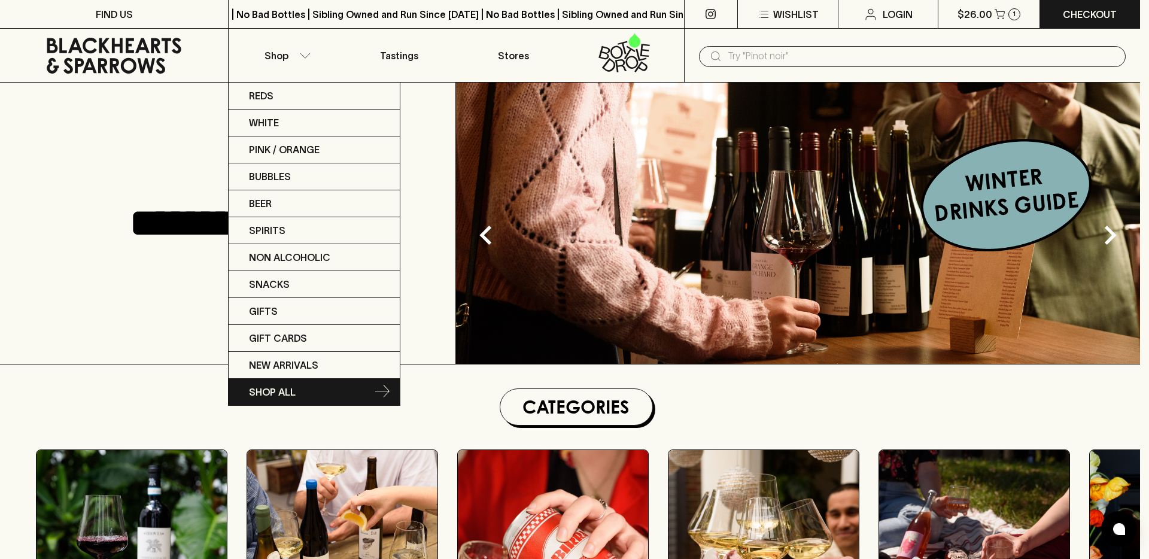
click at [288, 391] on p "SHOP ALL" at bounding box center [272, 392] width 47 height 14
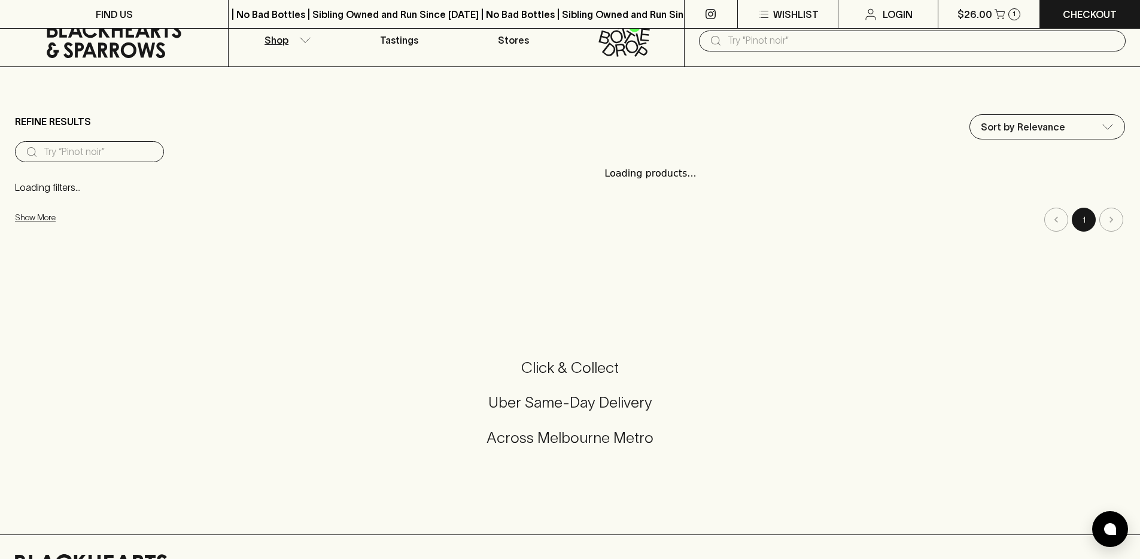
scroll to position [184, 0]
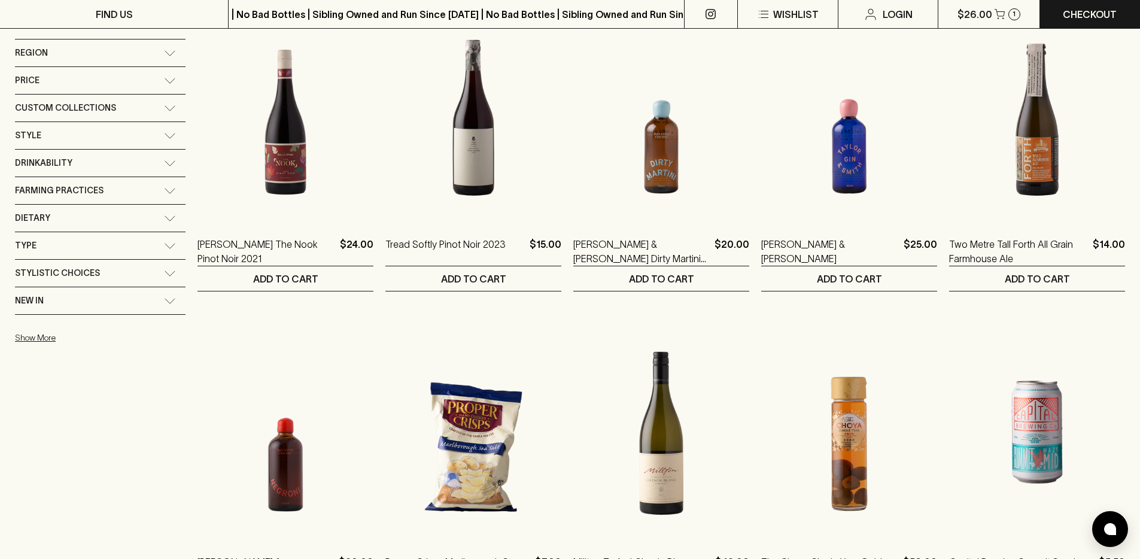
click at [127, 104] on div "Custom Collections" at bounding box center [89, 108] width 149 height 15
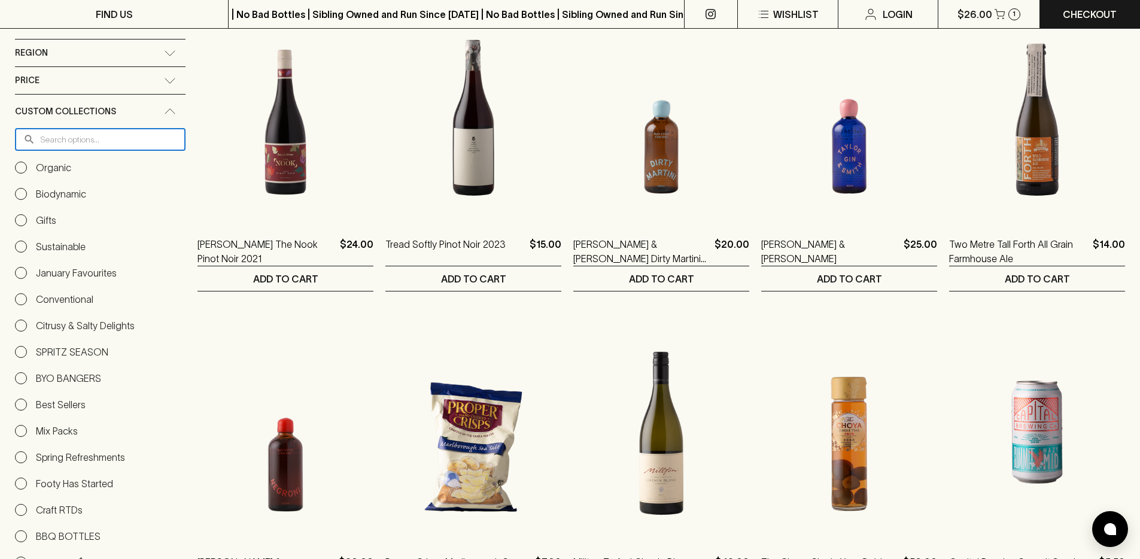
click at [120, 146] on input "text" at bounding box center [112, 140] width 145 height 22
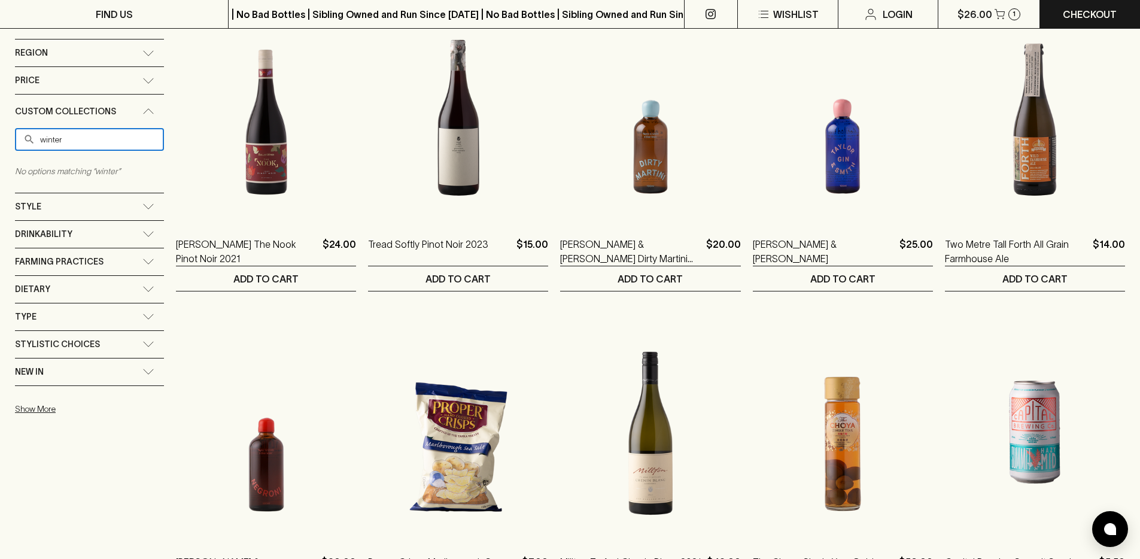
type input "winter"
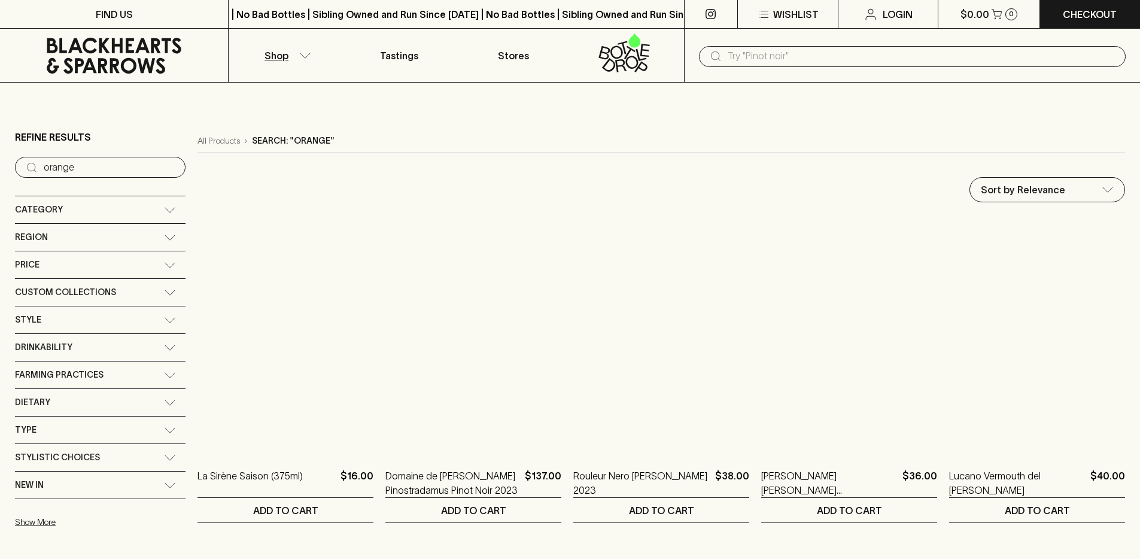
click at [105, 43] on icon at bounding box center [114, 56] width 210 height 36
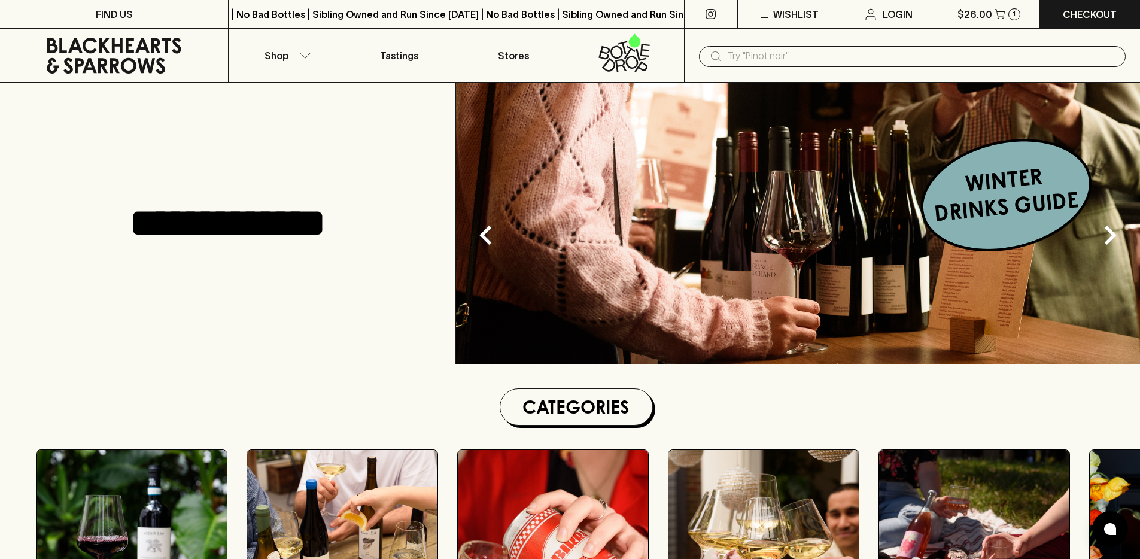
click at [774, 59] on input "text" at bounding box center [922, 56] width 388 height 19
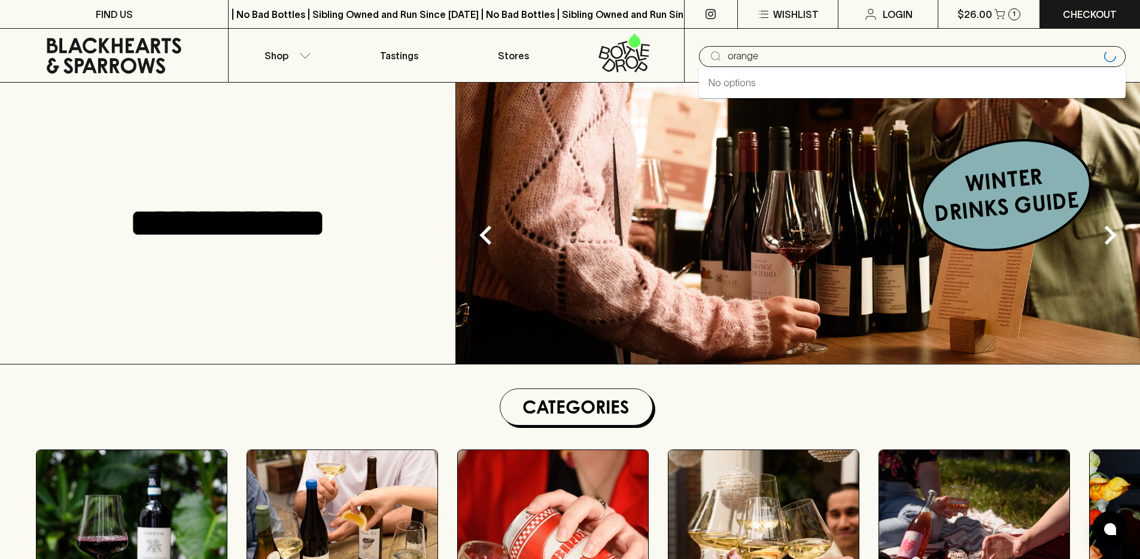
type input "orange"
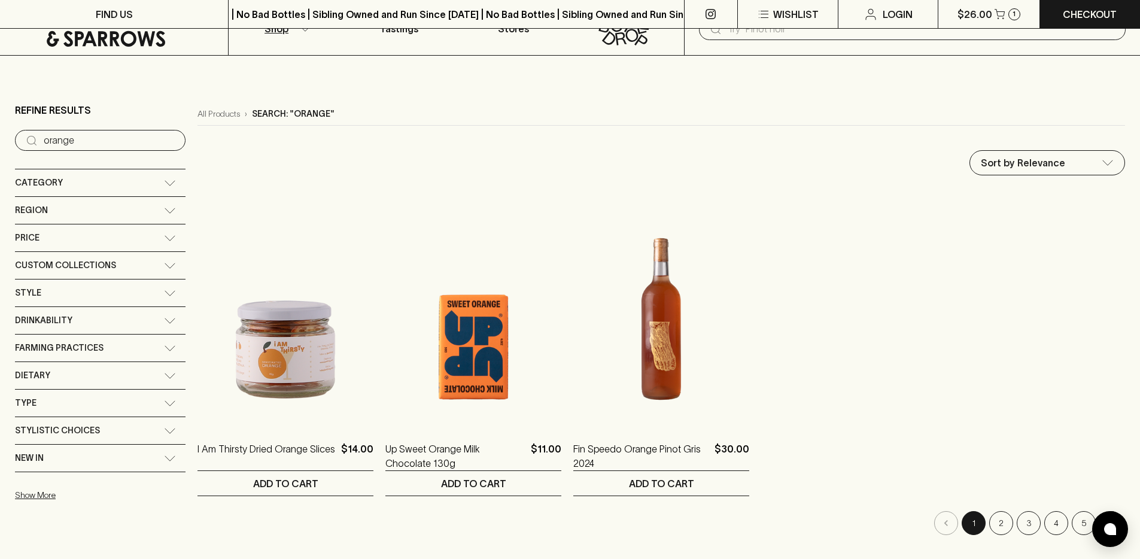
scroll to position [99, 0]
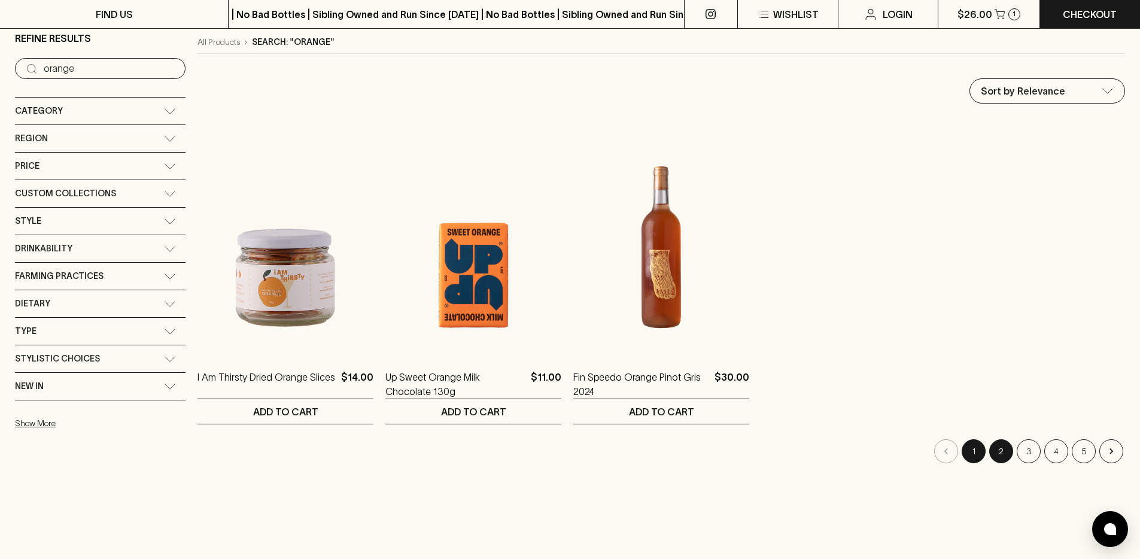
click at [1001, 451] on button "2" at bounding box center [1001, 451] width 24 height 24
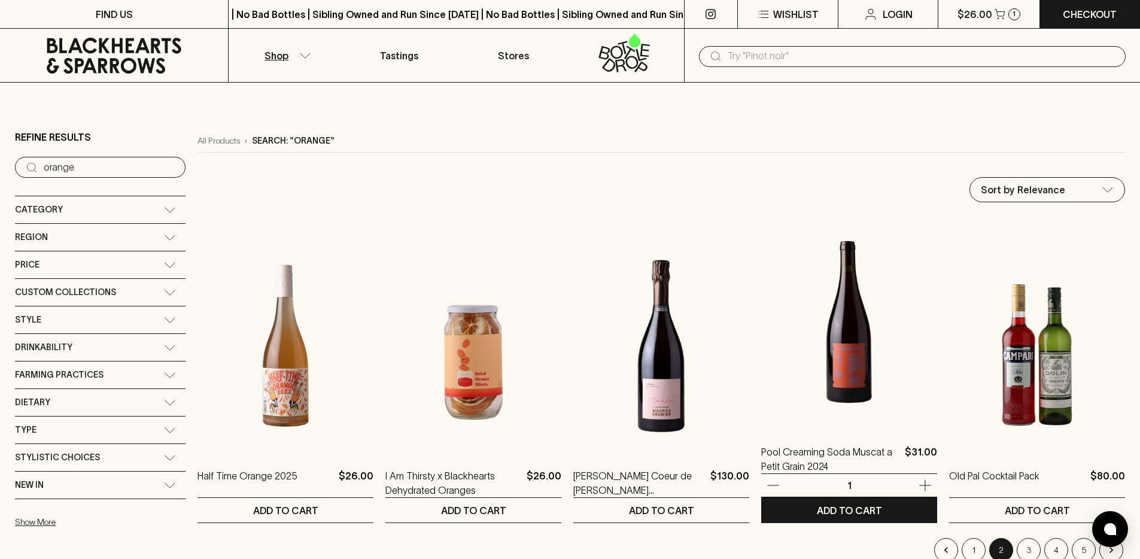
click at [835, 357] on img at bounding box center [849, 321] width 176 height 209
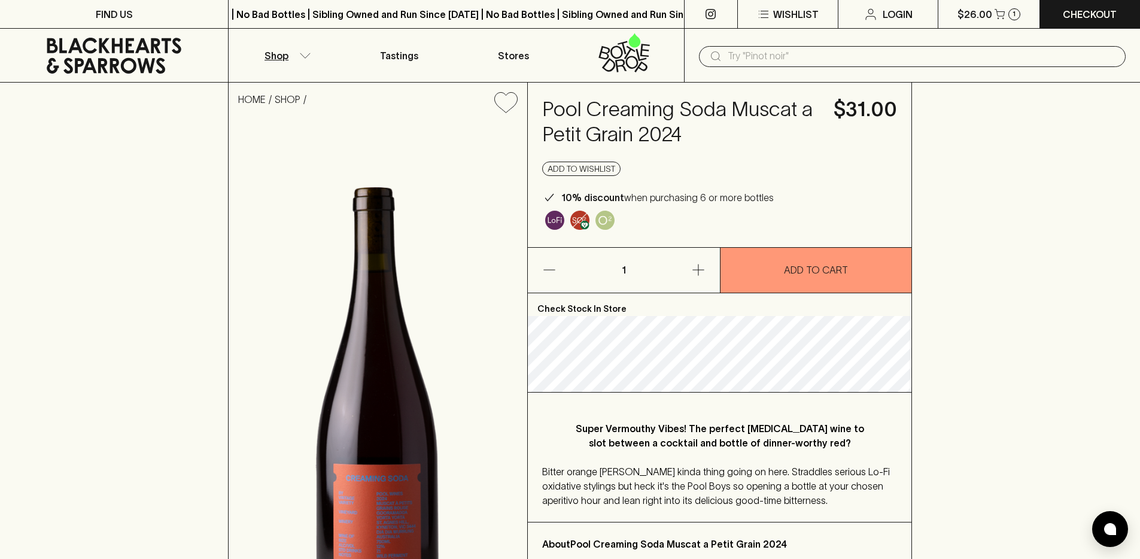
click at [260, 56] on button "Shop" at bounding box center [286, 55] width 114 height 53
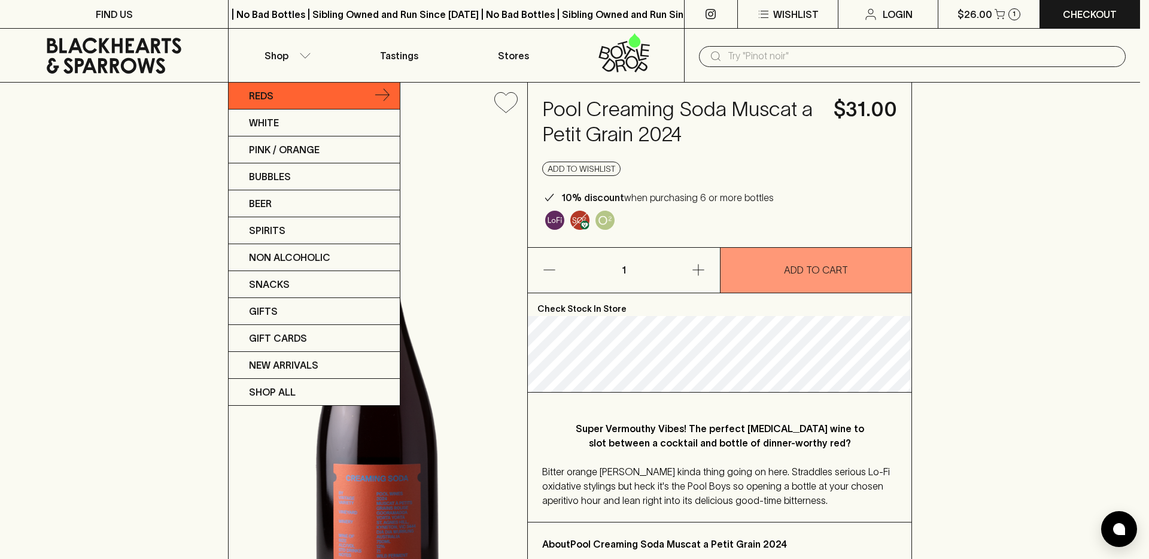
click at [288, 105] on link "Reds" at bounding box center [314, 96] width 171 height 27
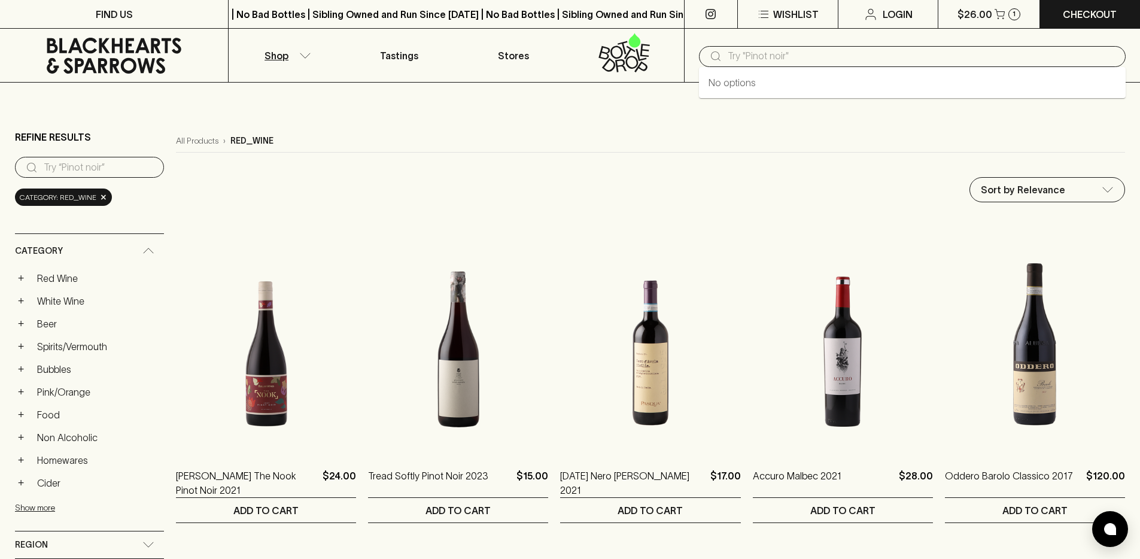
click at [844, 63] on input "text" at bounding box center [922, 56] width 388 height 19
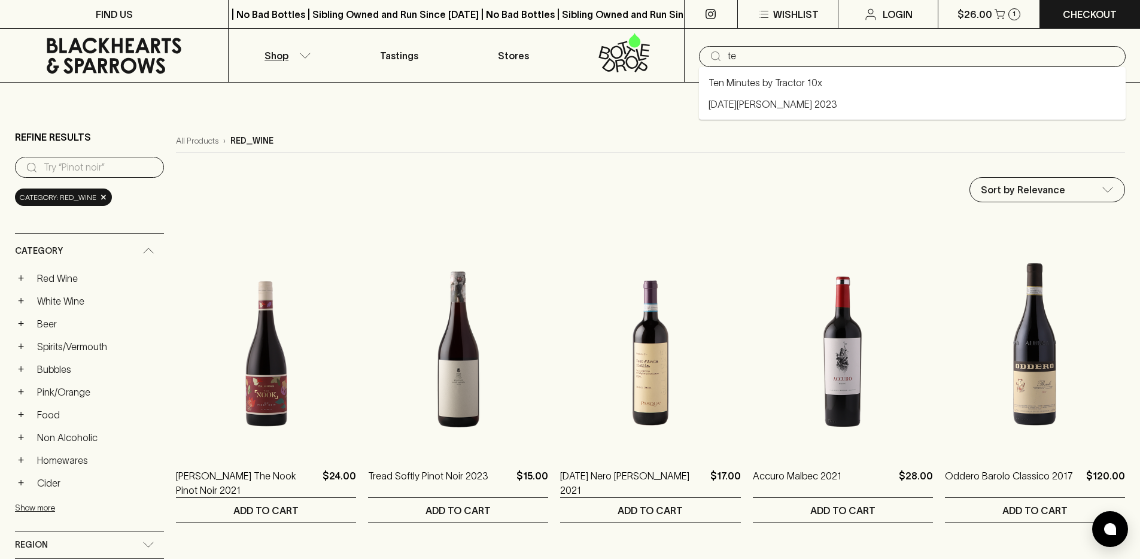
type input "t"
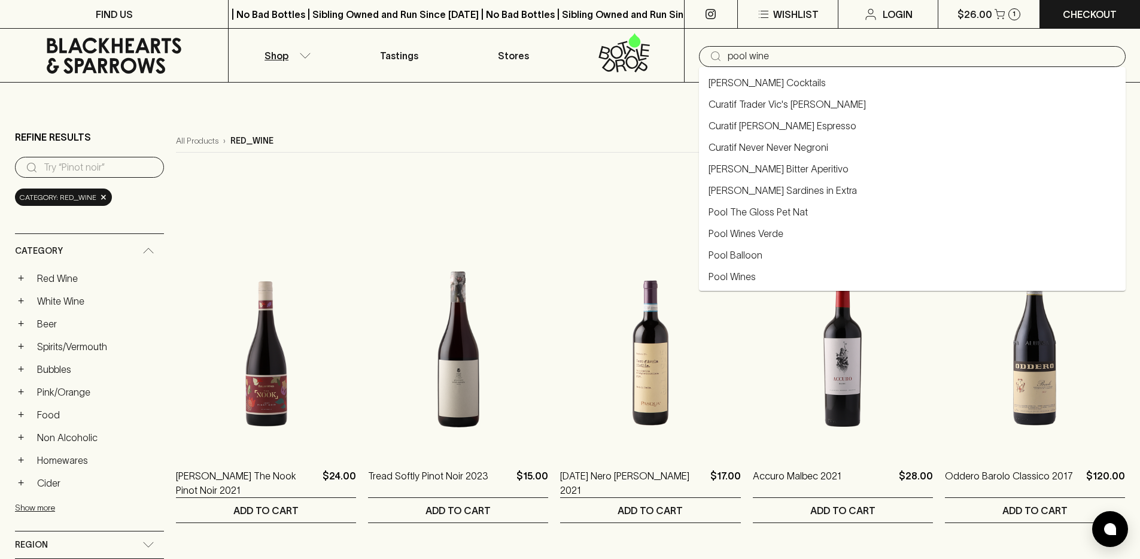
type input "pool wine"
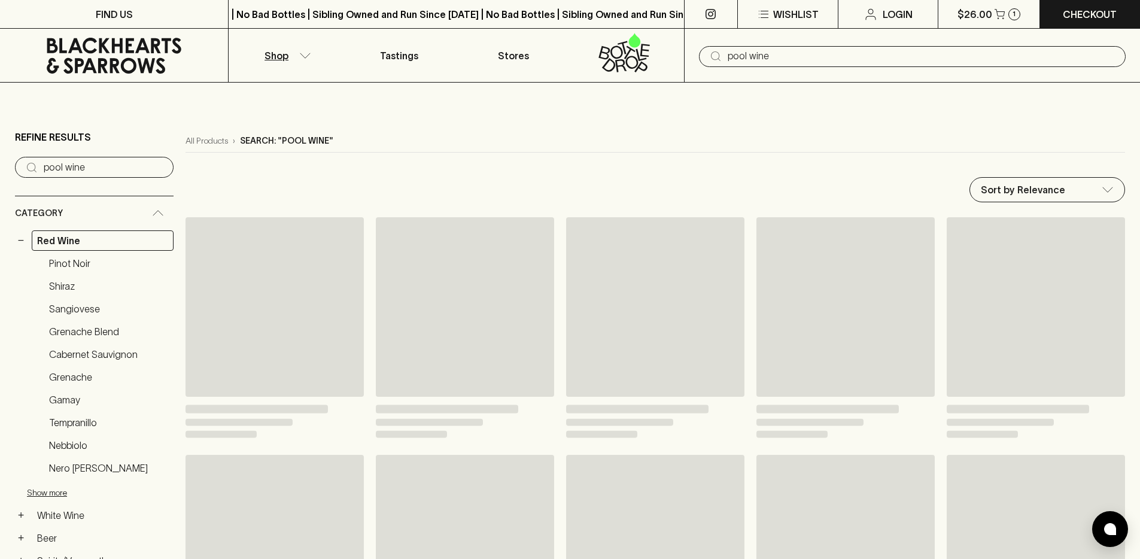
type input "pool wine"
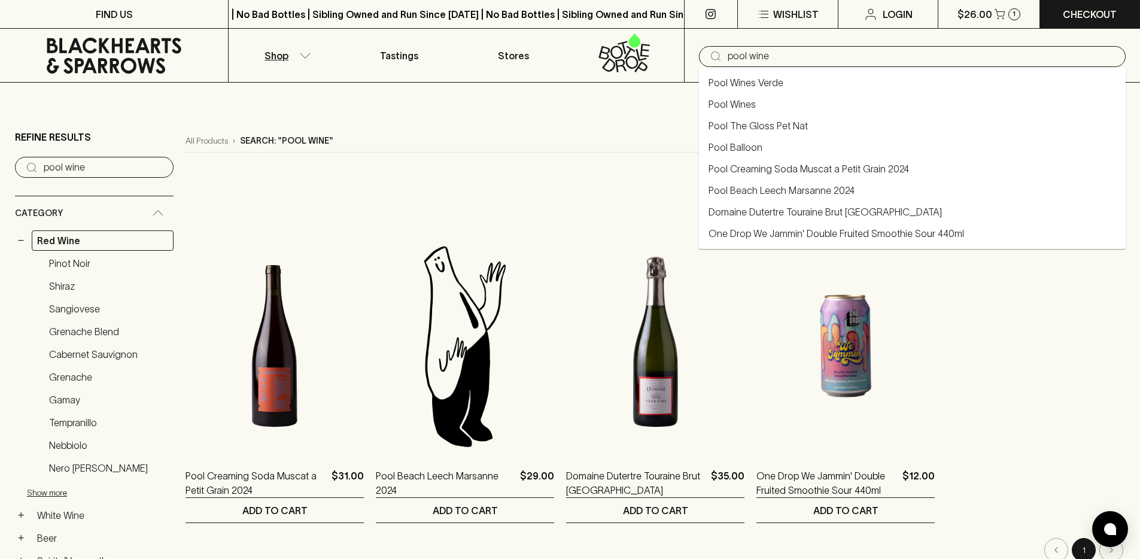
click at [728, 51] on input "pool wine" at bounding box center [922, 56] width 388 height 19
click at [741, 52] on input "pool wine" at bounding box center [922, 56] width 388 height 19
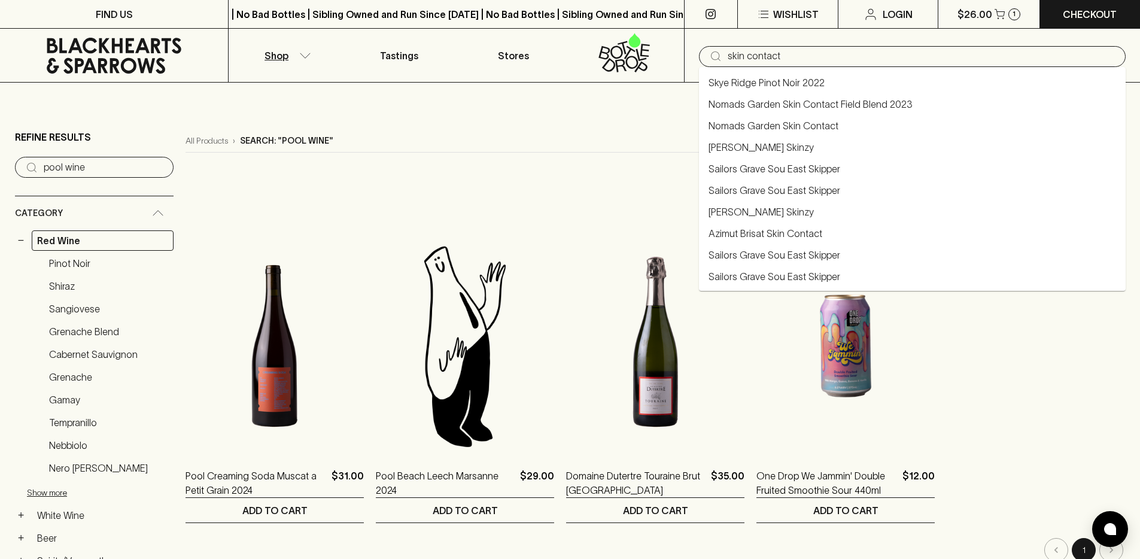
type input "skin contact"
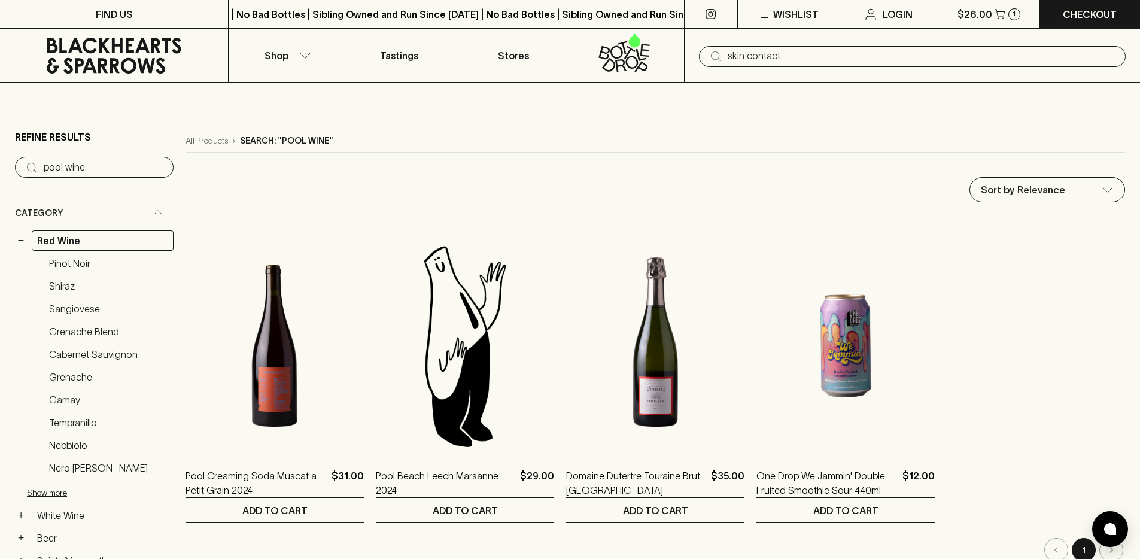
type input "skin contact"
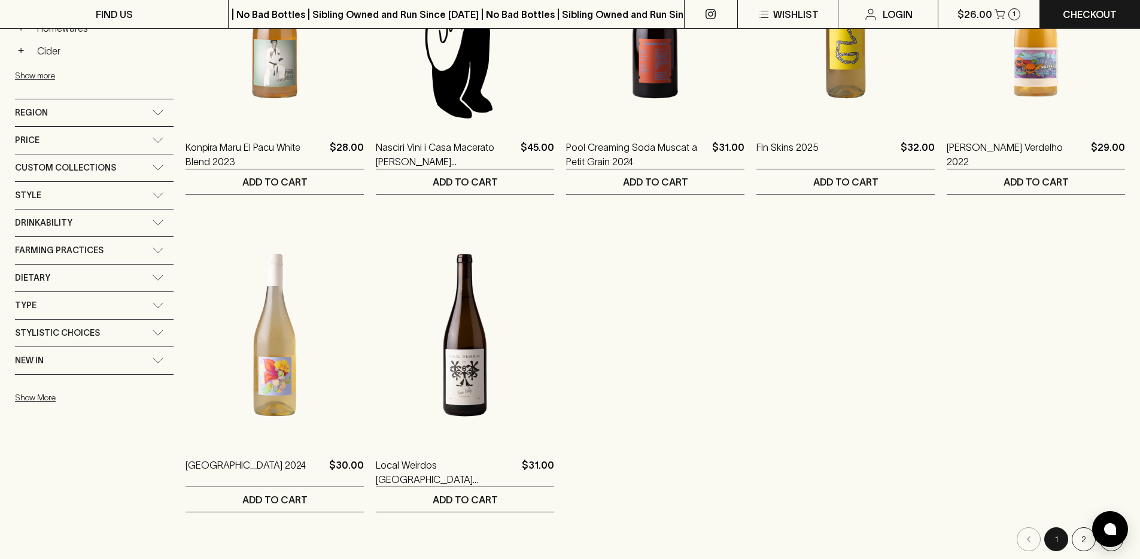
scroll to position [862, 0]
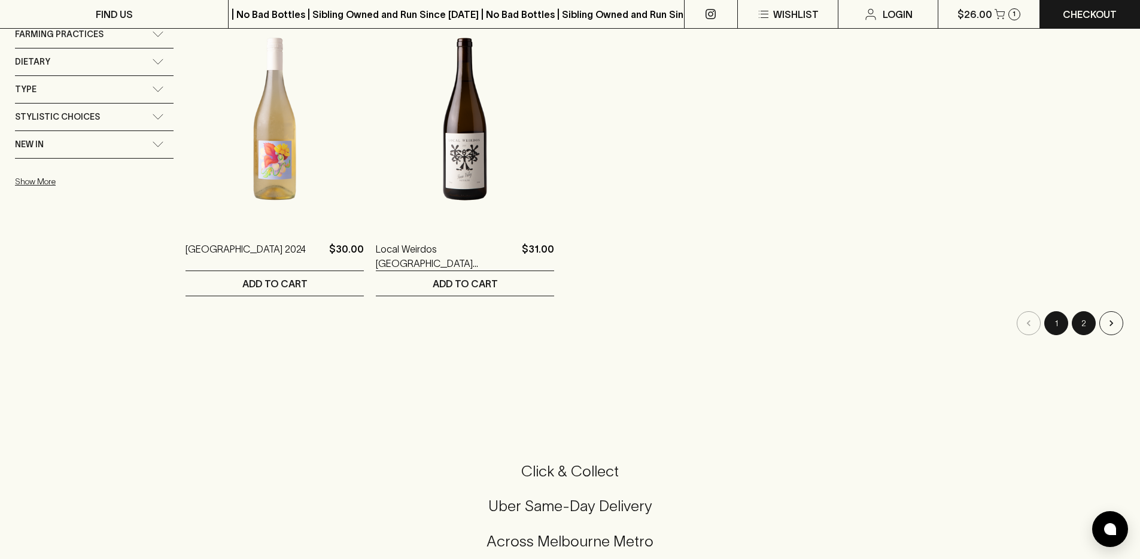
click at [1084, 325] on button "2" at bounding box center [1084, 323] width 24 height 24
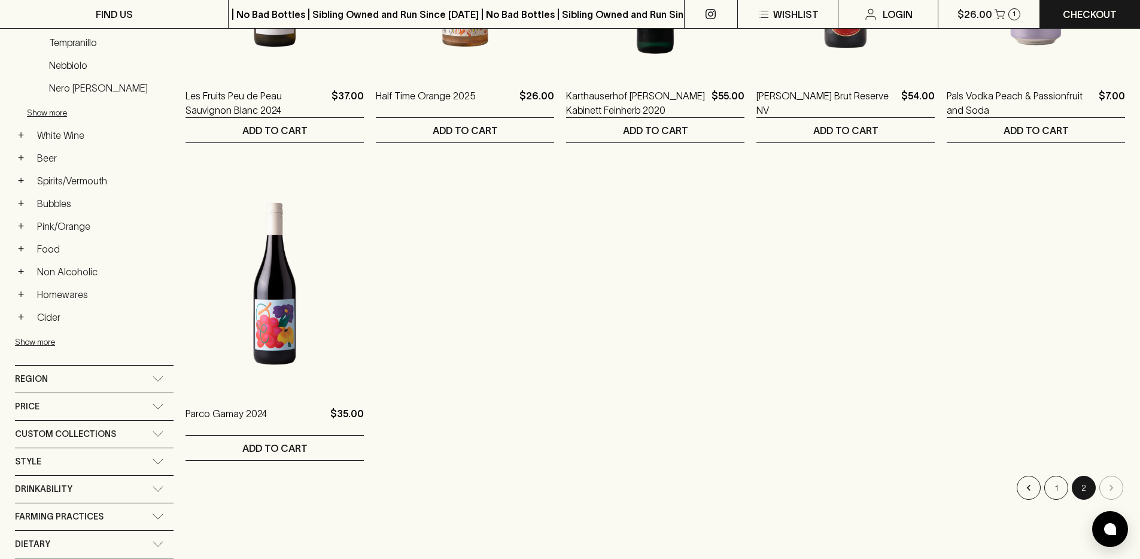
scroll to position [441, 0]
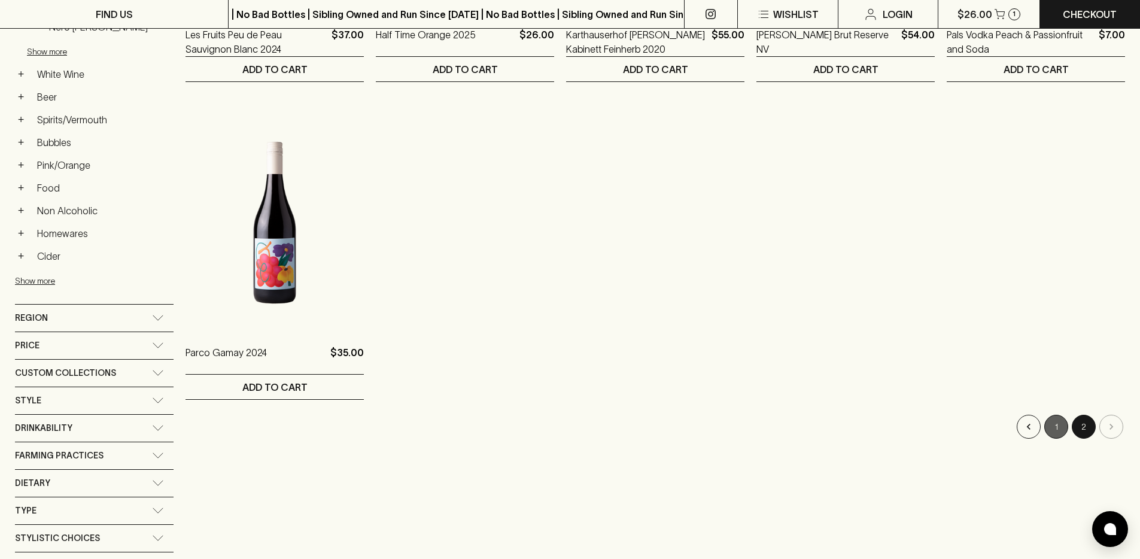
click at [1064, 425] on button "1" at bounding box center [1056, 427] width 24 height 24
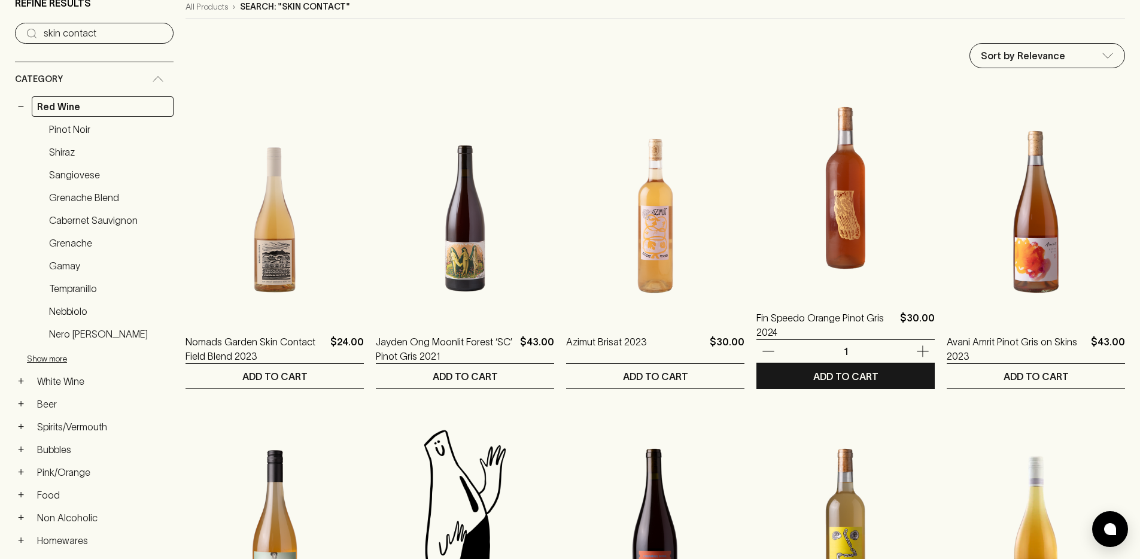
scroll to position [72, 0]
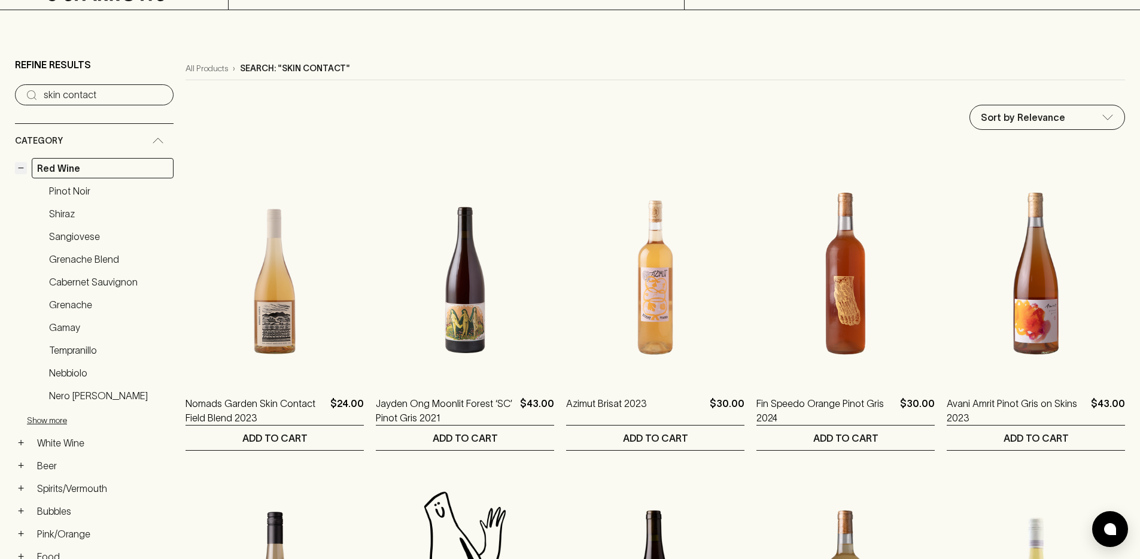
click at [21, 169] on button "−" at bounding box center [21, 168] width 12 height 12
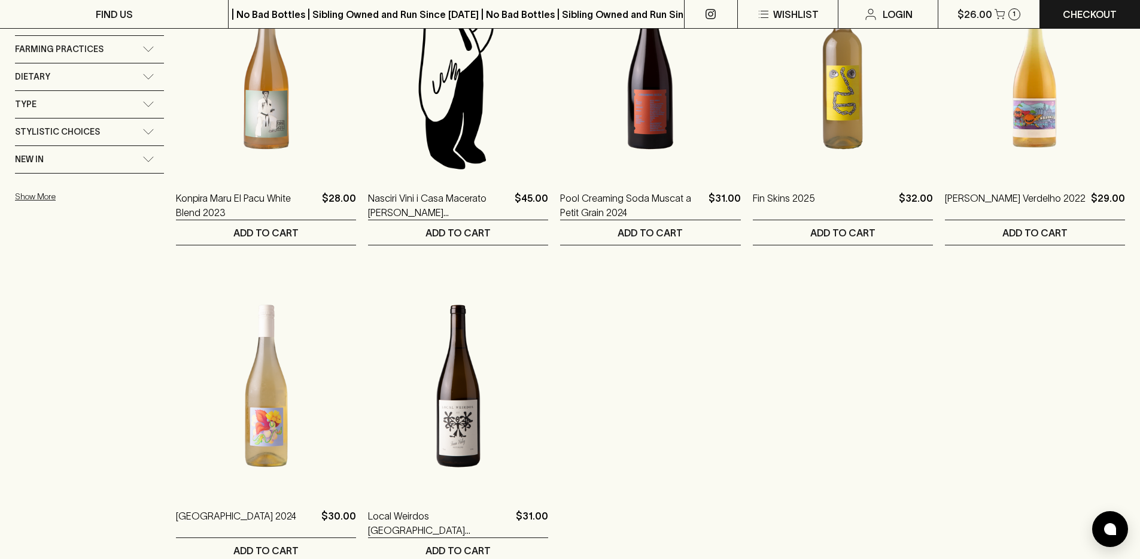
scroll to position [0, 0]
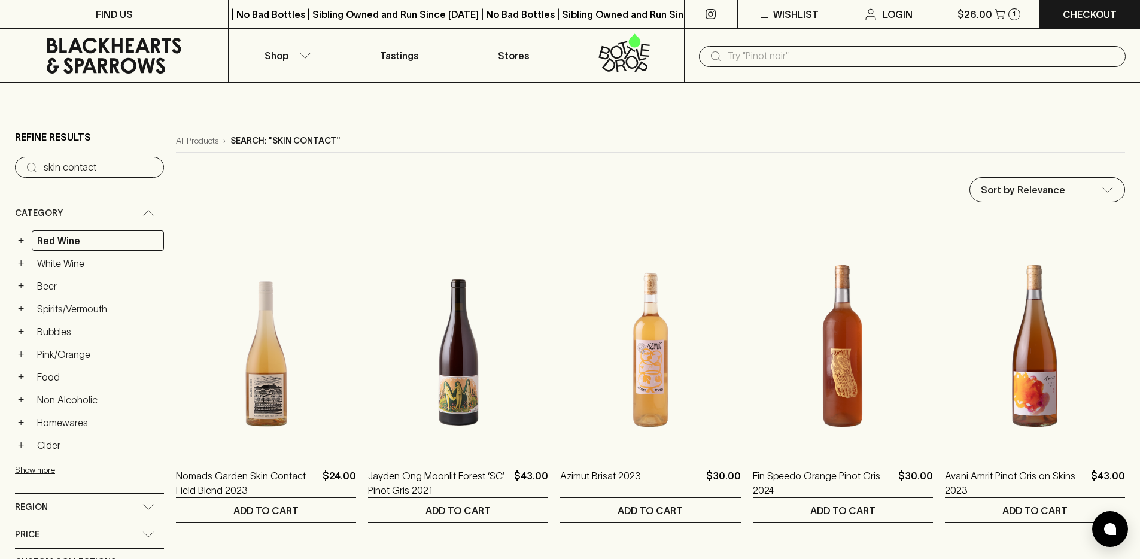
click at [276, 59] on p "Shop" at bounding box center [276, 55] width 24 height 14
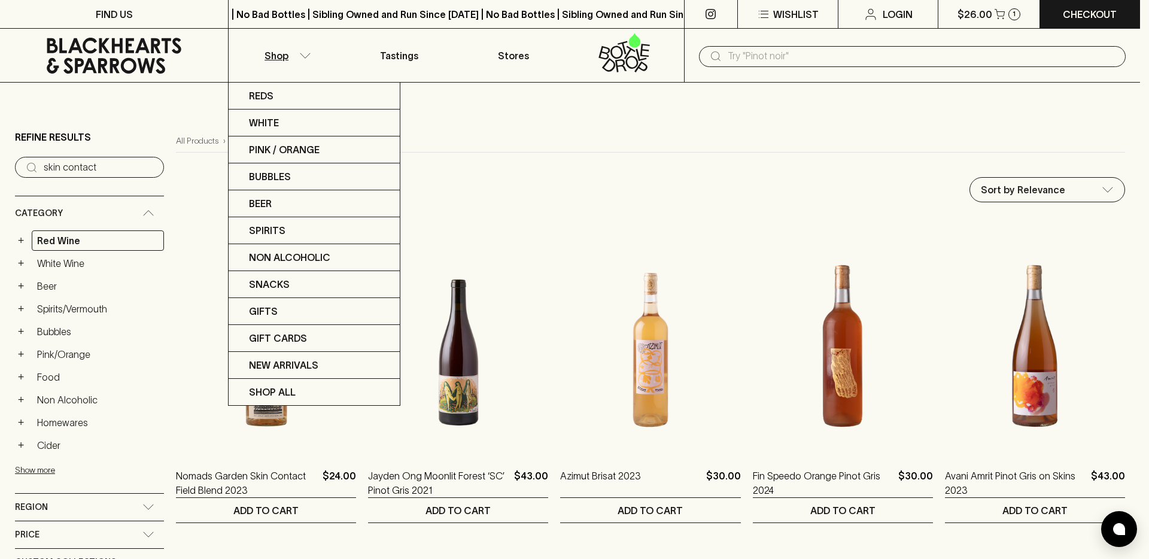
click at [787, 53] on div at bounding box center [574, 279] width 1149 height 559
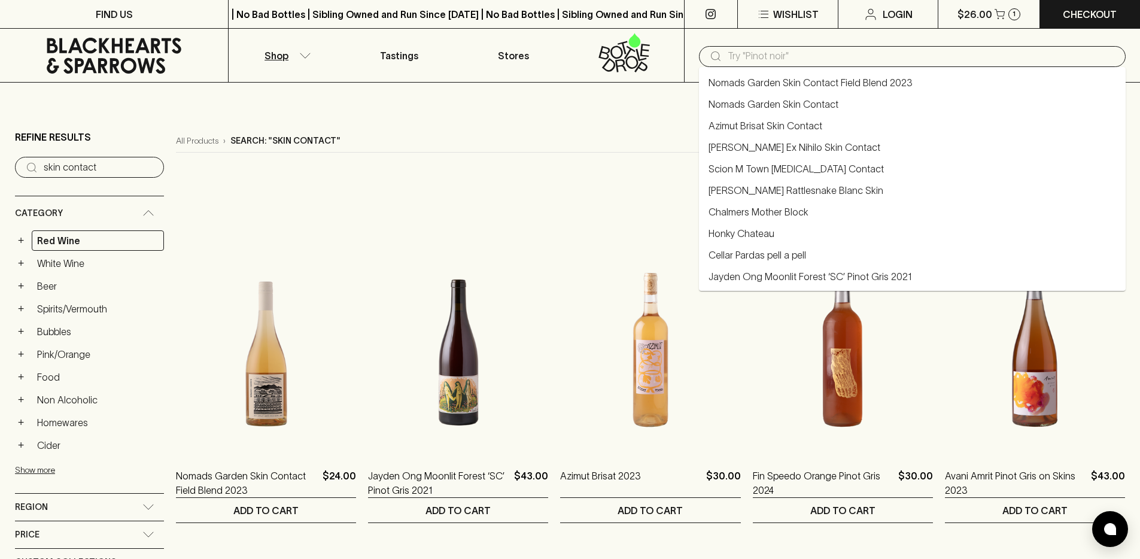
click at [787, 56] on input "text" at bounding box center [922, 56] width 388 height 19
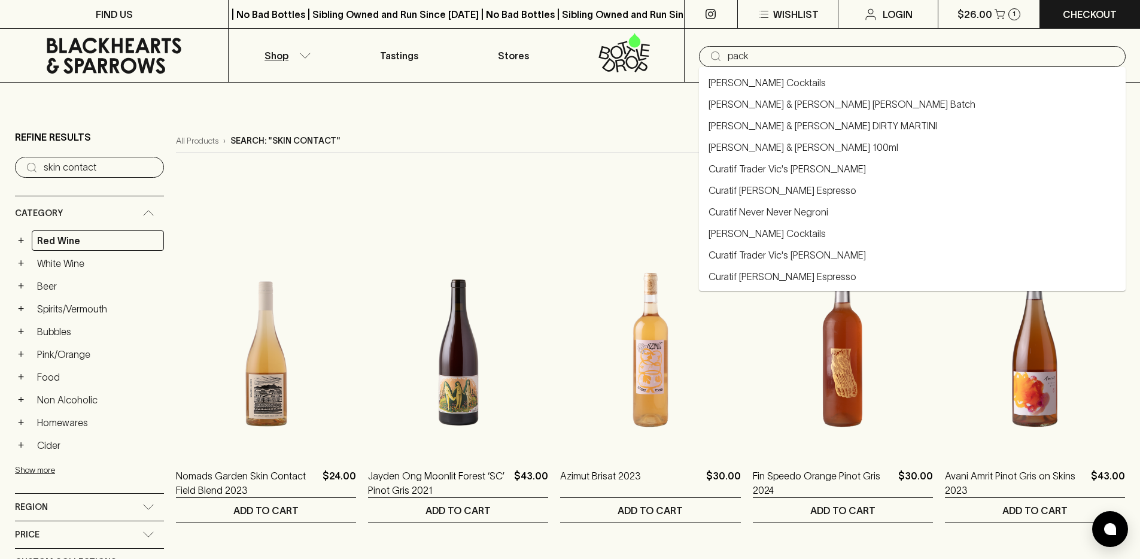
type input "pack"
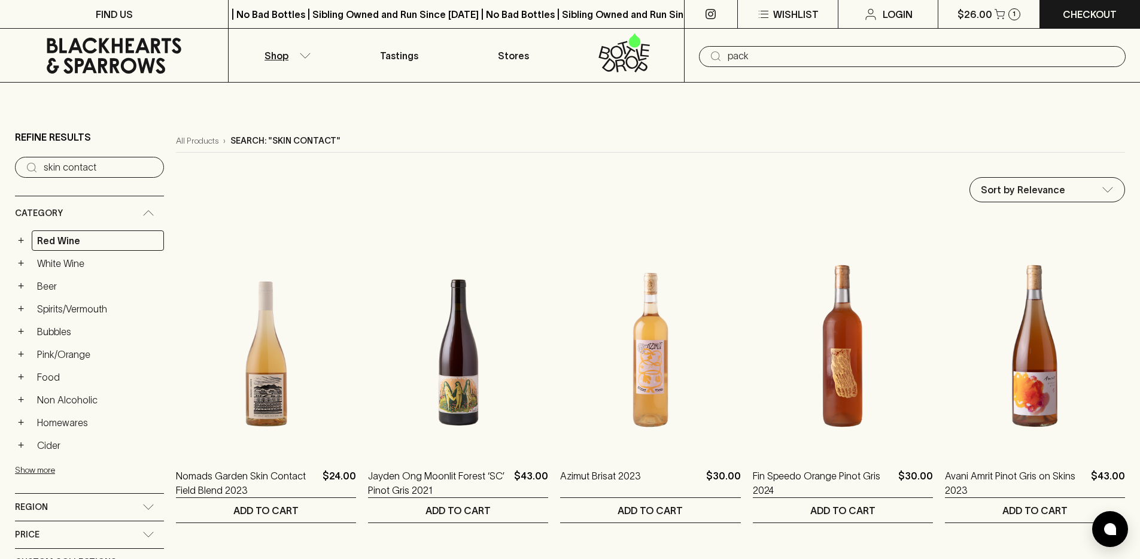
type input "pack"
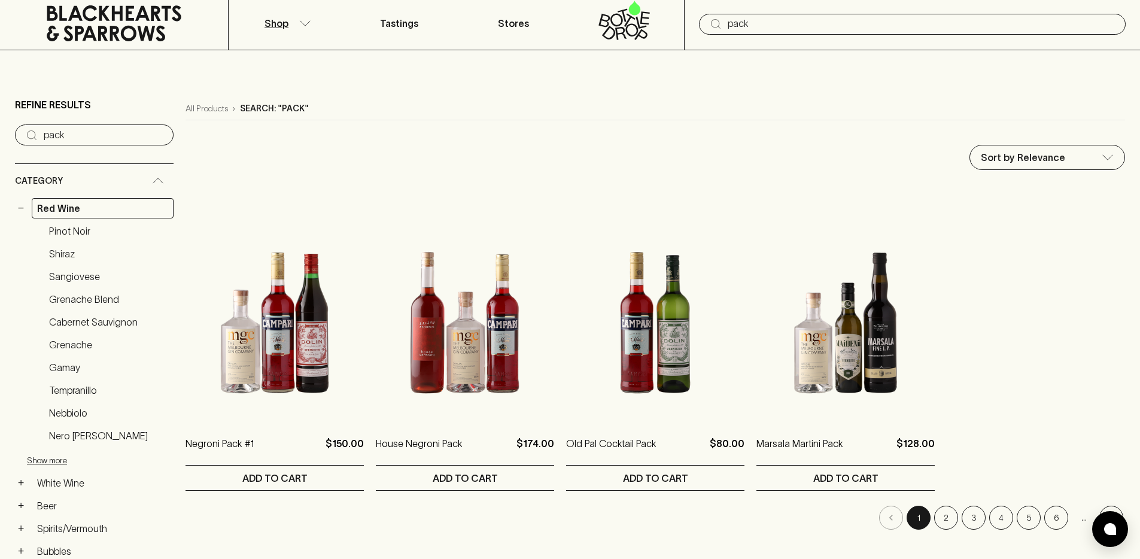
scroll to position [231, 0]
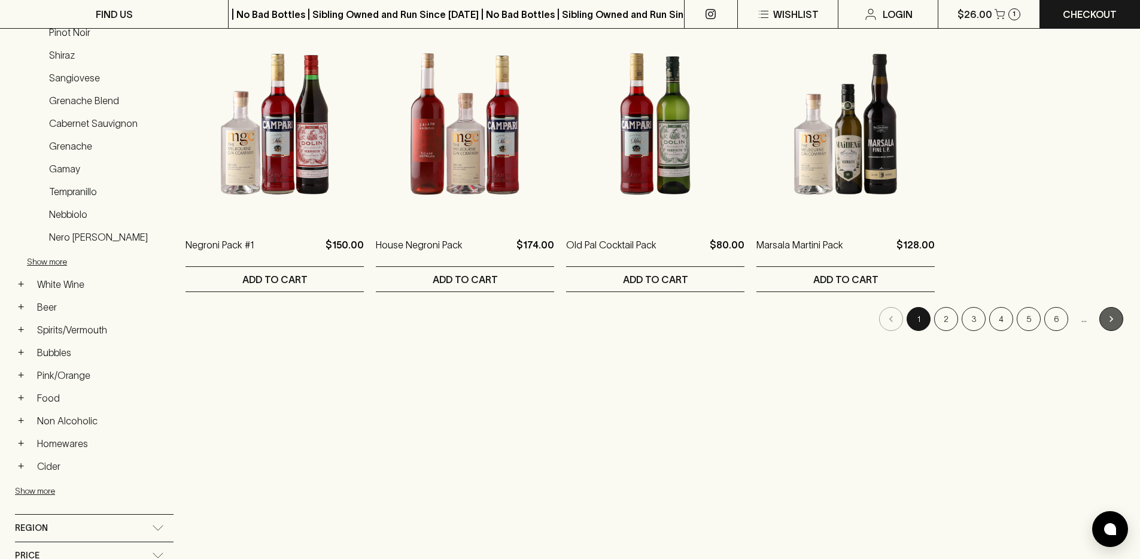
click at [1117, 318] on icon "Go to next page" at bounding box center [1111, 319] width 12 height 12
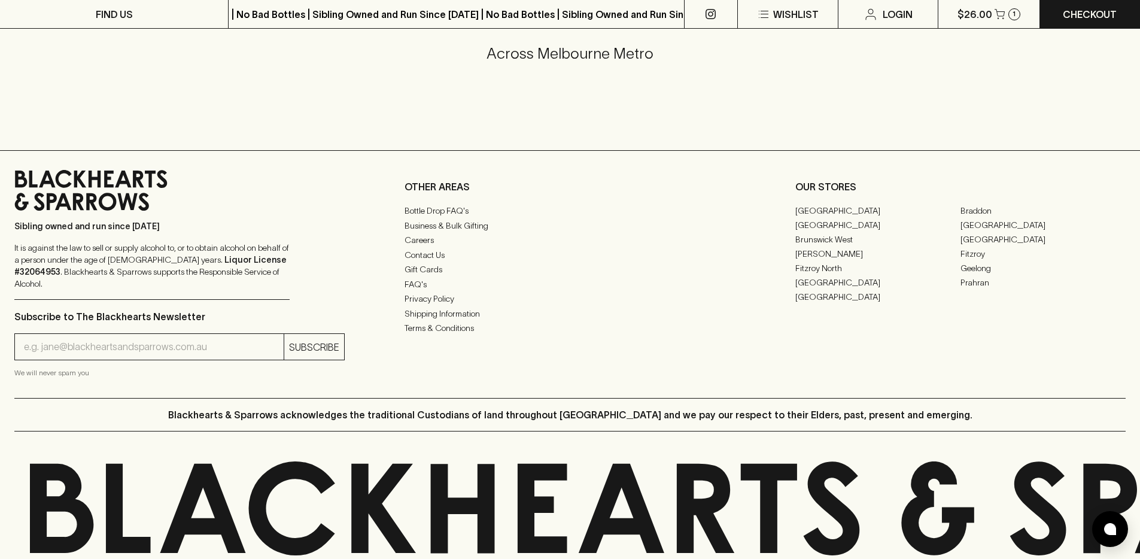
scroll to position [1292, 0]
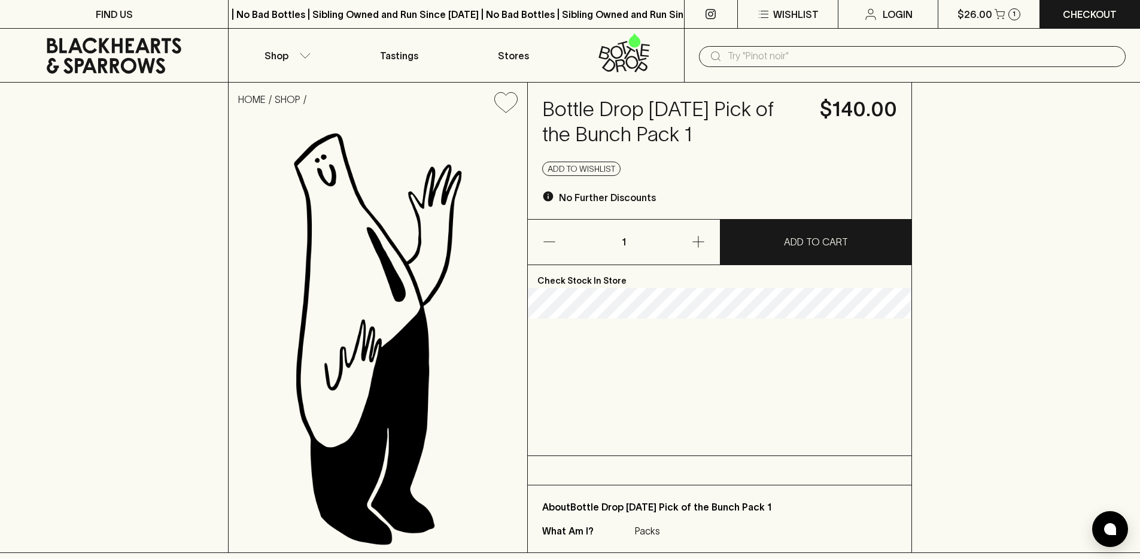
click at [639, 121] on h4 "Bottle Drop OCT 23 Pick of the Bunch Pack 1" at bounding box center [673, 122] width 263 height 50
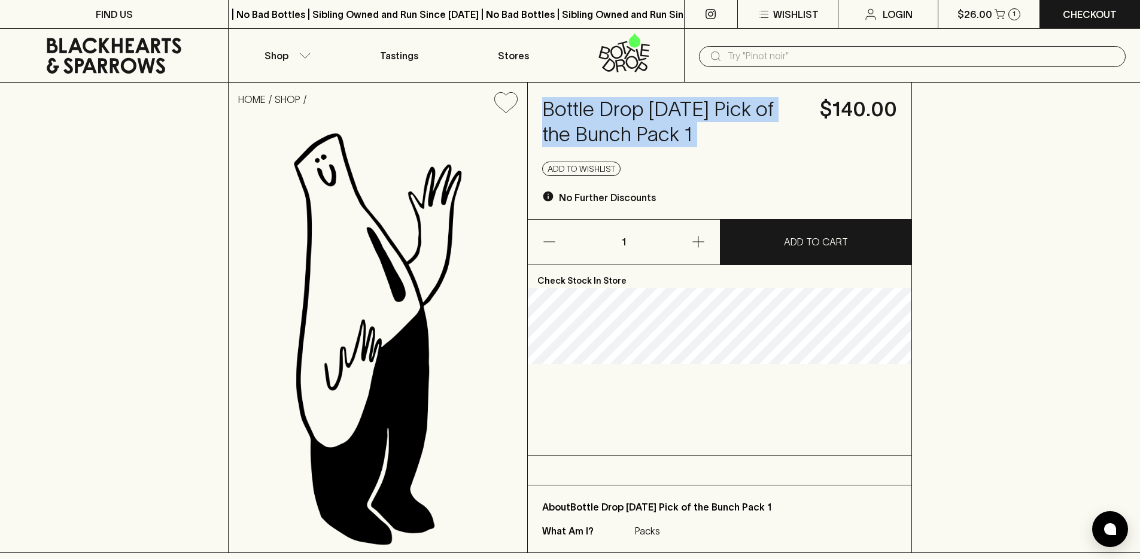
click at [639, 121] on h4 "Bottle Drop OCT 23 Pick of the Bunch Pack 1" at bounding box center [673, 122] width 263 height 50
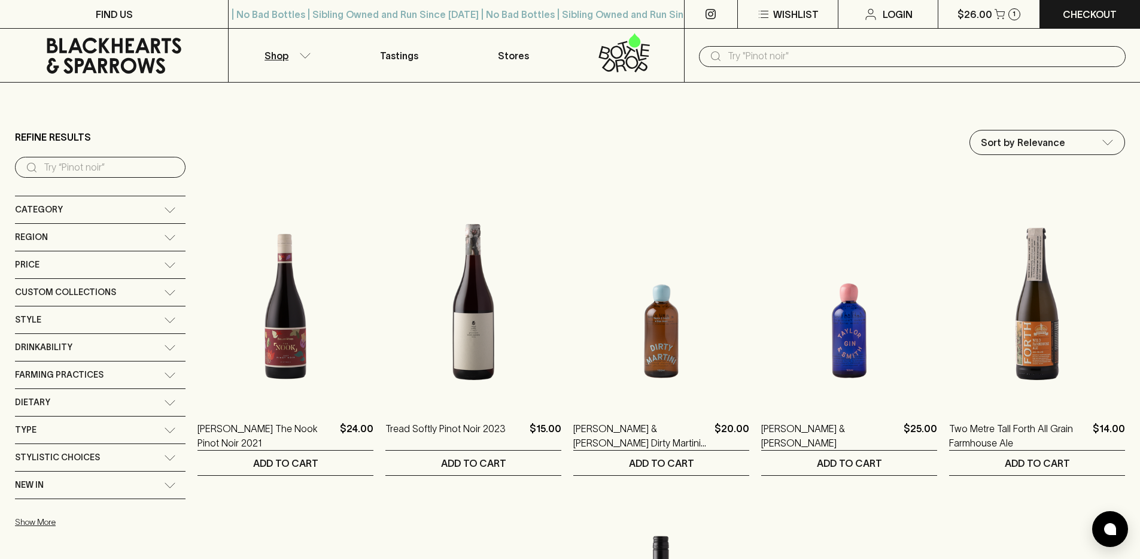
click at [98, 211] on div "Category" at bounding box center [89, 209] width 149 height 15
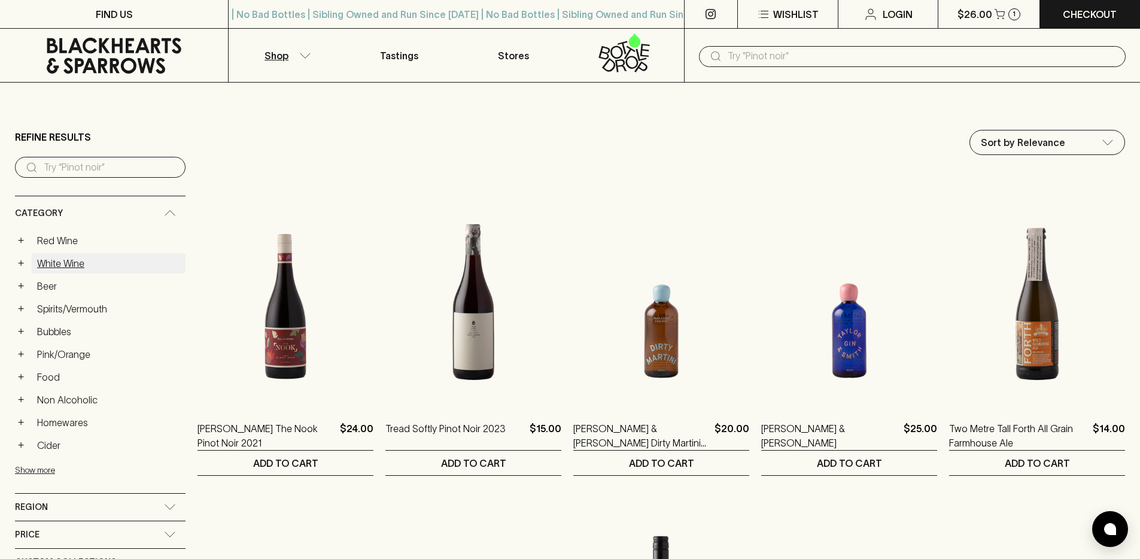
click at [69, 269] on link "White Wine" at bounding box center [109, 263] width 154 height 20
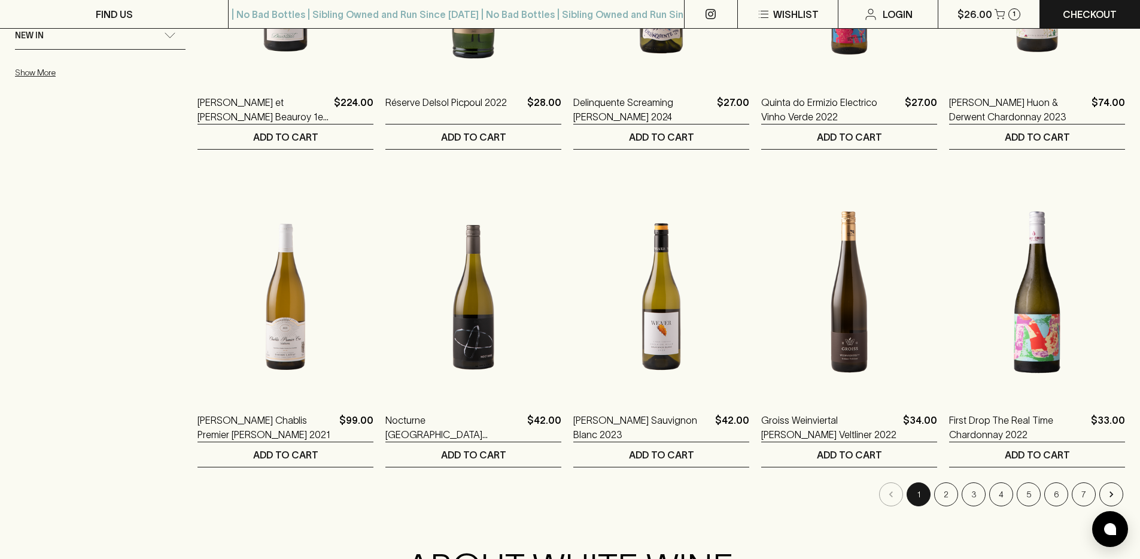
scroll to position [1132, 0]
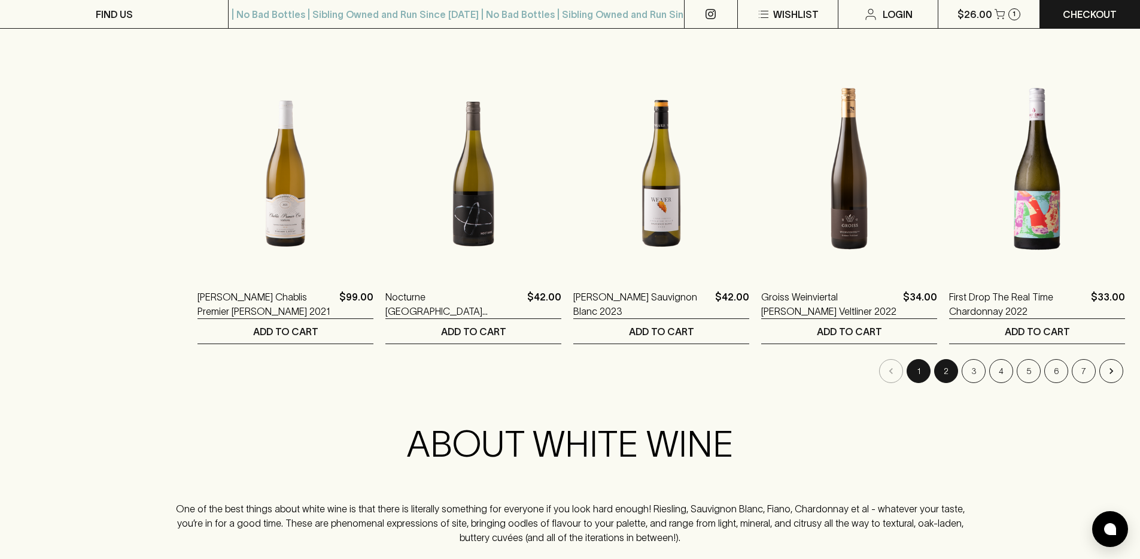
click at [938, 371] on button "2" at bounding box center [946, 371] width 24 height 24
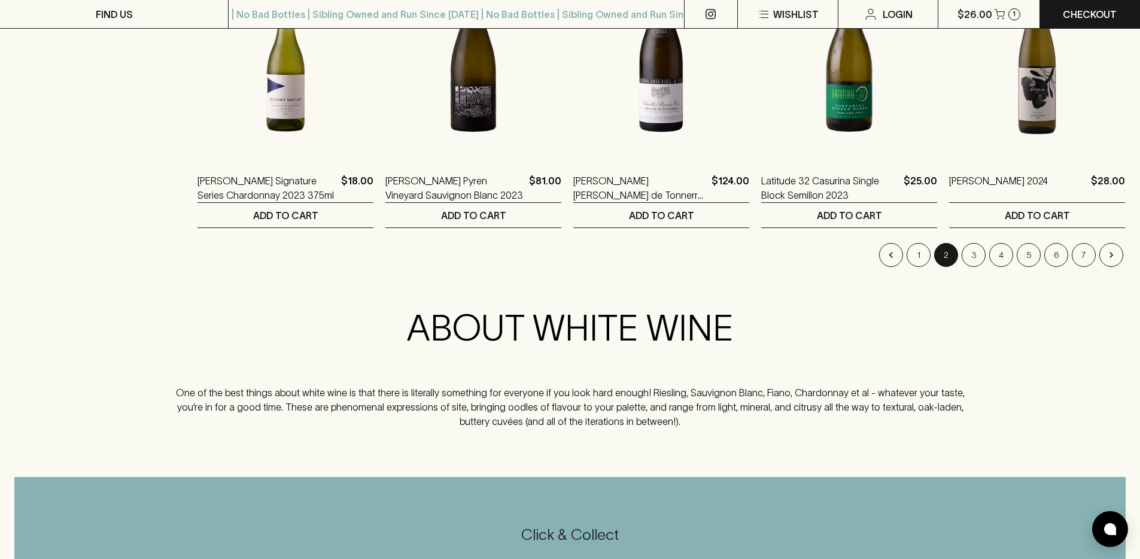
scroll to position [1310, 0]
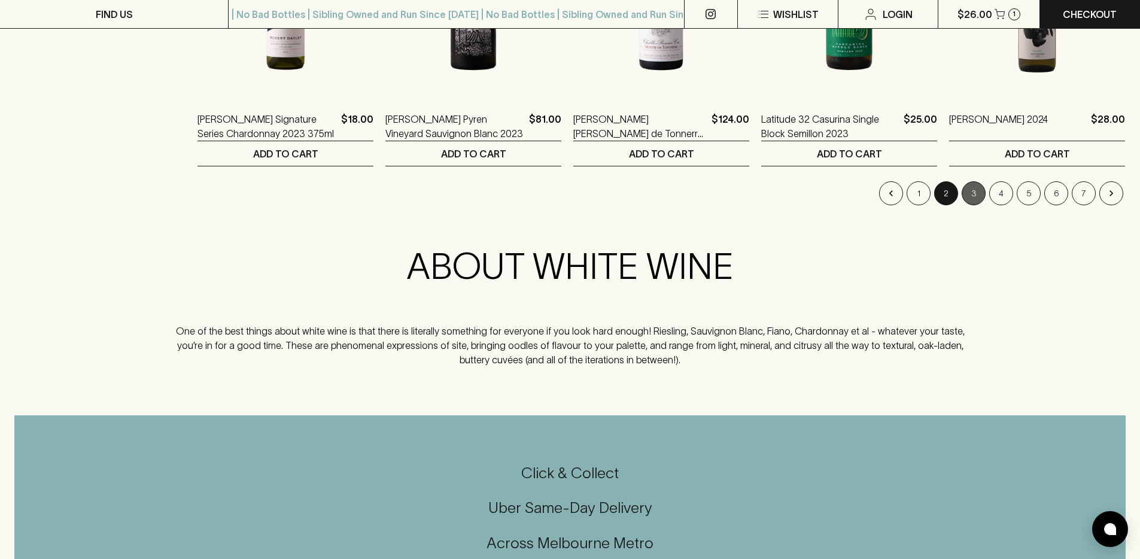
click at [974, 191] on button "3" at bounding box center [974, 193] width 24 height 24
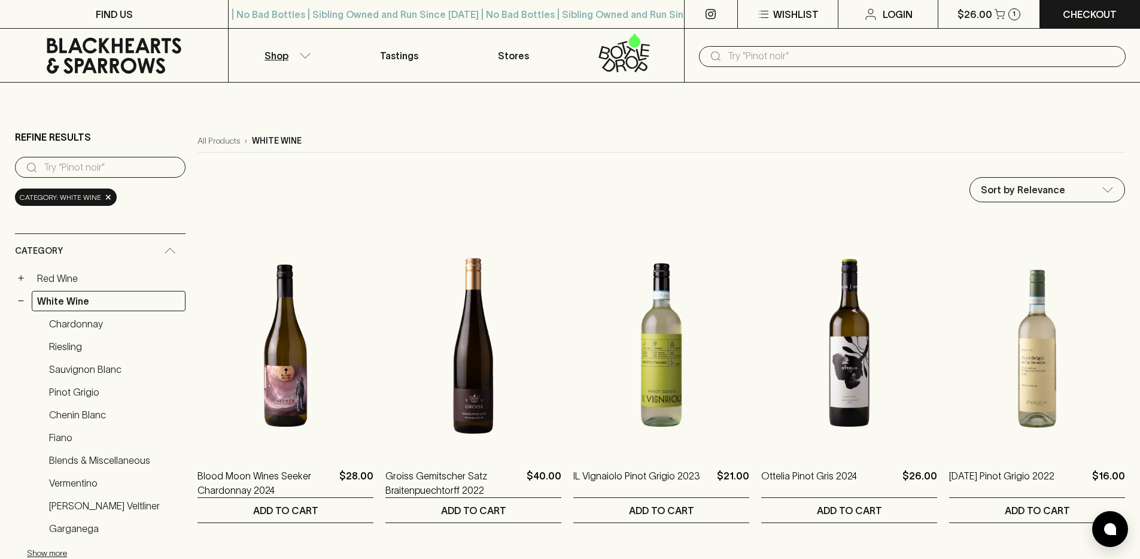
click at [29, 305] on div "− White Wine" at bounding box center [100, 301] width 171 height 20
click at [25, 300] on button "−" at bounding box center [21, 301] width 12 height 12
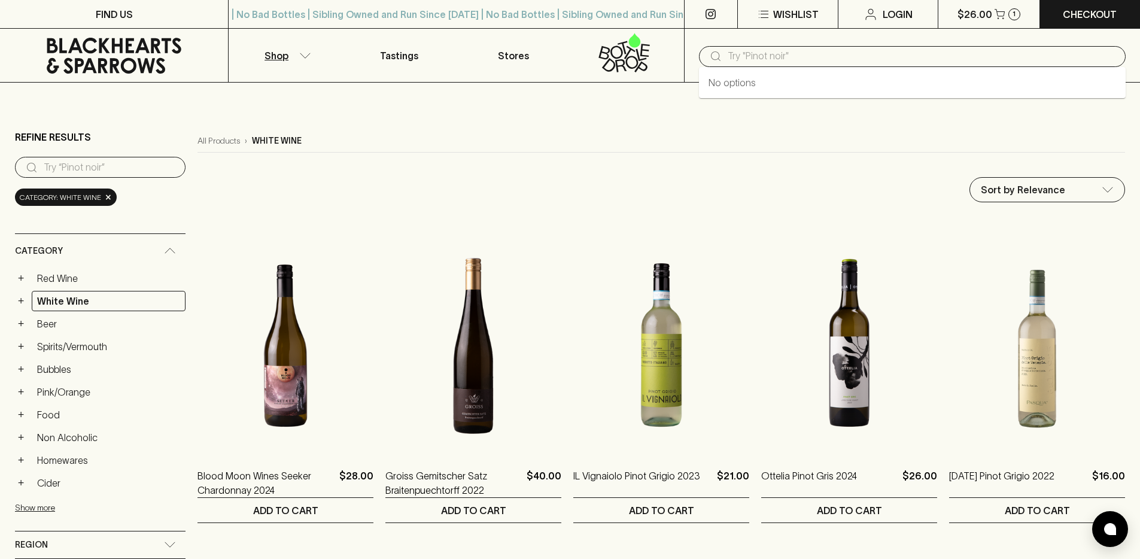
click at [887, 60] on input "text" at bounding box center [922, 56] width 388 height 19
type input "pack"
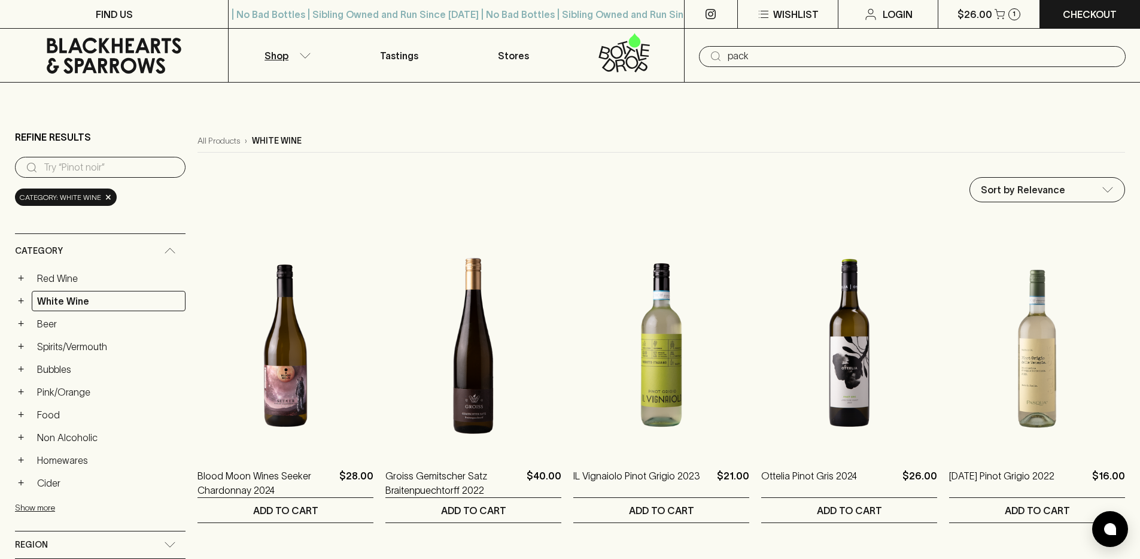
type input "pack"
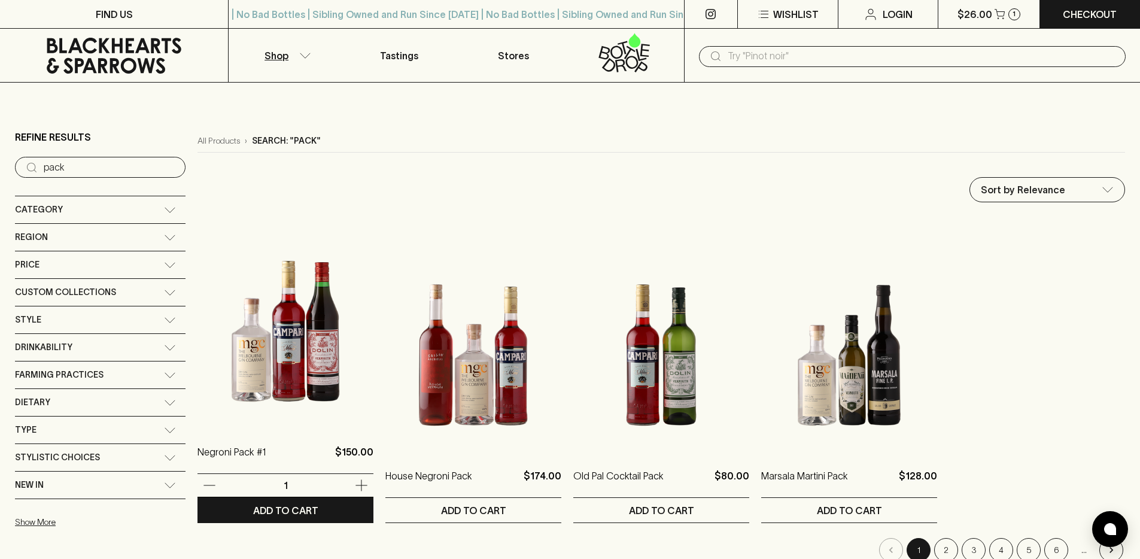
click at [297, 373] on img at bounding box center [285, 321] width 176 height 209
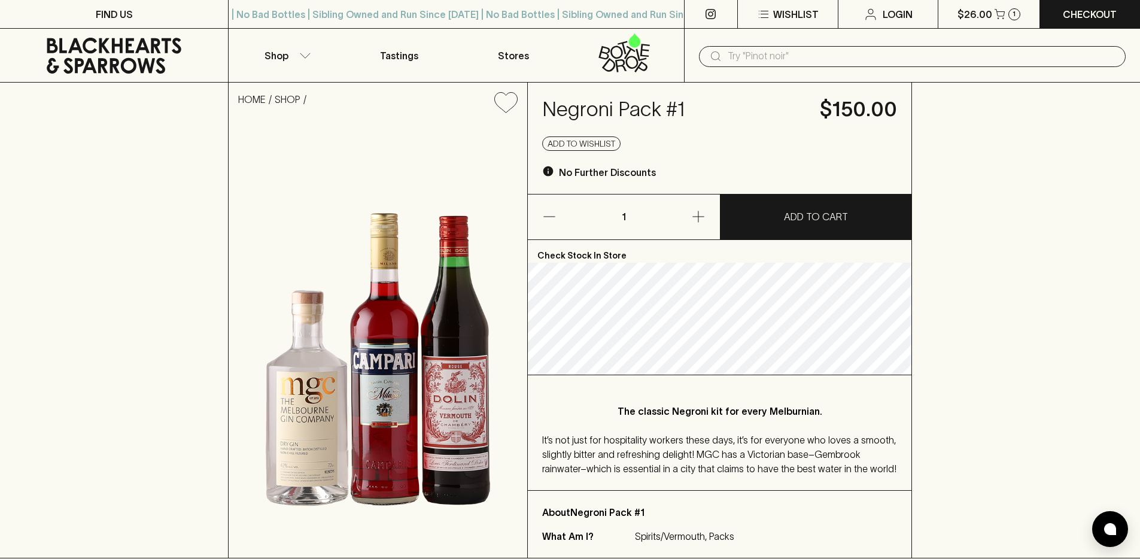
click at [139, 51] on icon at bounding box center [114, 56] width 210 height 36
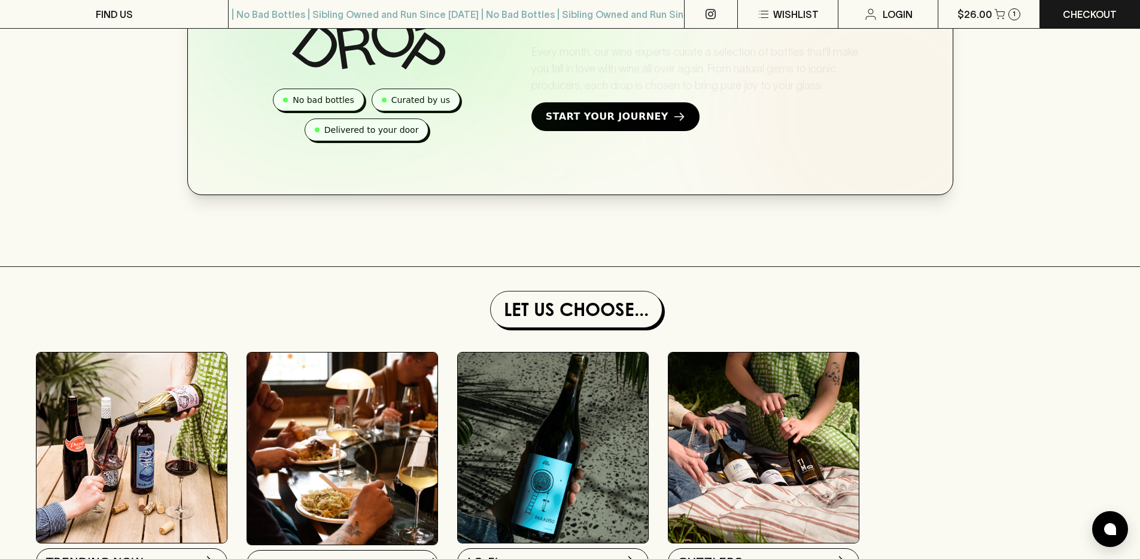
scroll to position [995, 0]
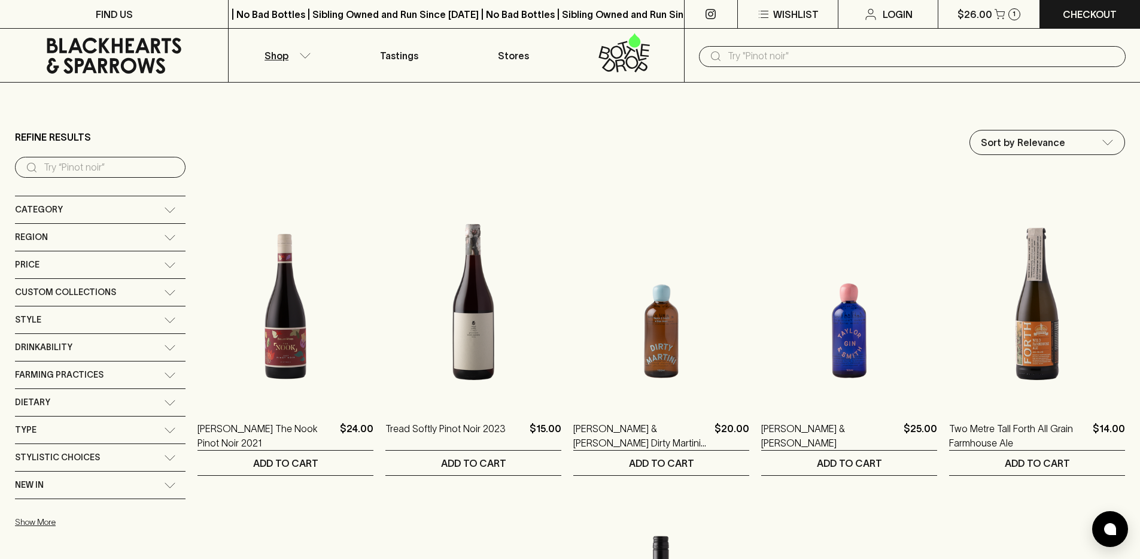
click at [118, 172] on input "search" at bounding box center [110, 167] width 132 height 19
click at [122, 292] on div "Custom Collections" at bounding box center [89, 292] width 149 height 15
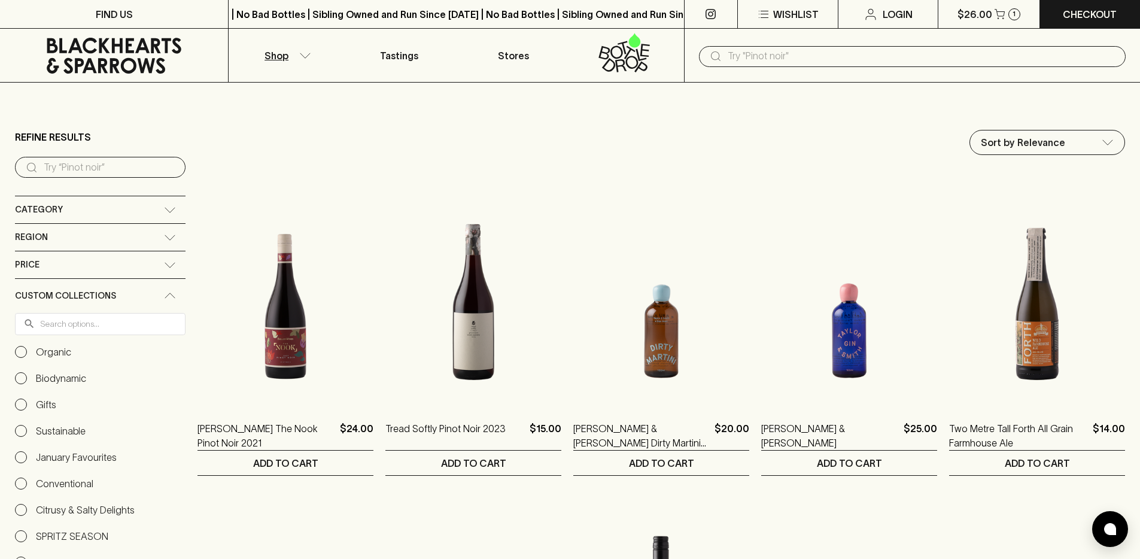
click at [36, 352] on p "Organic" at bounding box center [53, 352] width 35 height 14
click at [27, 352] on input "Organic" at bounding box center [21, 352] width 12 height 12
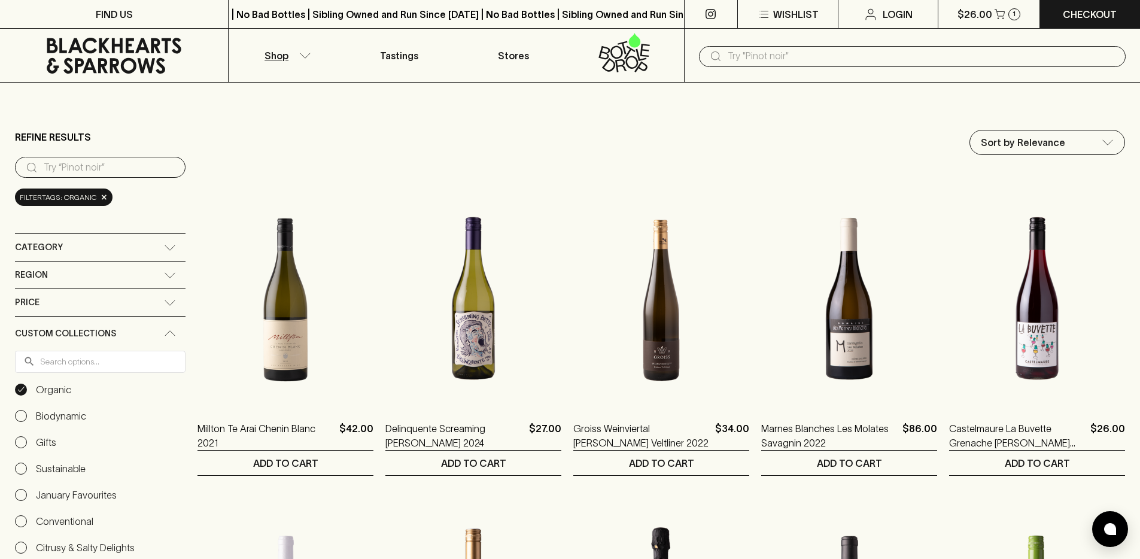
click at [28, 390] on label "Organic" at bounding box center [43, 389] width 56 height 14
click at [27, 390] on input "Organic" at bounding box center [21, 390] width 12 height 12
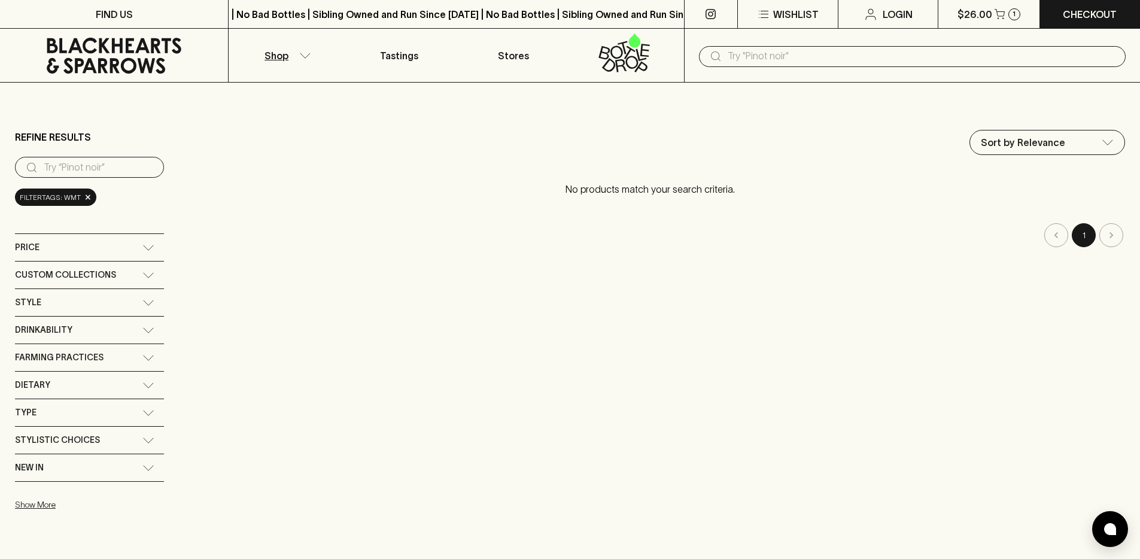
click at [156, 269] on div "Custom Collections" at bounding box center [89, 275] width 149 height 27
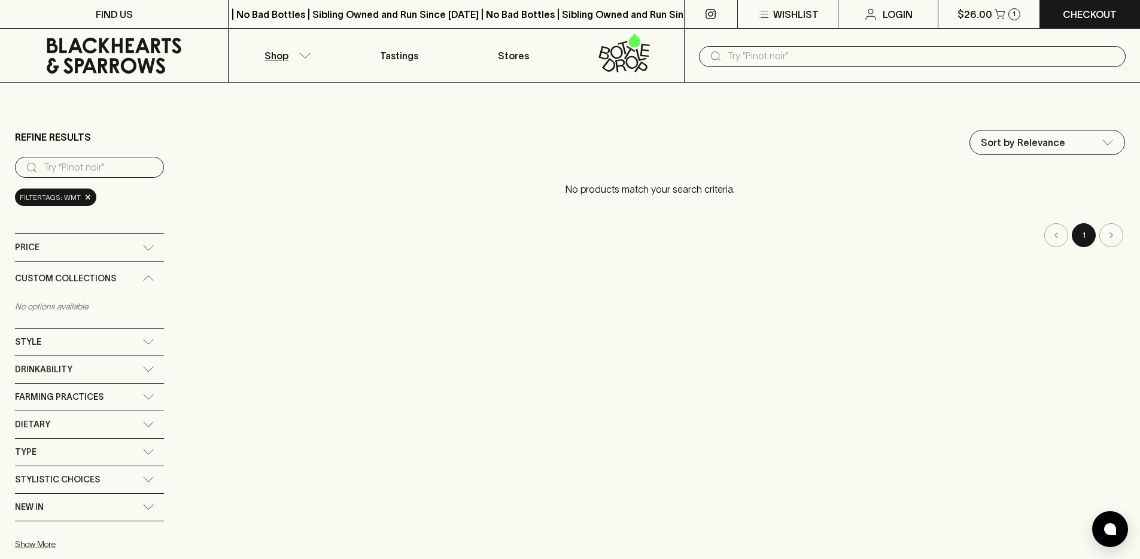
scroll to position [49, 0]
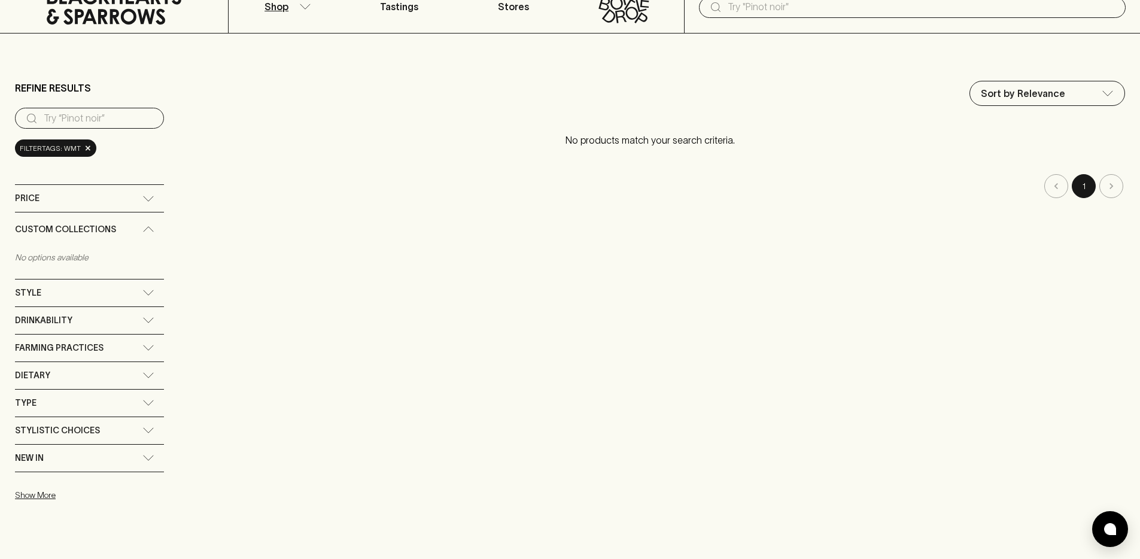
click at [94, 115] on input "search" at bounding box center [99, 118] width 111 height 19
click at [88, 149] on div "filterTags: WMT ×" at bounding box center [55, 147] width 81 height 17
click at [84, 149] on span "×" at bounding box center [87, 148] width 7 height 13
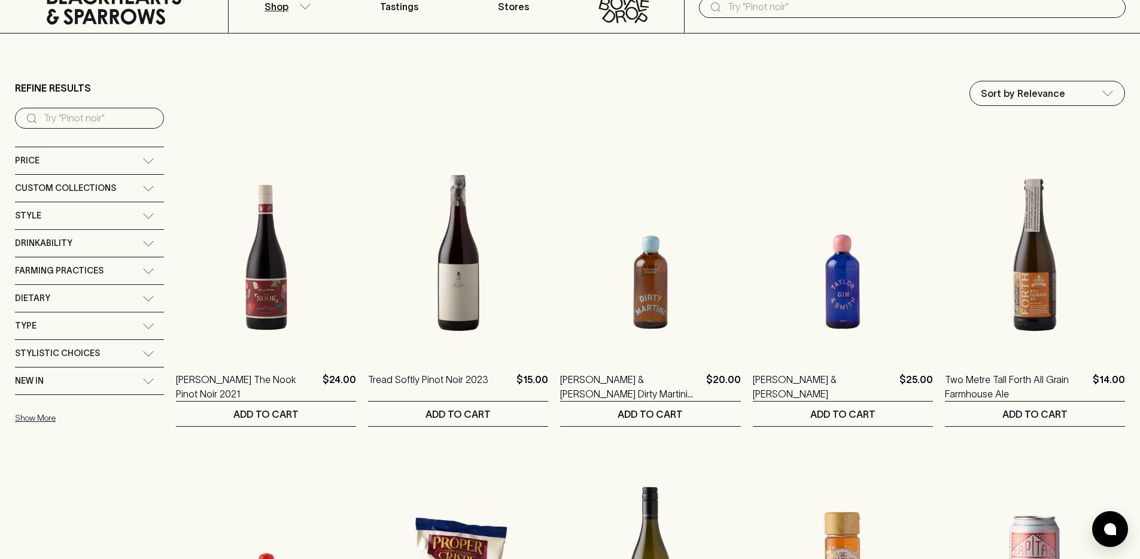
click at [145, 191] on div "Custom Collections" at bounding box center [89, 188] width 149 height 27
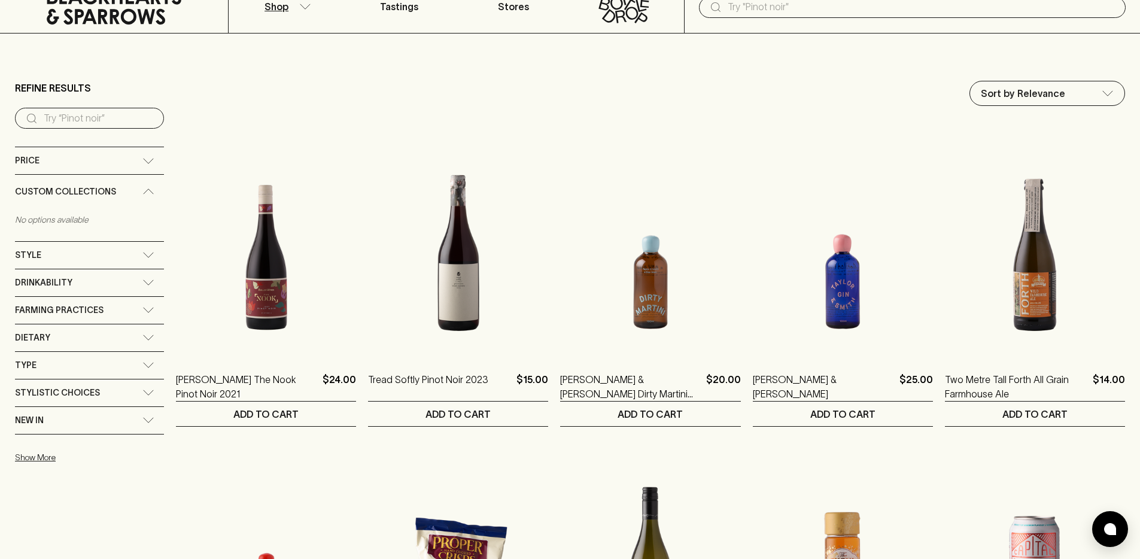
click at [155, 186] on div "Custom Collections" at bounding box center [89, 192] width 149 height 34
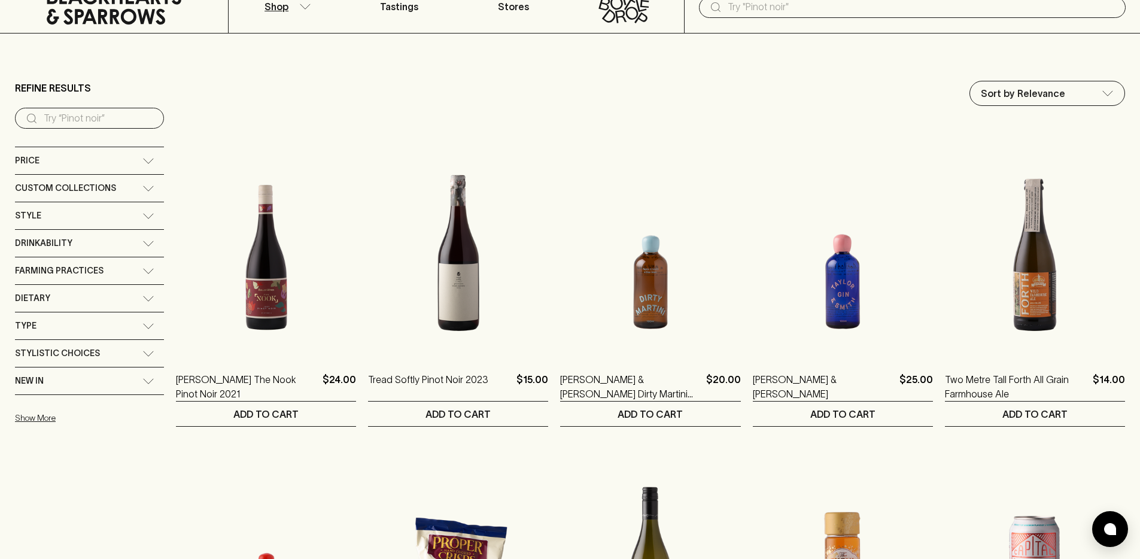
click at [153, 187] on icon at bounding box center [148, 189] width 12 height 6
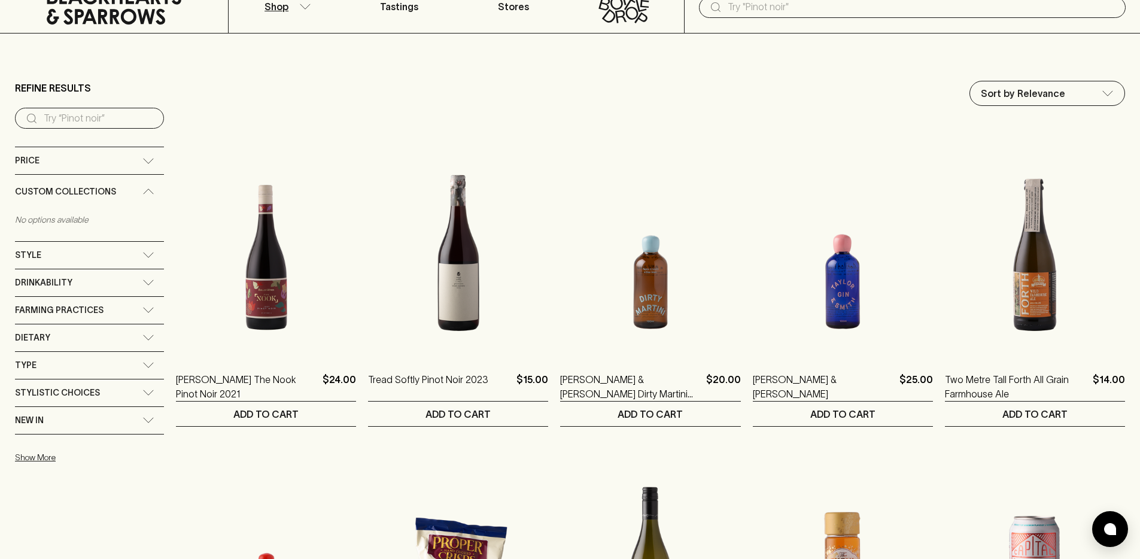
click at [127, 11] on icon at bounding box center [114, 7] width 135 height 36
